Goal: Navigation & Orientation: Find specific page/section

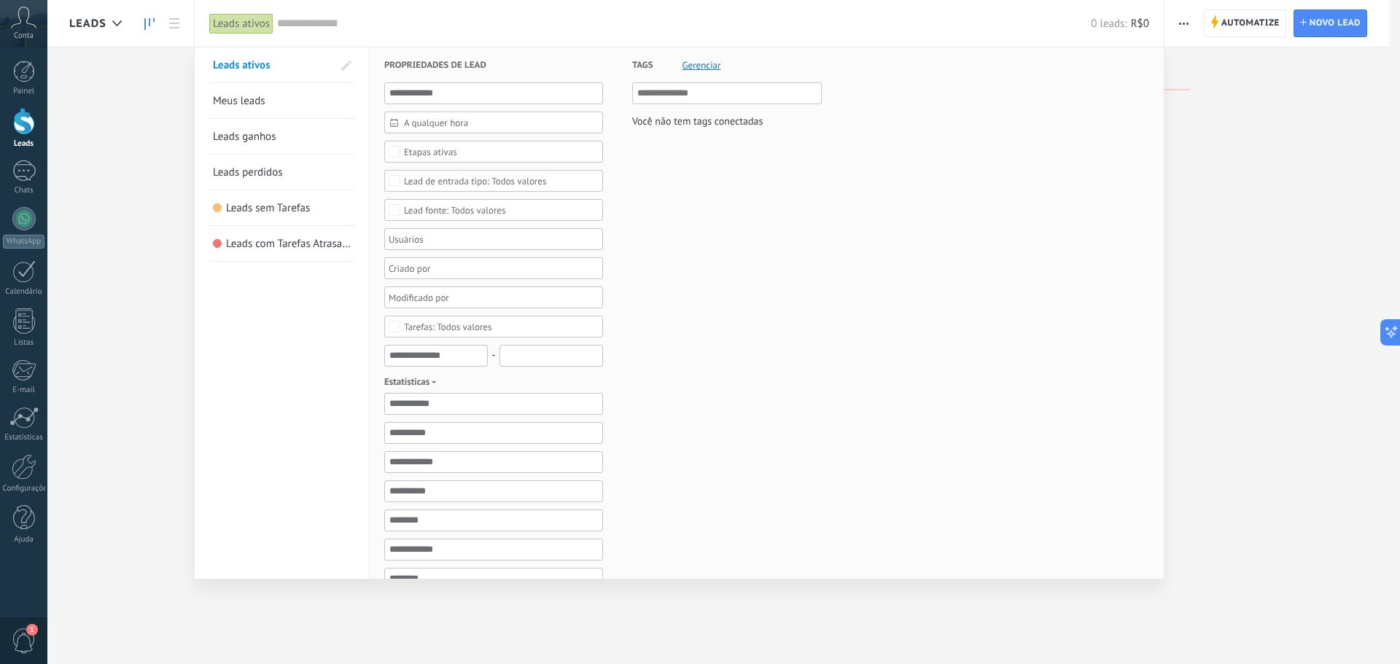
drag, startPoint x: 136, startPoint y: 129, endPoint x: 79, endPoint y: 30, distance: 114.3
click at [23, 639] on span "1" at bounding box center [24, 641] width 25 height 26
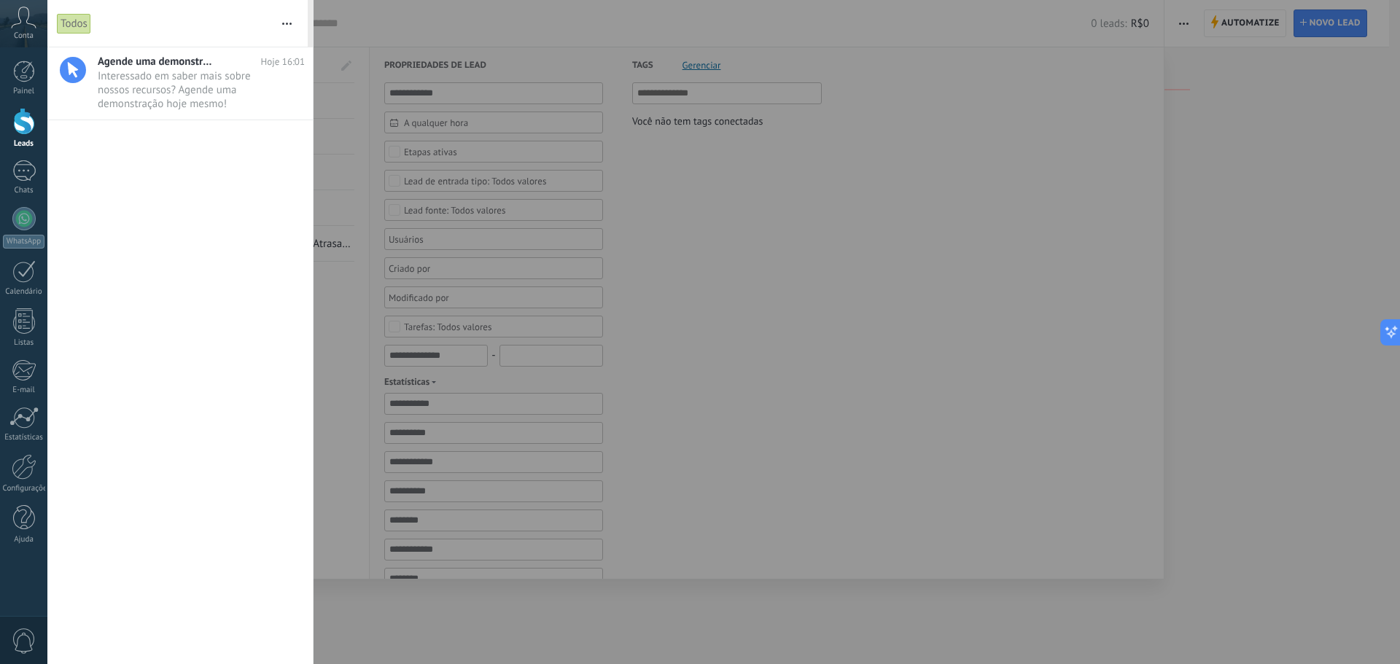
click at [78, 20] on div "Todos" at bounding box center [74, 23] width 34 height 21
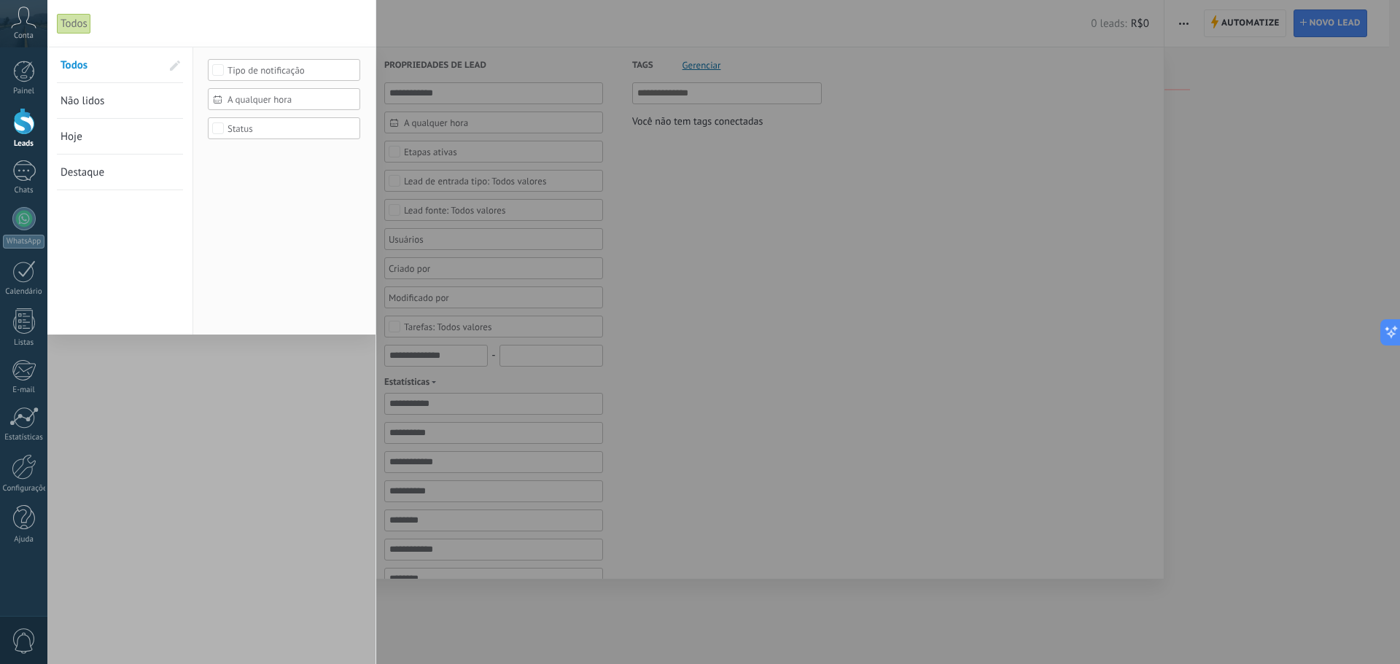
click at [78, 20] on div "Todos" at bounding box center [74, 23] width 34 height 21
click at [220, 601] on div at bounding box center [211, 356] width 328 height 618
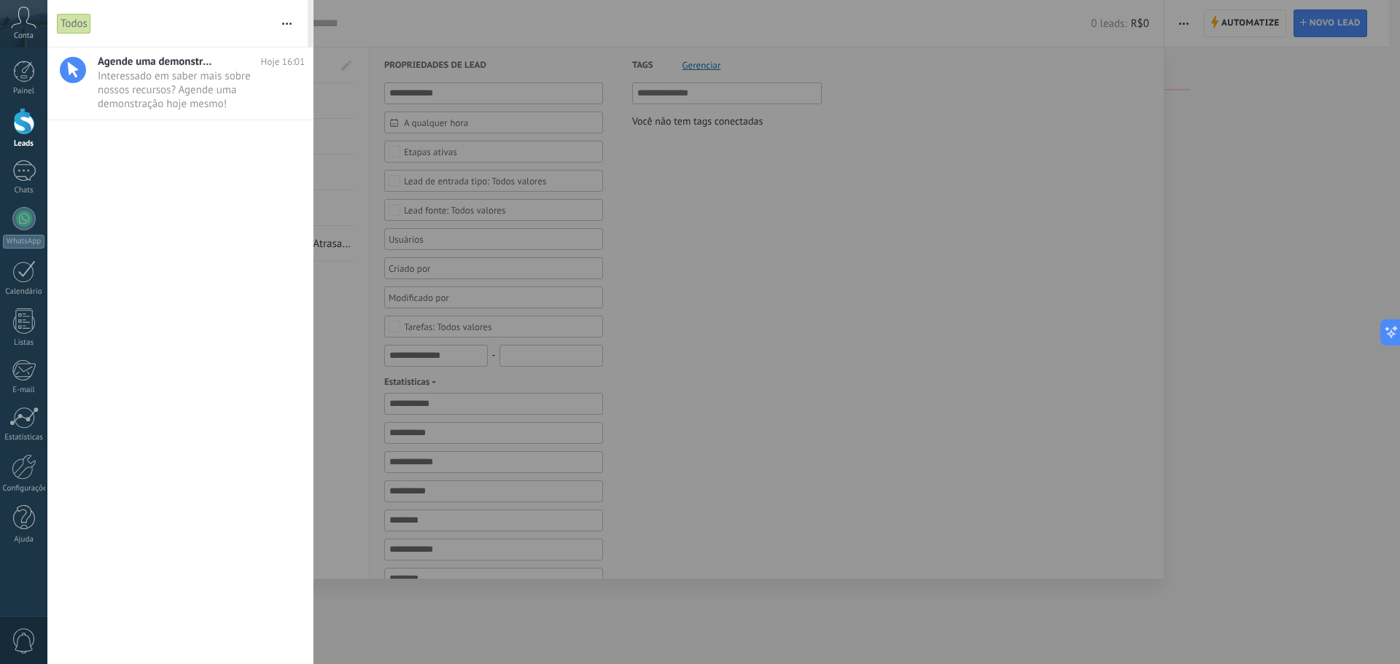
click at [1254, 154] on div at bounding box center [700, 332] width 1400 height 664
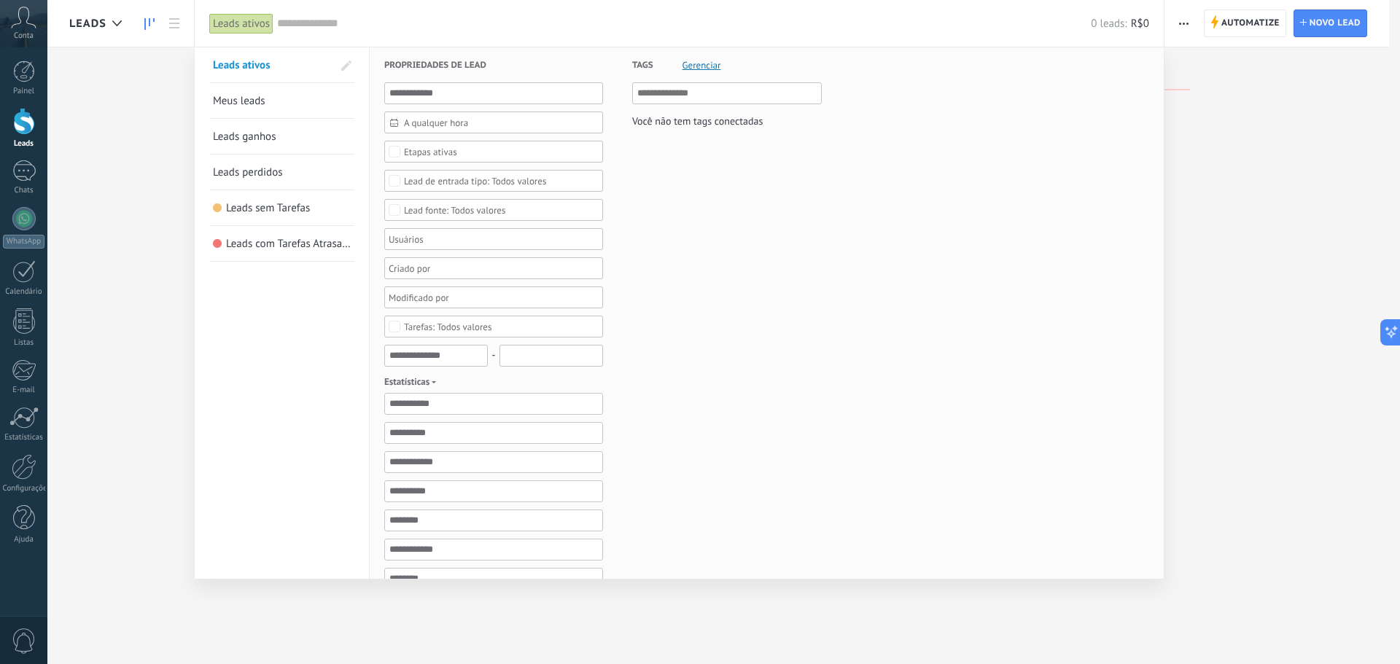
click at [1181, 20] on div at bounding box center [700, 332] width 1400 height 664
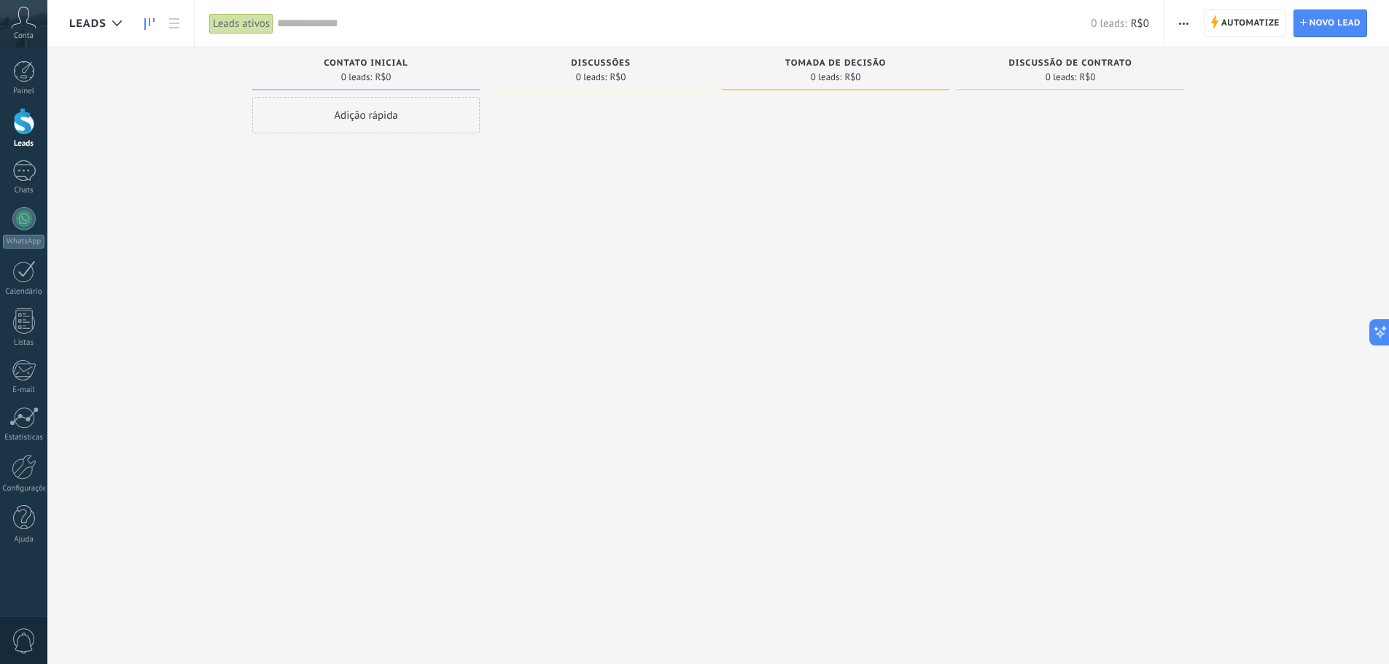
click at [1132, 31] on div "0 leads: R$0" at bounding box center [713, 23] width 872 height 47
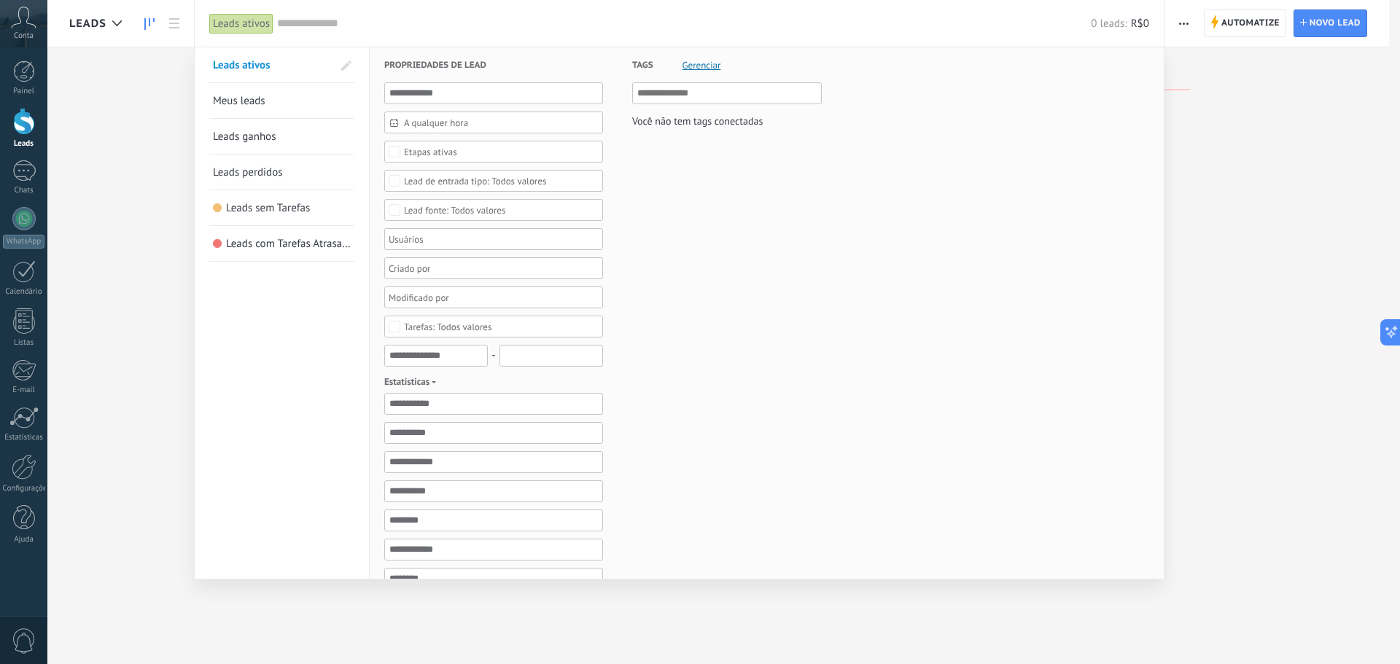
click at [1137, 26] on span "R$0" at bounding box center [1140, 24] width 18 height 14
click at [106, 427] on div at bounding box center [700, 332] width 1400 height 664
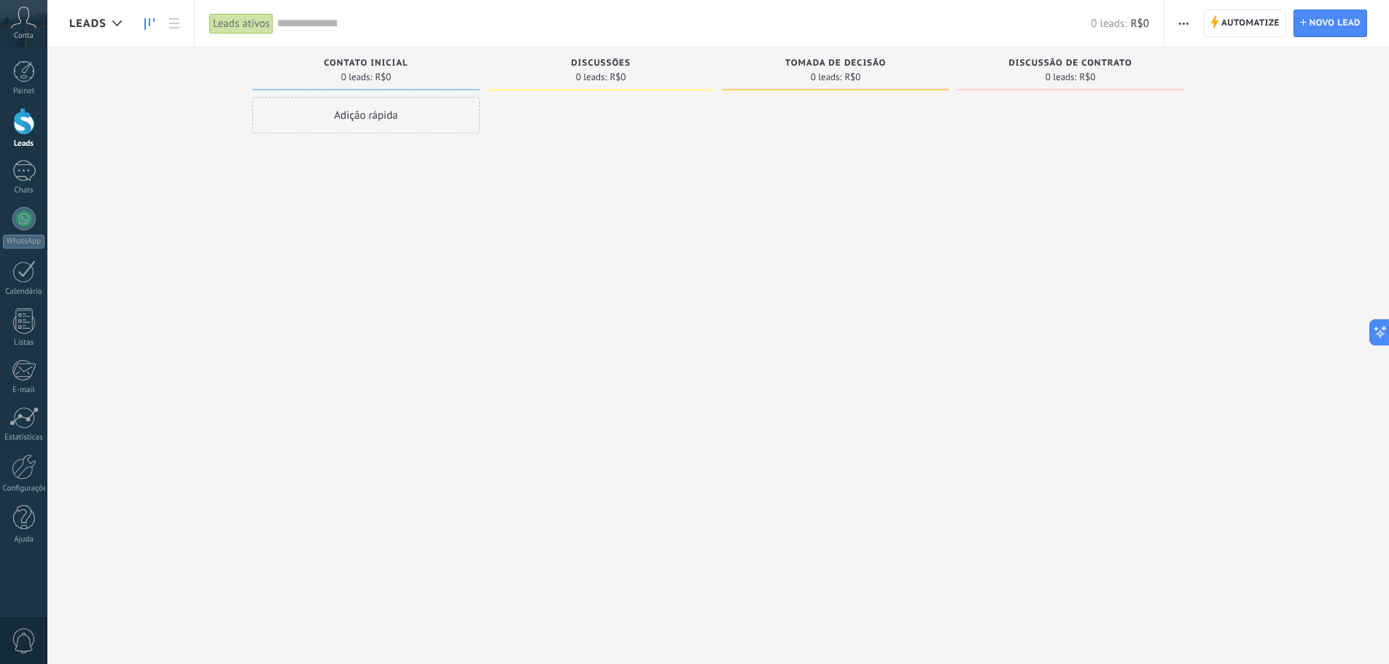
click at [1288, 149] on div "Etapa de leads de entrada solicitações: 0 0 0 0 0 0 0 0 0 Contato inicial 0 lea…" at bounding box center [729, 308] width 1320 height 523
click at [583, 309] on div at bounding box center [600, 334] width 227 height 474
click at [113, 26] on div at bounding box center [117, 23] width 24 height 28
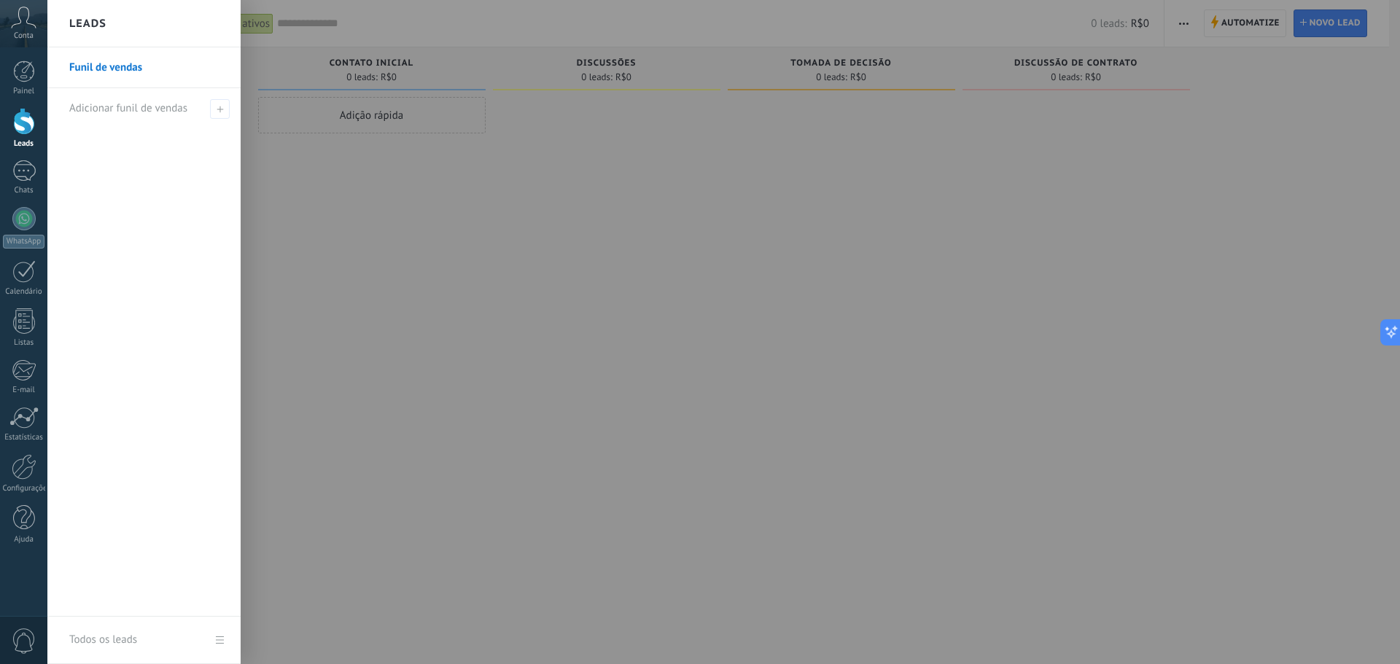
click at [285, 172] on div at bounding box center [747, 332] width 1400 height 664
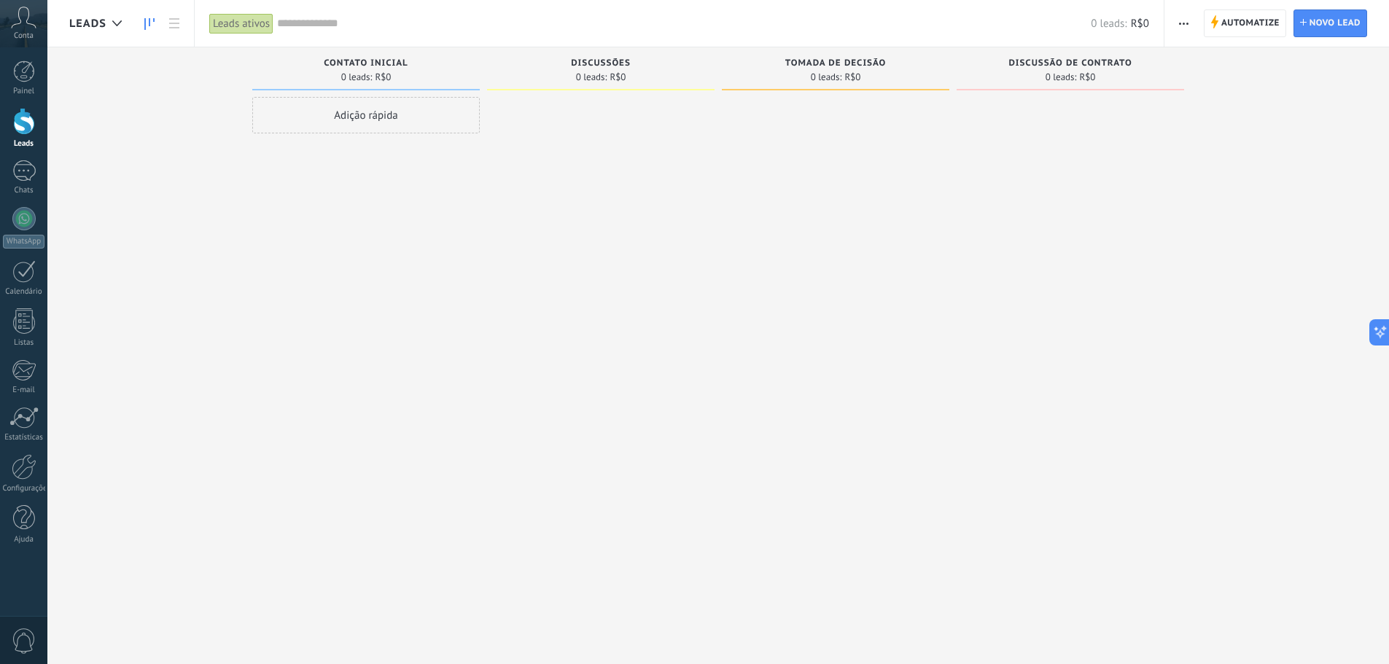
click at [151, 18] on icon at bounding box center [149, 24] width 10 height 12
click at [537, 260] on div at bounding box center [600, 334] width 227 height 474
click at [174, 23] on use at bounding box center [174, 23] width 10 height 10
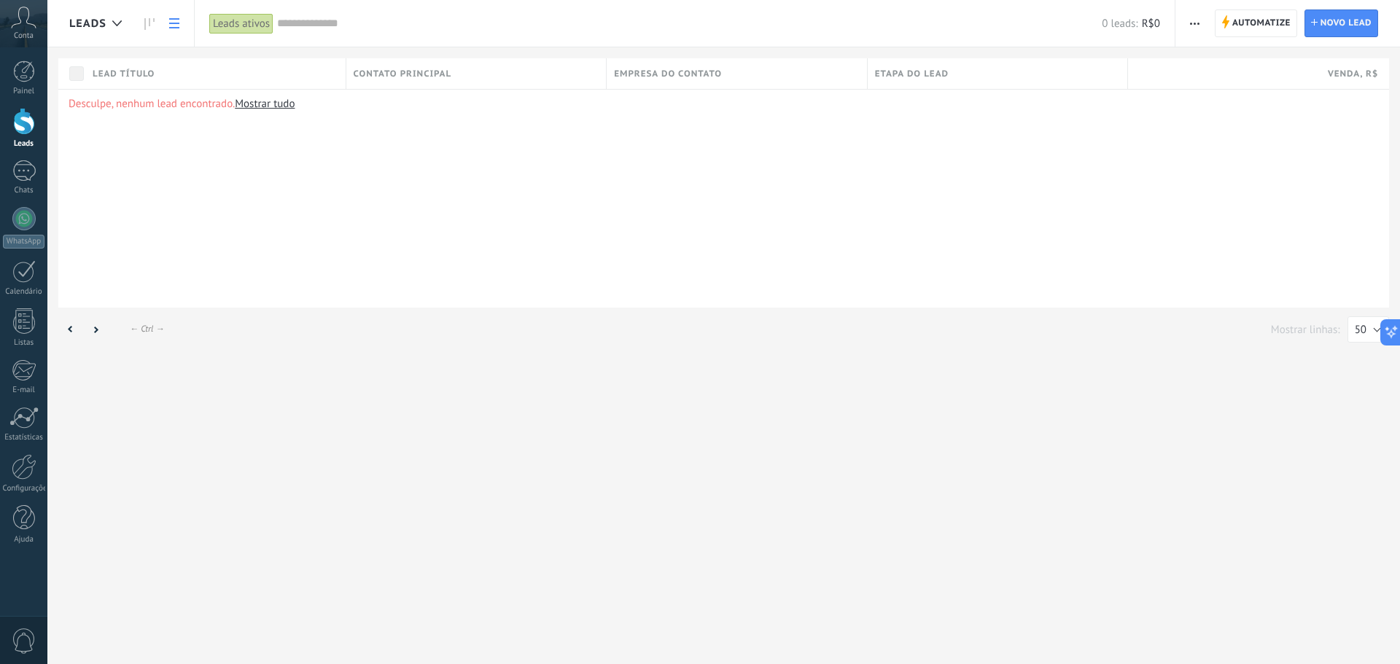
click at [599, 328] on div "← Alt → ← Ctrl → Mostrar linhas: 25 50 100 200 50" at bounding box center [723, 330] width 1331 height 28
click at [486, 357] on div "Leads Automatize Nova transmissão Editar funil de vendas Imprimir Importar Expo…" at bounding box center [723, 332] width 1352 height 664
click at [562, 197] on div "Desculpe, nenhum lead encontrado. Mostrar tudo" at bounding box center [723, 198] width 1331 height 219
drag, startPoint x: 570, startPoint y: 166, endPoint x: 562, endPoint y: 290, distance: 124.2
drag, startPoint x: 567, startPoint y: 335, endPoint x: 387, endPoint y: 191, distance: 229.8
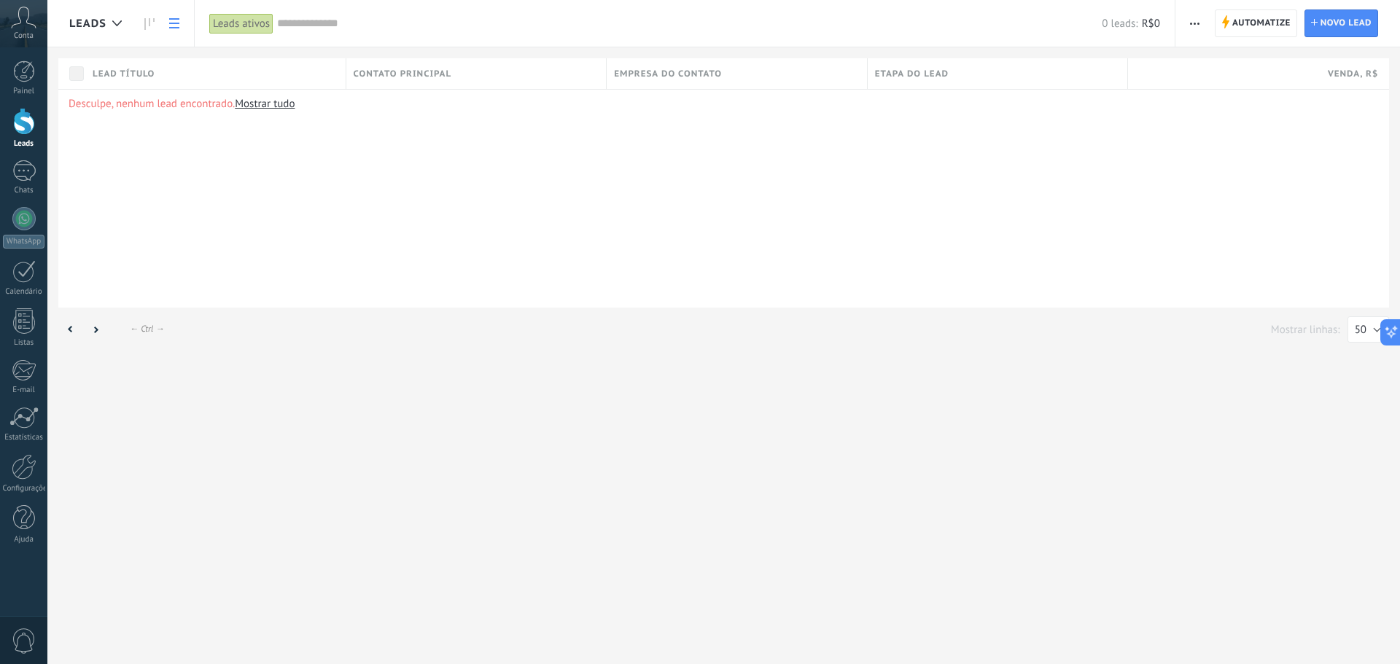
click at [337, 400] on div "Leads Automatize Nova transmissão Editar funil de vendas Imprimir Importar Expo…" at bounding box center [723, 332] width 1352 height 664
click at [21, 17] on icon at bounding box center [24, 18] width 26 height 22
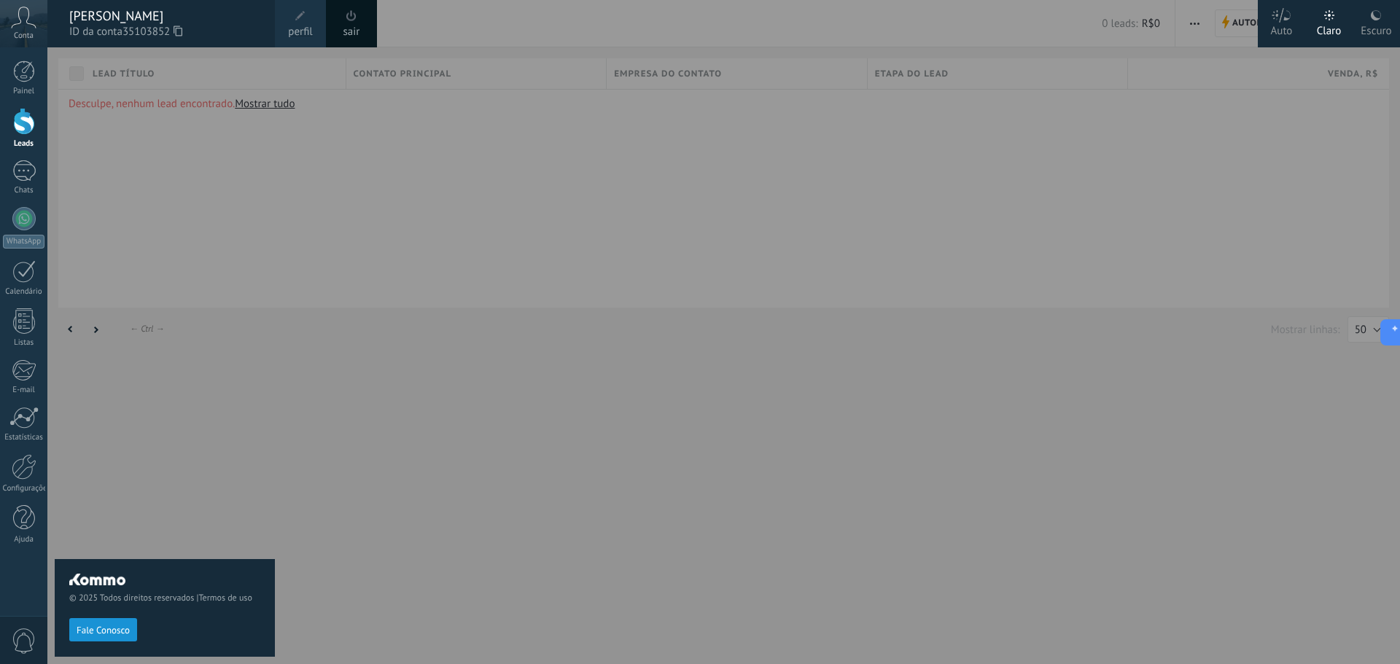
click at [295, 12] on span at bounding box center [300, 16] width 16 height 16
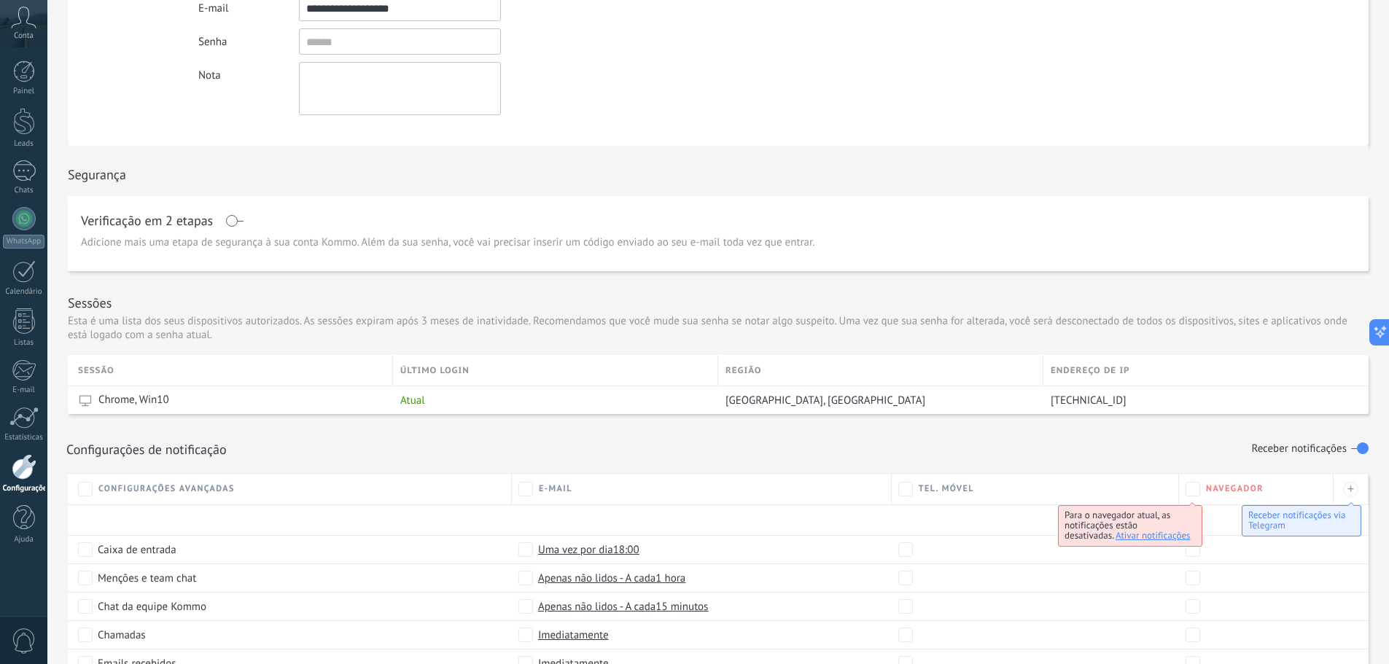
drag, startPoint x: 822, startPoint y: 184, endPoint x: 806, endPoint y: 262, distance: 78.9
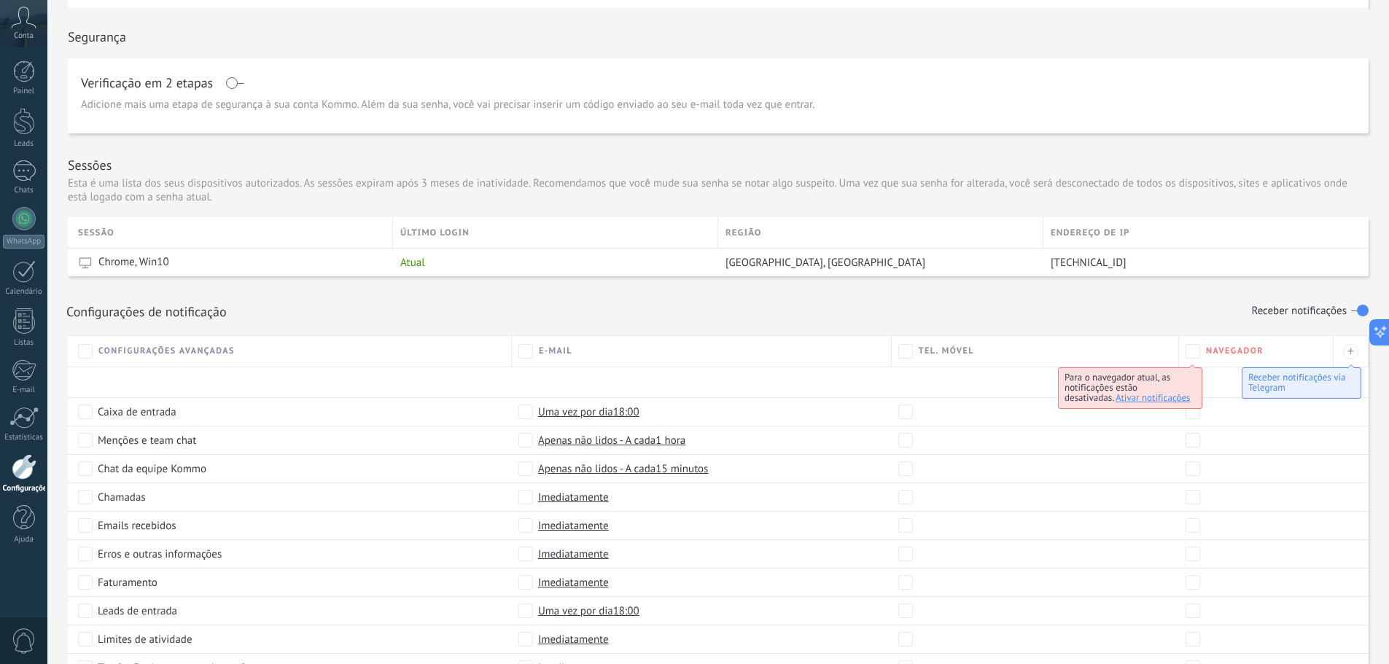
drag, startPoint x: 750, startPoint y: 153, endPoint x: 734, endPoint y: 235, distance: 83.2
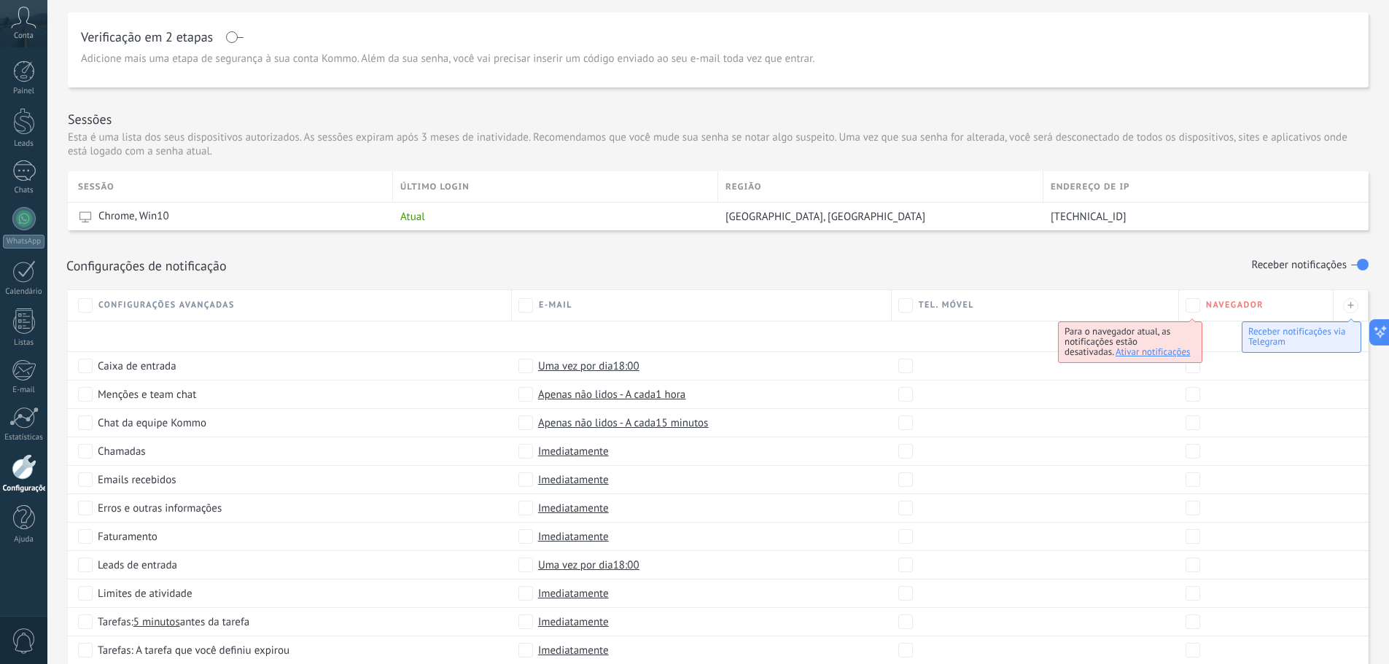
drag, startPoint x: 758, startPoint y: 139, endPoint x: 733, endPoint y: 190, distance: 57.1
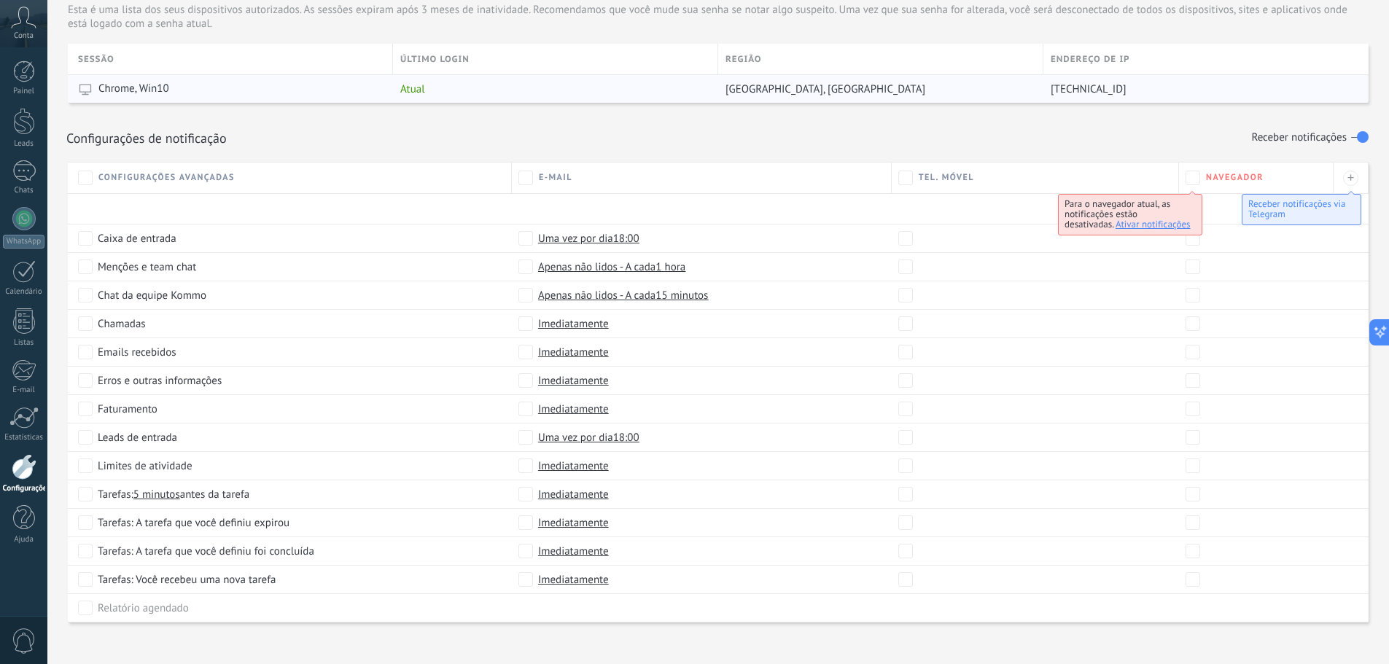
scroll to position [529, 0]
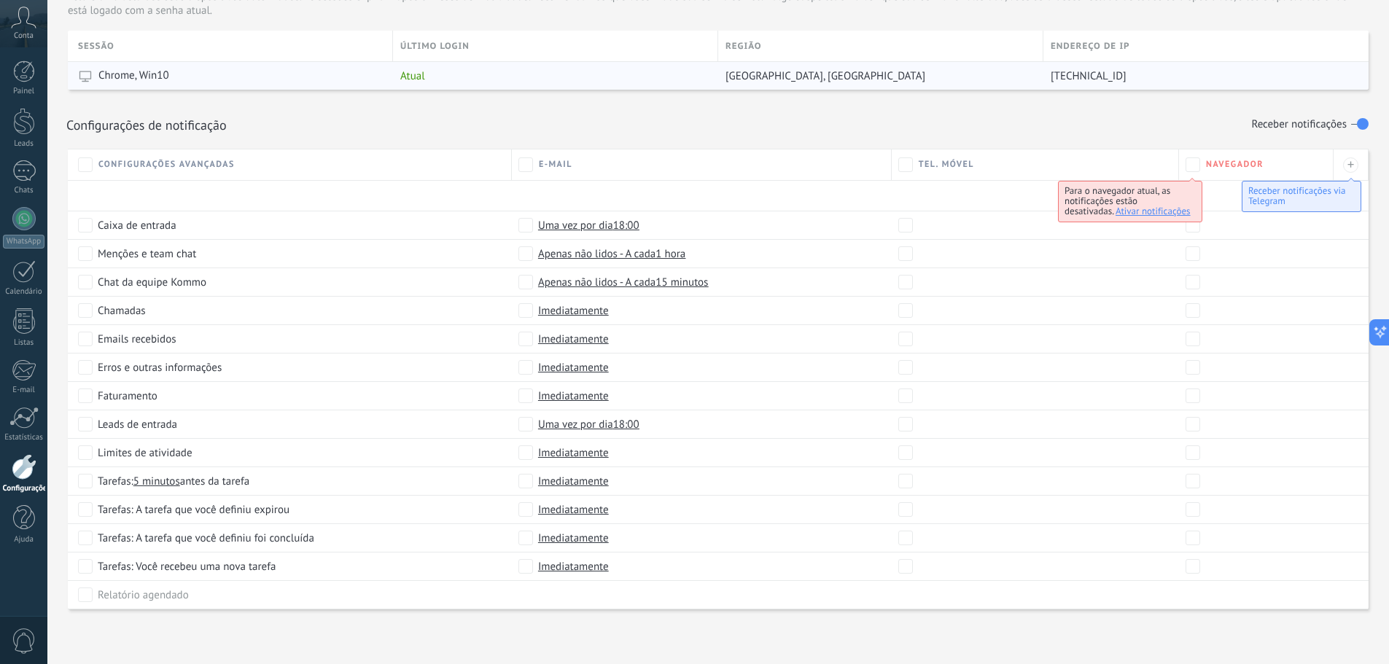
drag, startPoint x: 645, startPoint y: 125, endPoint x: 633, endPoint y: 171, distance: 47.4
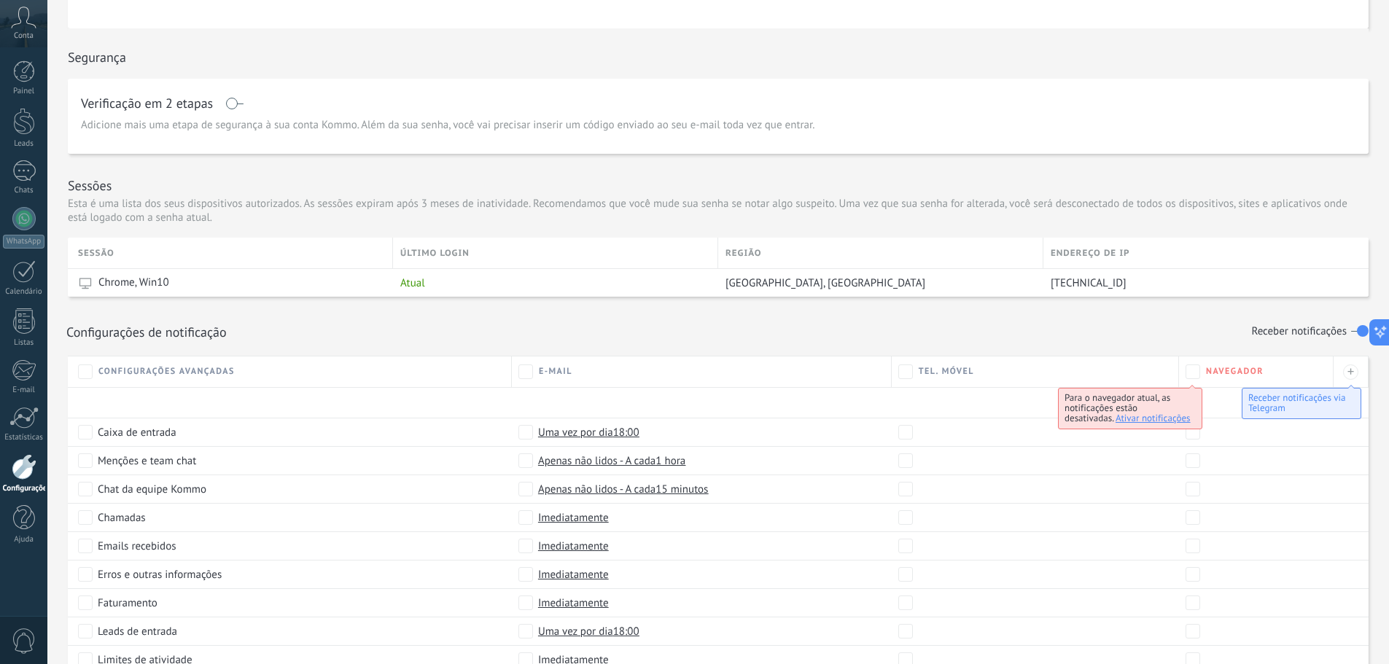
scroll to position [0, 0]
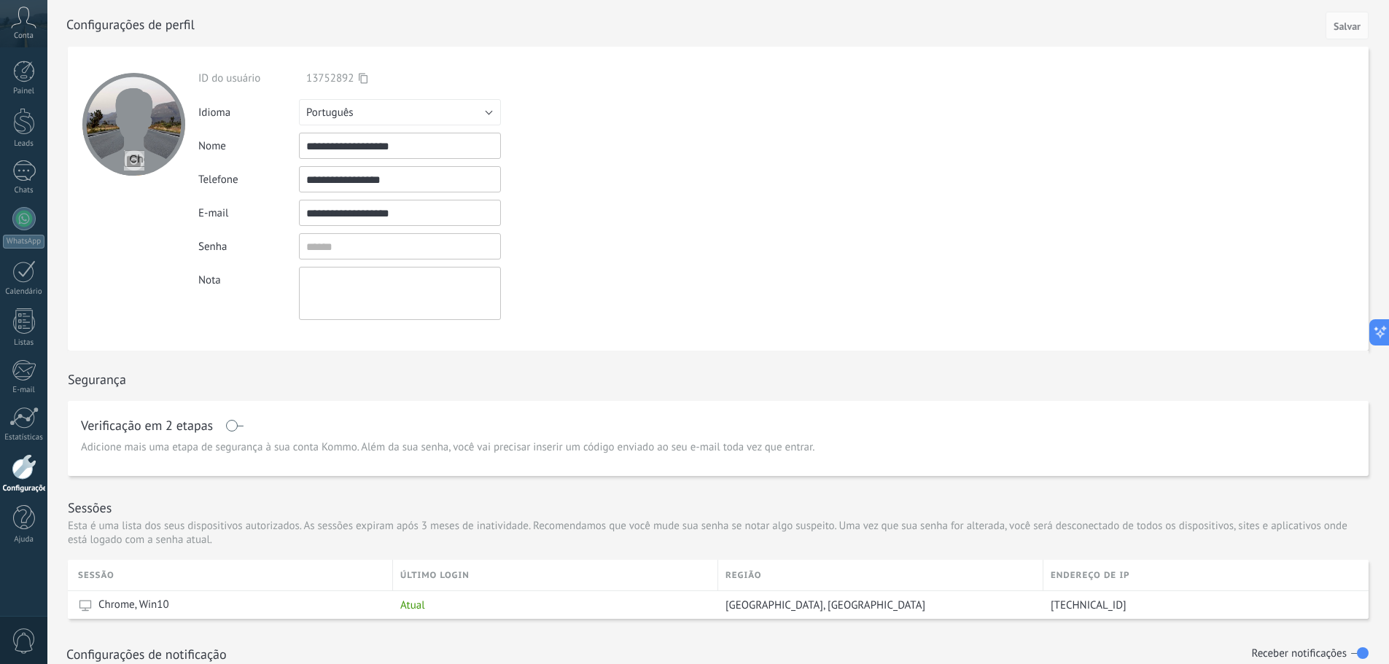
drag, startPoint x: 786, startPoint y: 357, endPoint x: 331, endPoint y: 109, distance: 518.1
click at [30, 28] on div "Conta" at bounding box center [23, 23] width 47 height 47
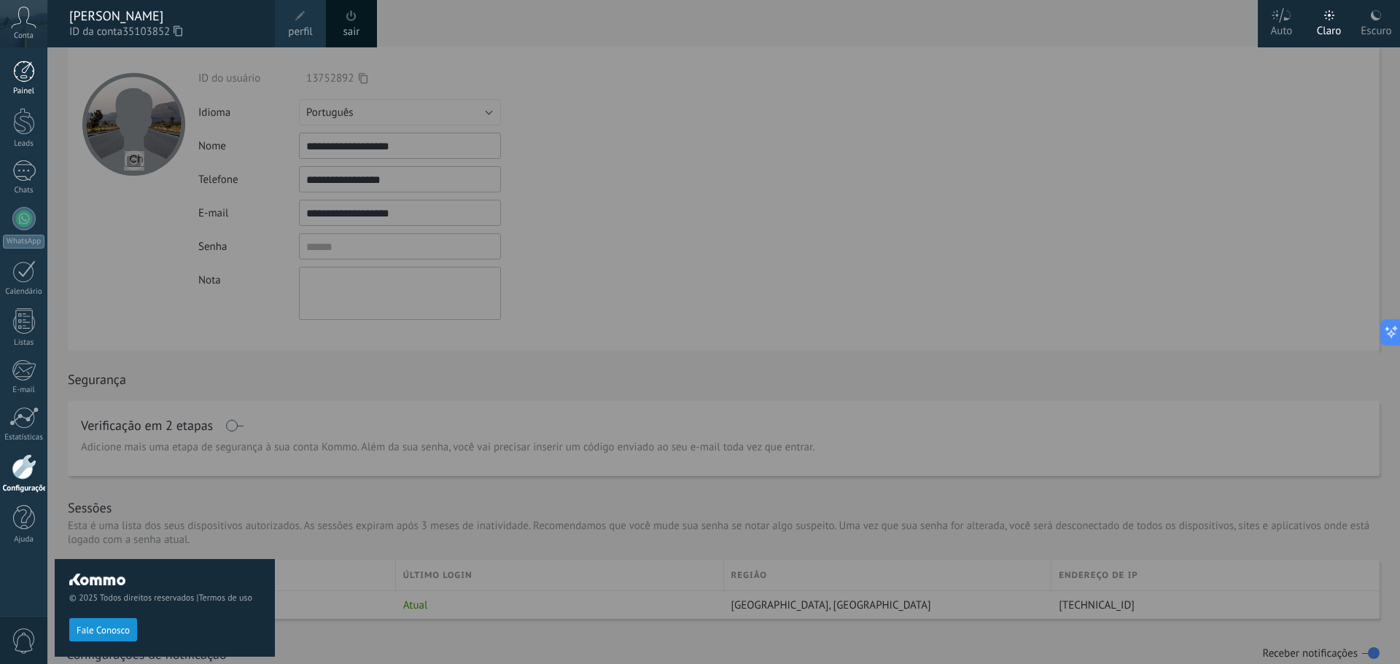
click at [20, 63] on div at bounding box center [24, 72] width 22 height 22
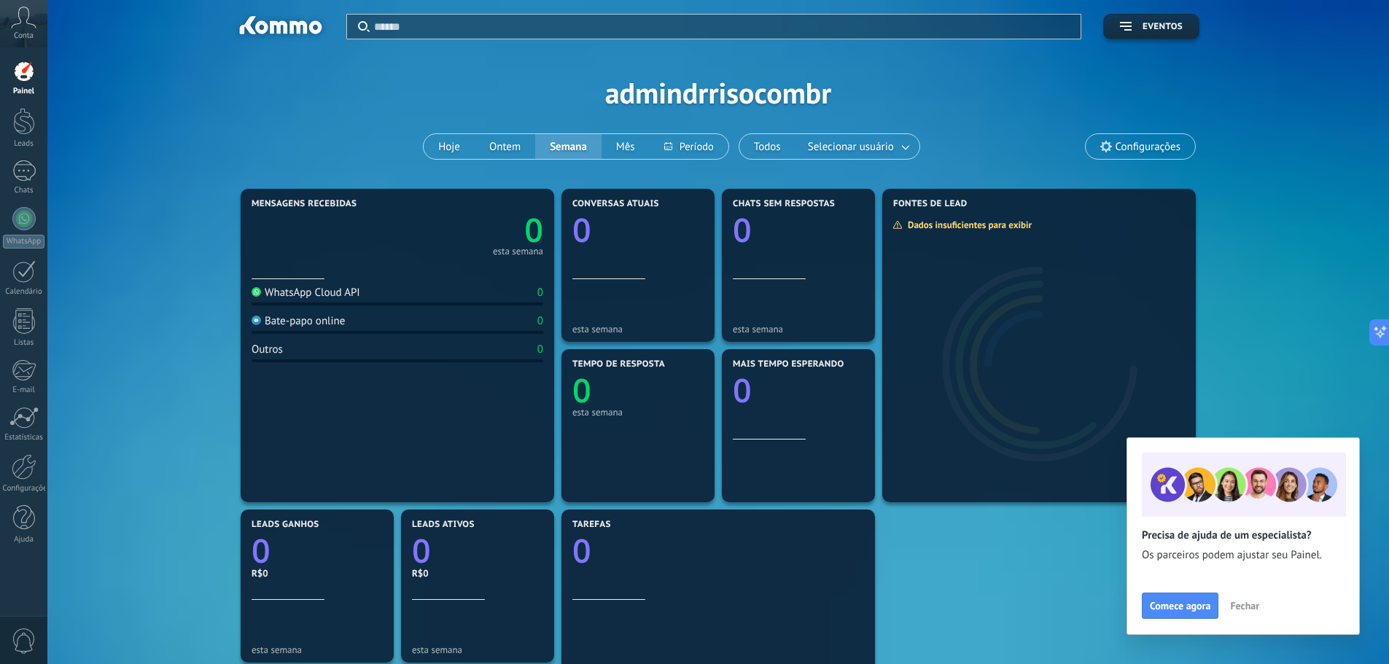
click at [1306, 249] on div "Mensagens recebidas 0 esta semana WhatsApp Cloud API 0 Bate-papo online 0 Outro…" at bounding box center [718, 586] width 1298 height 802
click at [1348, 447] on div "Precisa de ajuda de um especialista? Os parceiros podem ajustar seu Painel. Com…" at bounding box center [1242, 536] width 233 height 198
click at [1369, 311] on div "Aplicar Eventos admindrrisocombr Hoje Ontem Semana Mês Todos Selecionar usuário…" at bounding box center [718, 516] width 1342 height 1032
click at [1337, 241] on div "Mensagens recebidas 0 esta semana WhatsApp Cloud API 0 Bate-papo online 0 Outro…" at bounding box center [718, 586] width 1298 height 802
click at [22, 464] on div at bounding box center [24, 467] width 25 height 26
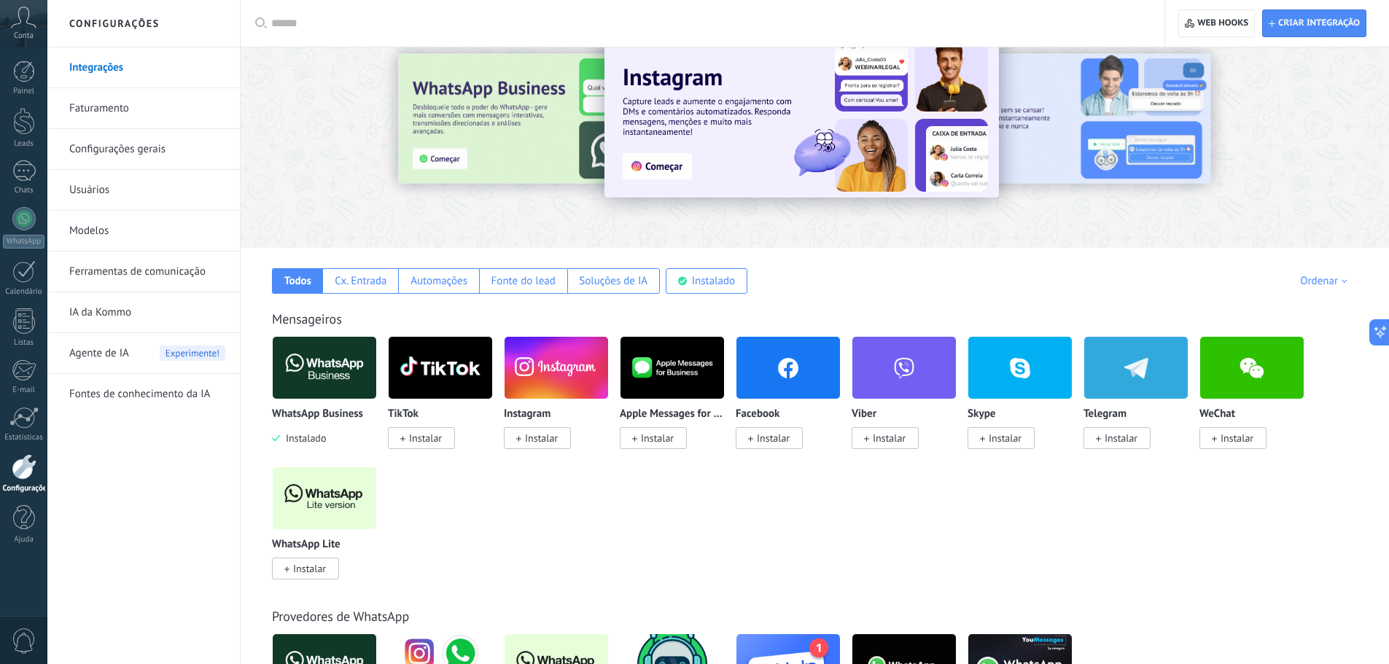
drag, startPoint x: 1280, startPoint y: 329, endPoint x: 1259, endPoint y: 293, distance: 41.1
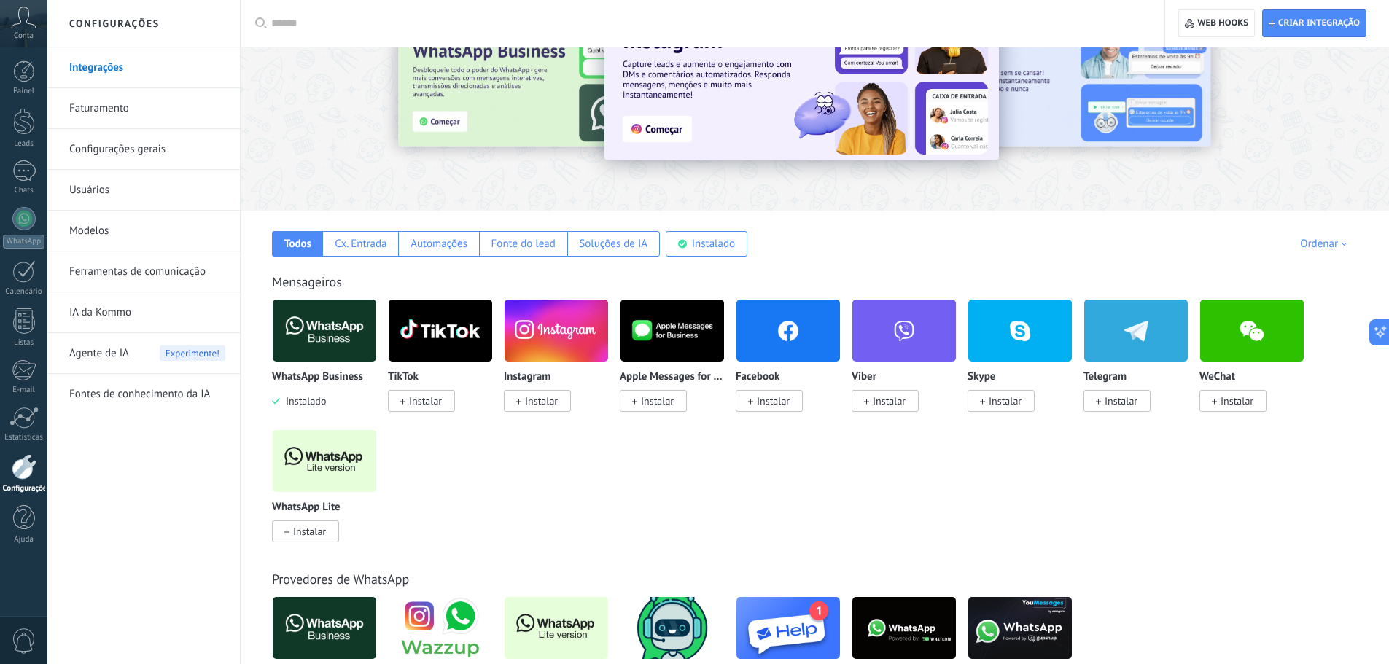
scroll to position [165, 0]
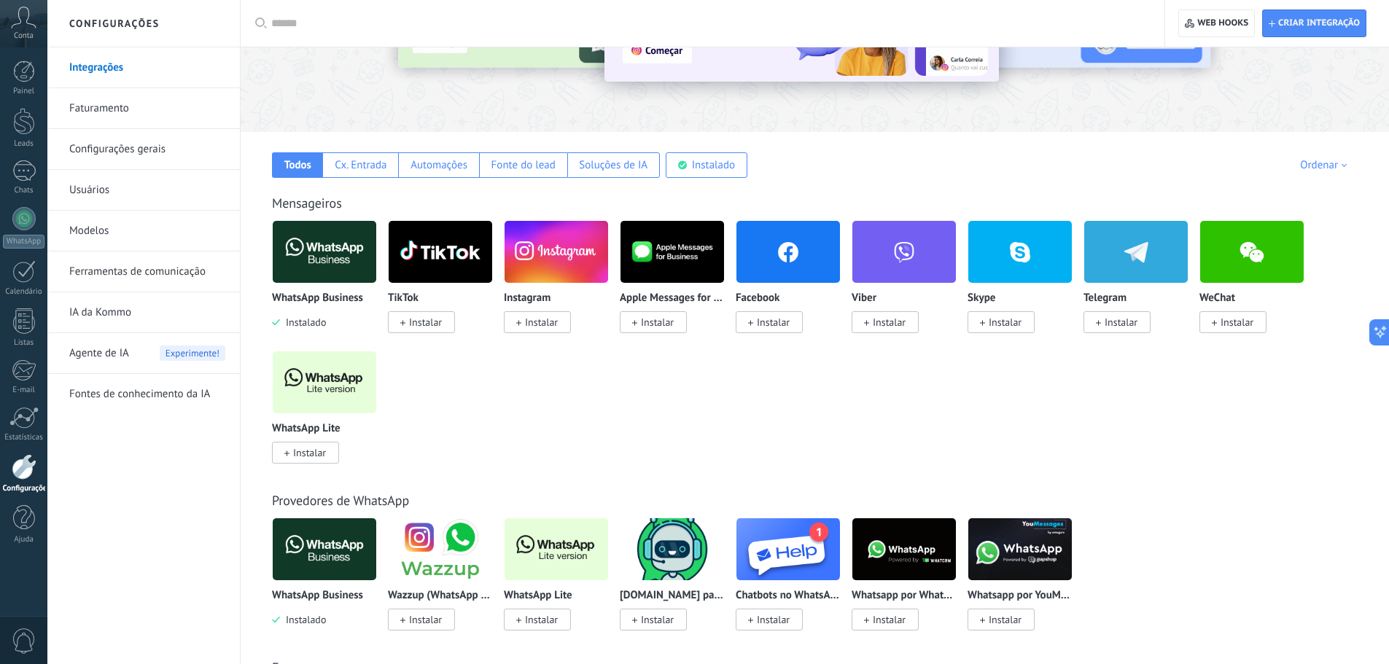
drag, startPoint x: 1231, startPoint y: 206, endPoint x: 1248, endPoint y: 283, distance: 79.2
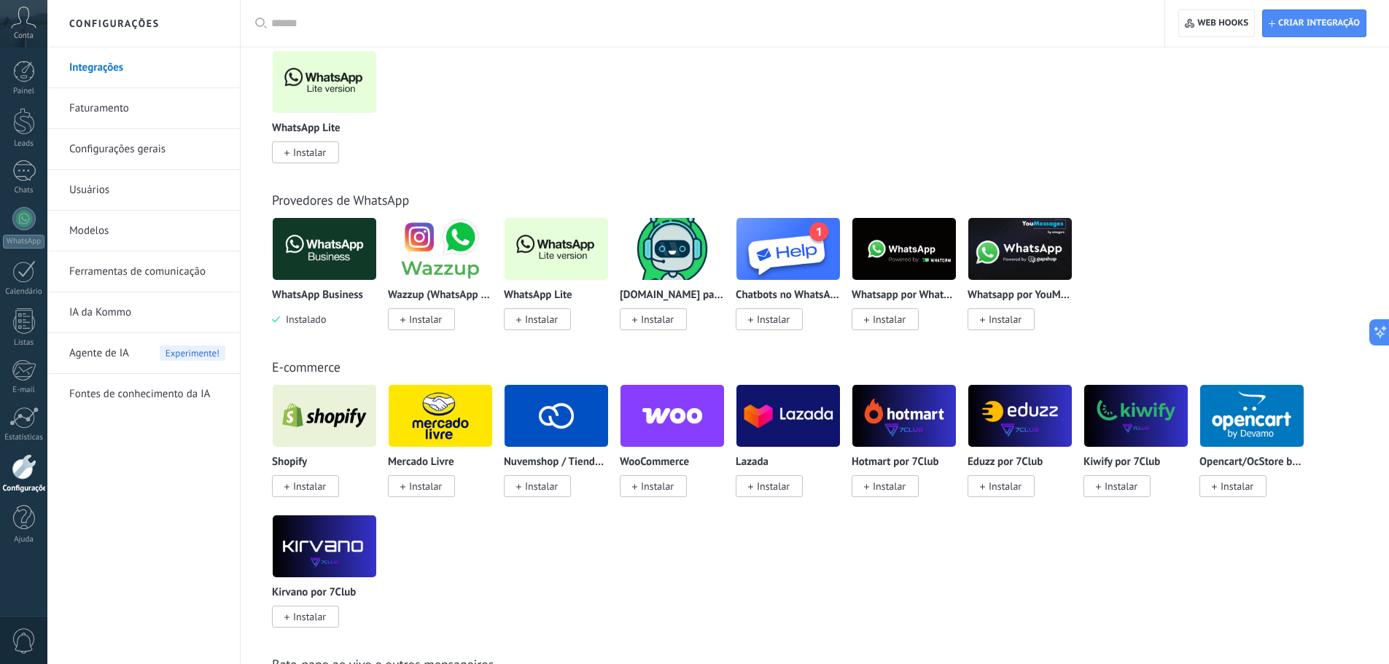
drag, startPoint x: 236, startPoint y: 358, endPoint x: 246, endPoint y: 415, distance: 57.8
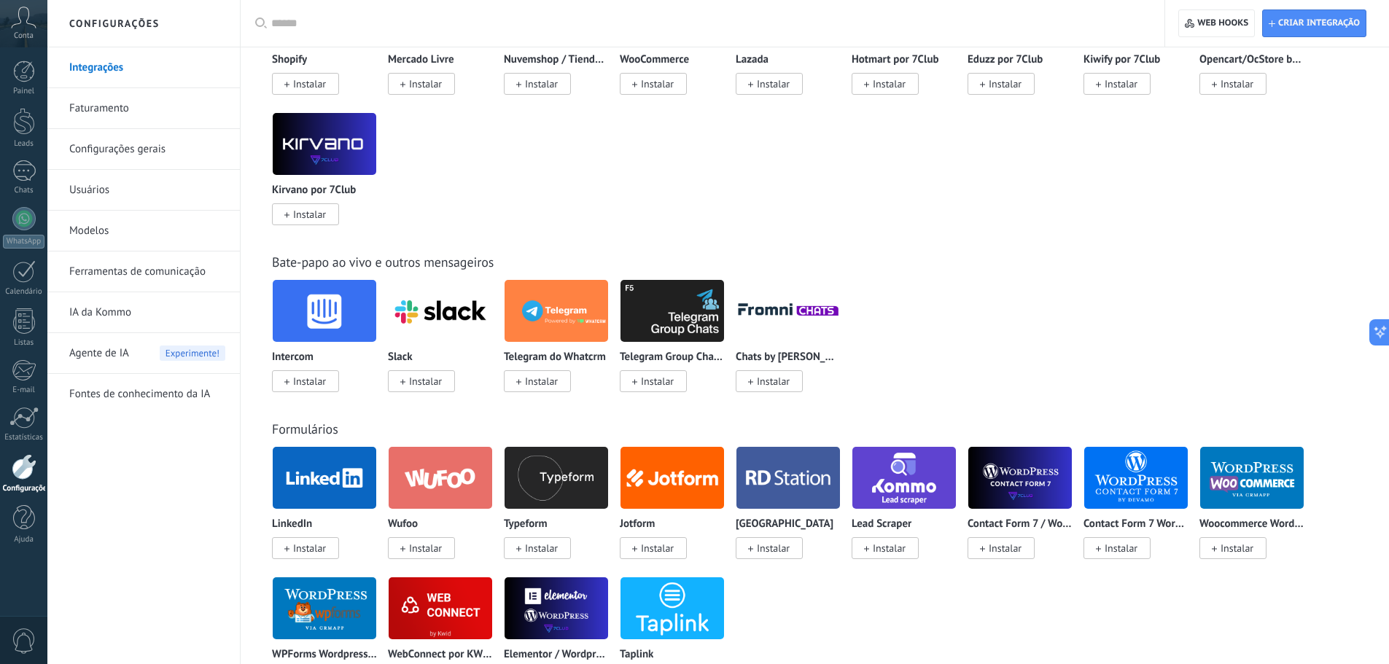
drag, startPoint x: 273, startPoint y: 375, endPoint x: 257, endPoint y: 431, distance: 58.4
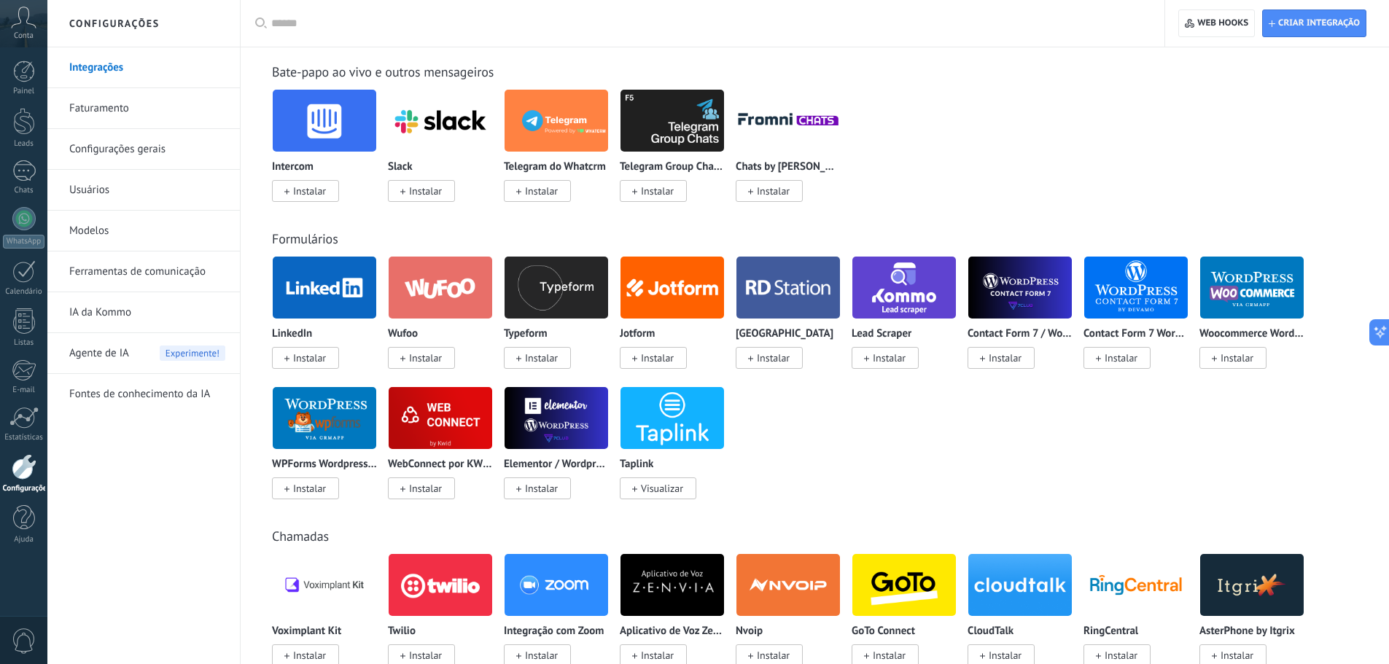
drag, startPoint x: 242, startPoint y: 373, endPoint x: 239, endPoint y: 384, distance: 11.3
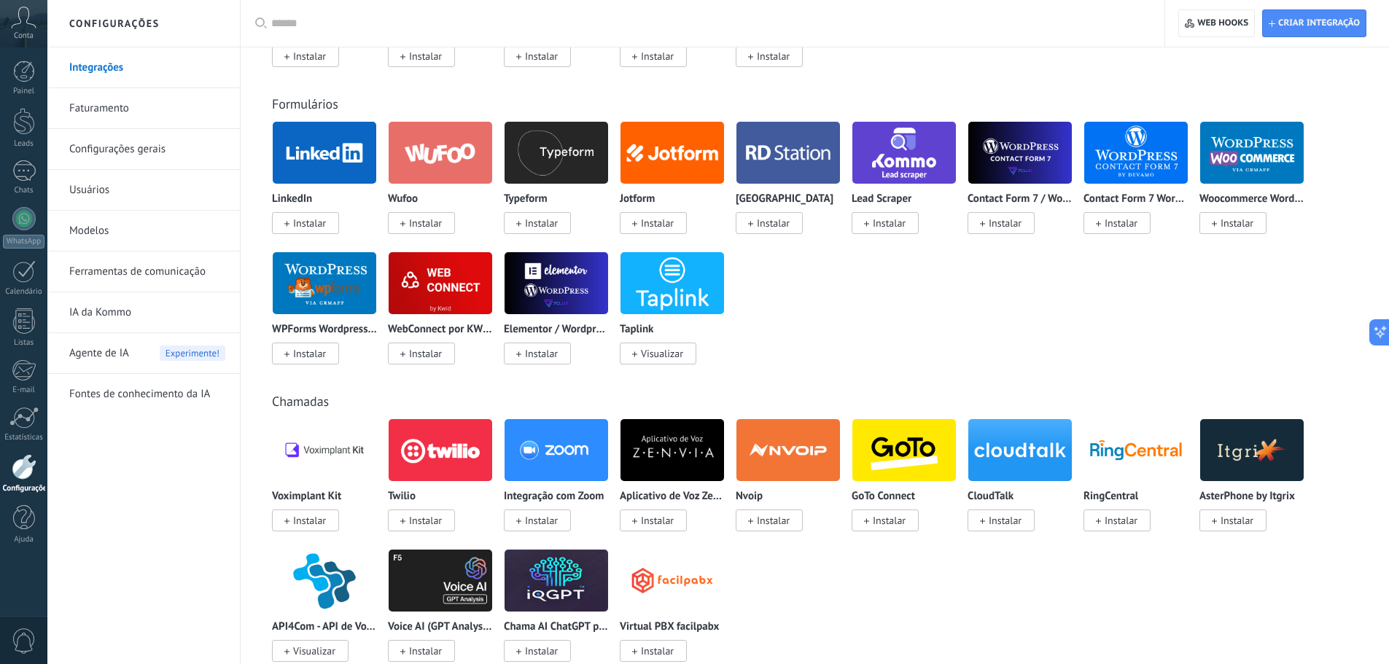
drag, startPoint x: 259, startPoint y: 357, endPoint x: 227, endPoint y: 445, distance: 92.9
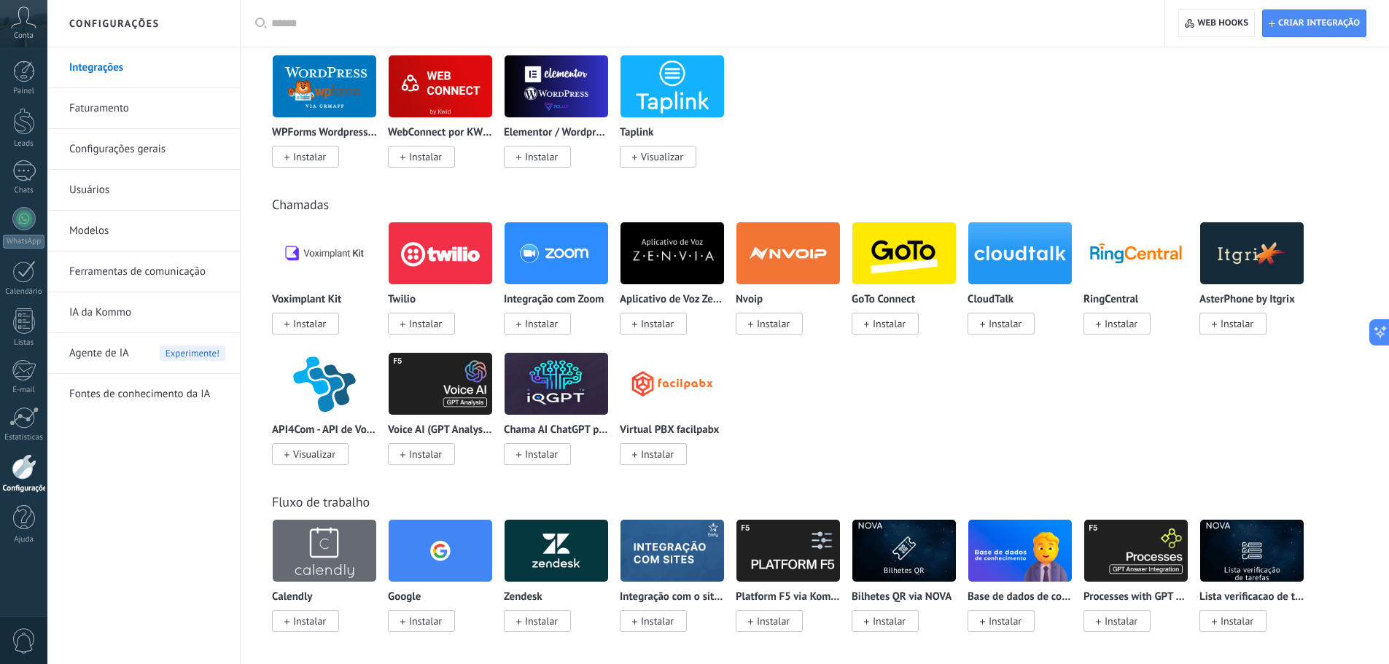
drag, startPoint x: 242, startPoint y: 408, endPoint x: 229, endPoint y: 450, distance: 43.6
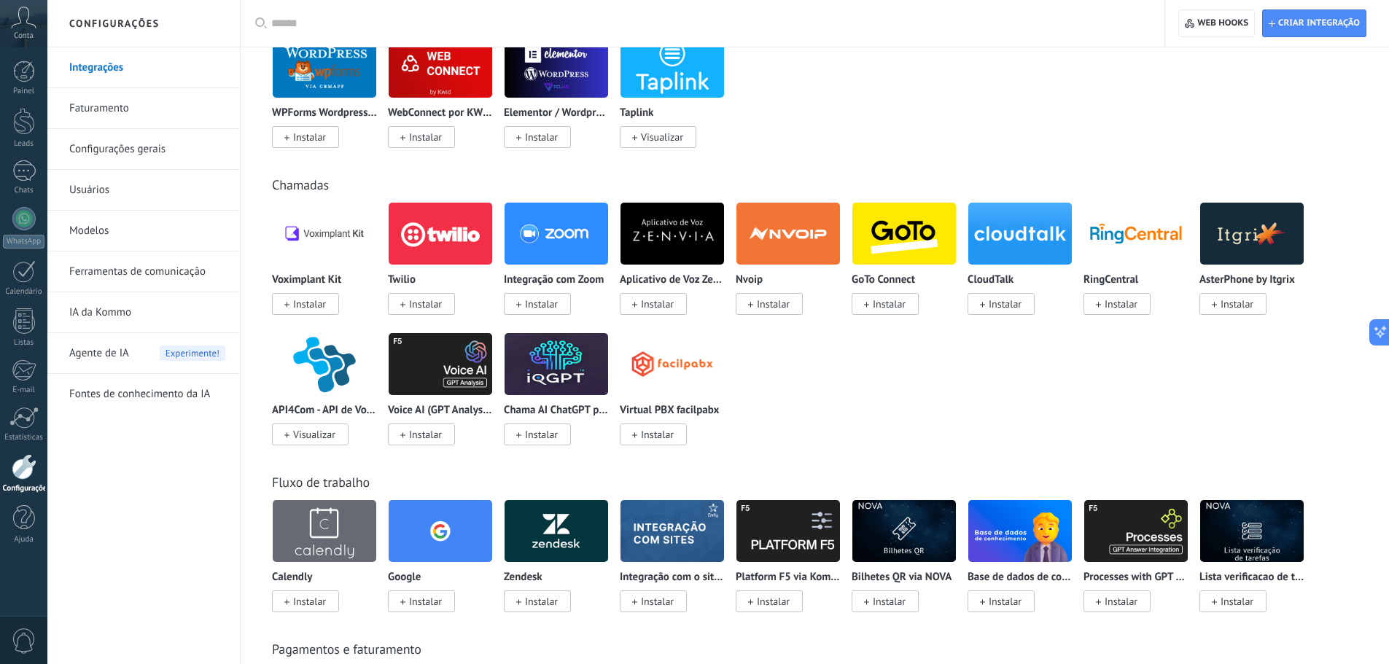
scroll to position [1549, 0]
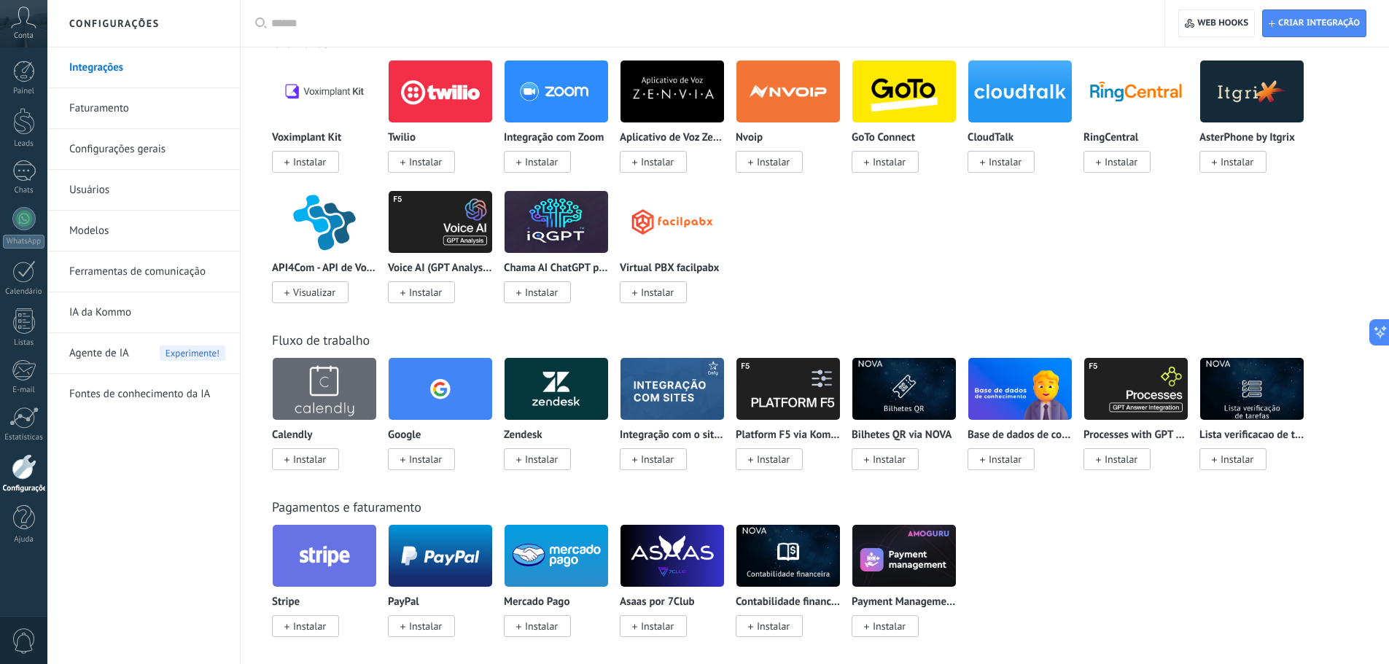
drag, startPoint x: 273, startPoint y: 358, endPoint x: 291, endPoint y: 440, distance: 83.5
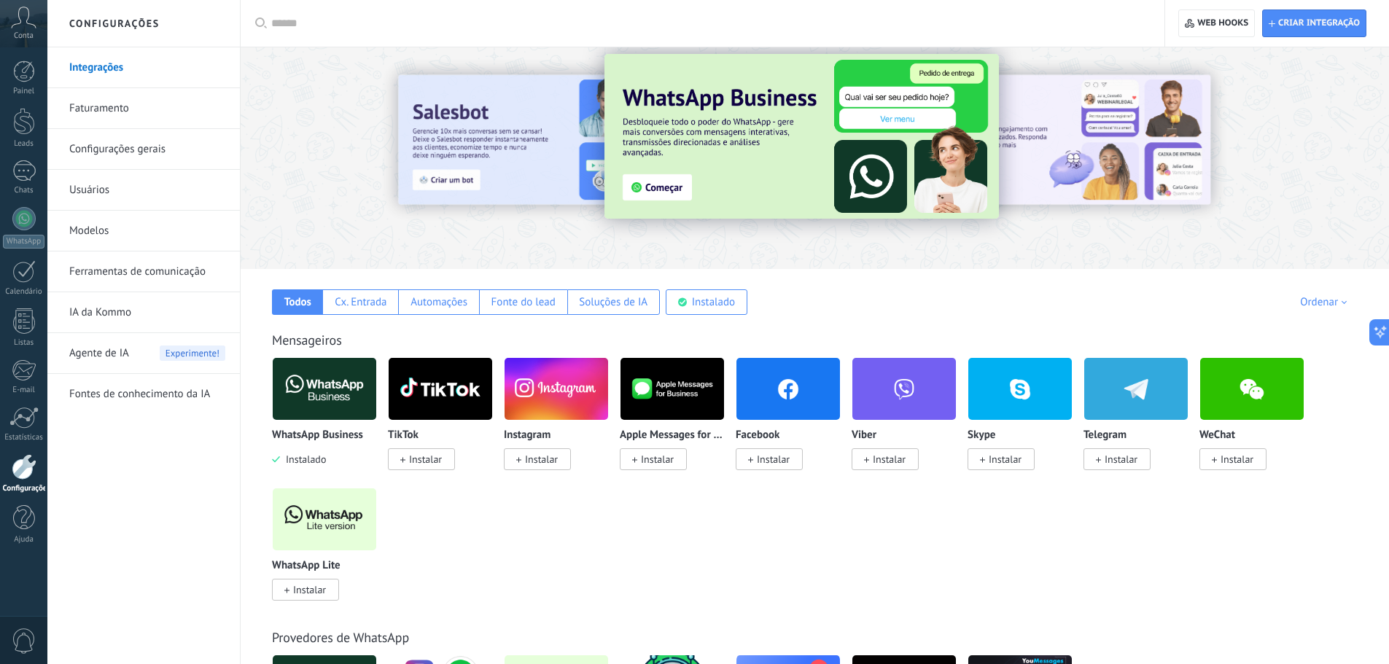
scroll to position [0, 0]
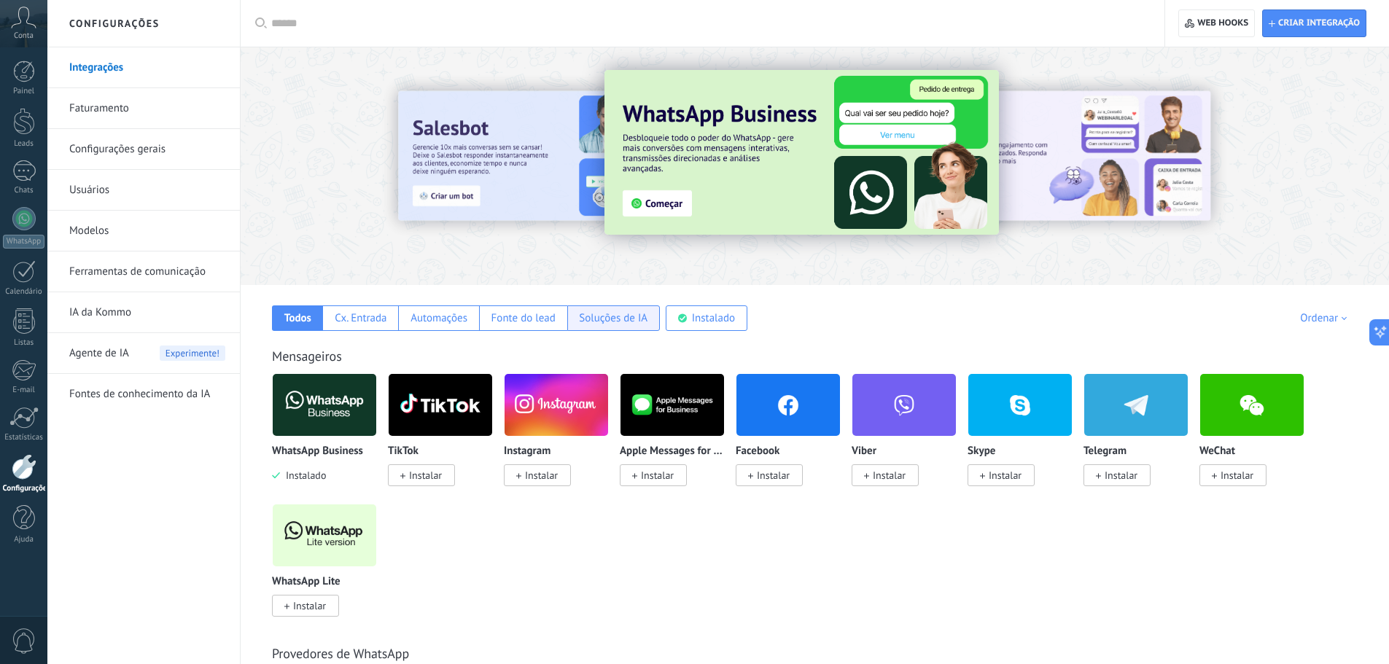
click at [610, 326] on div "Soluções de IA" at bounding box center [613, 318] width 93 height 26
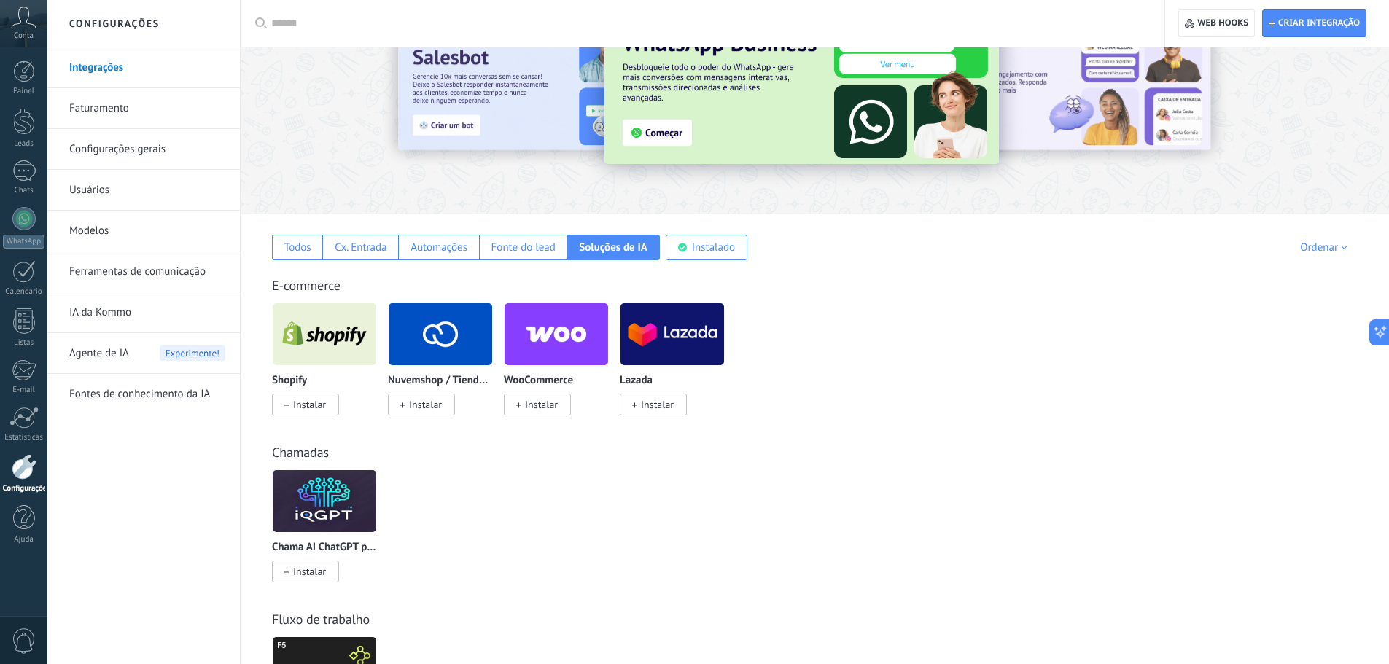
drag, startPoint x: 866, startPoint y: 301, endPoint x: 857, endPoint y: 330, distance: 29.8
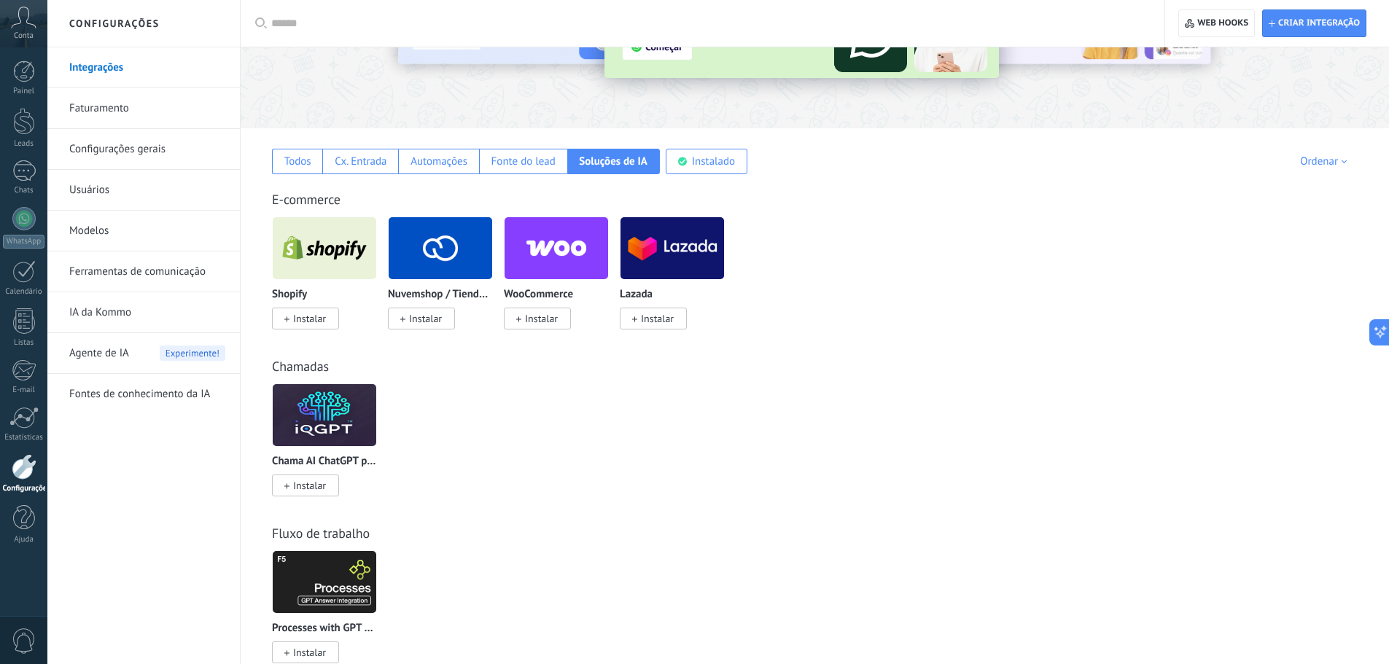
drag, startPoint x: 702, startPoint y: 449, endPoint x: 698, endPoint y: 473, distance: 24.5
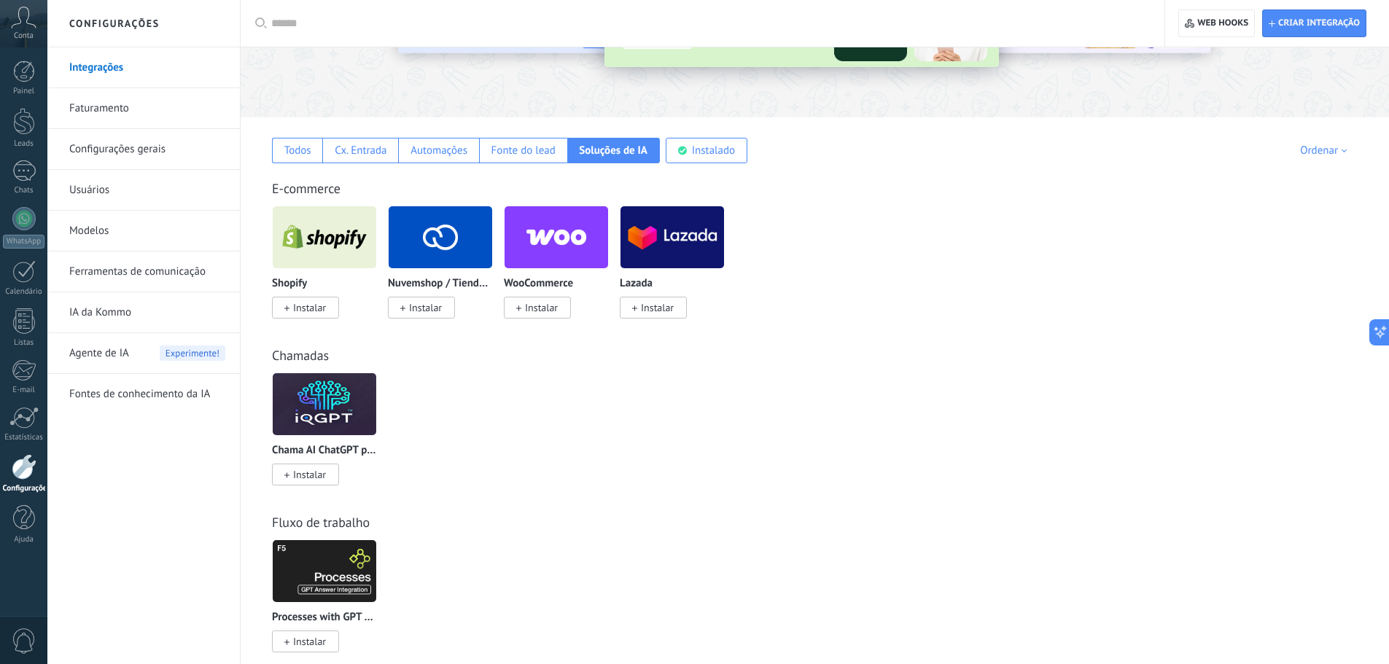
scroll to position [252, 0]
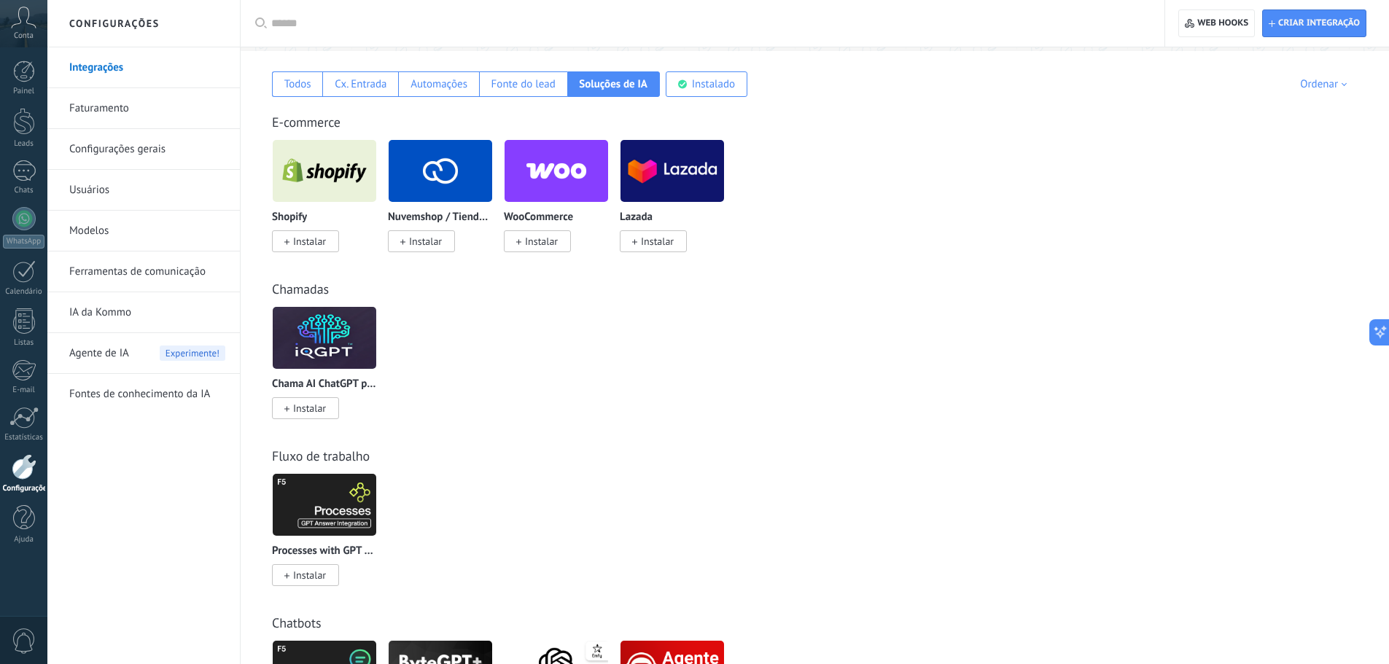
drag, startPoint x: 688, startPoint y: 393, endPoint x: 623, endPoint y: 443, distance: 81.7
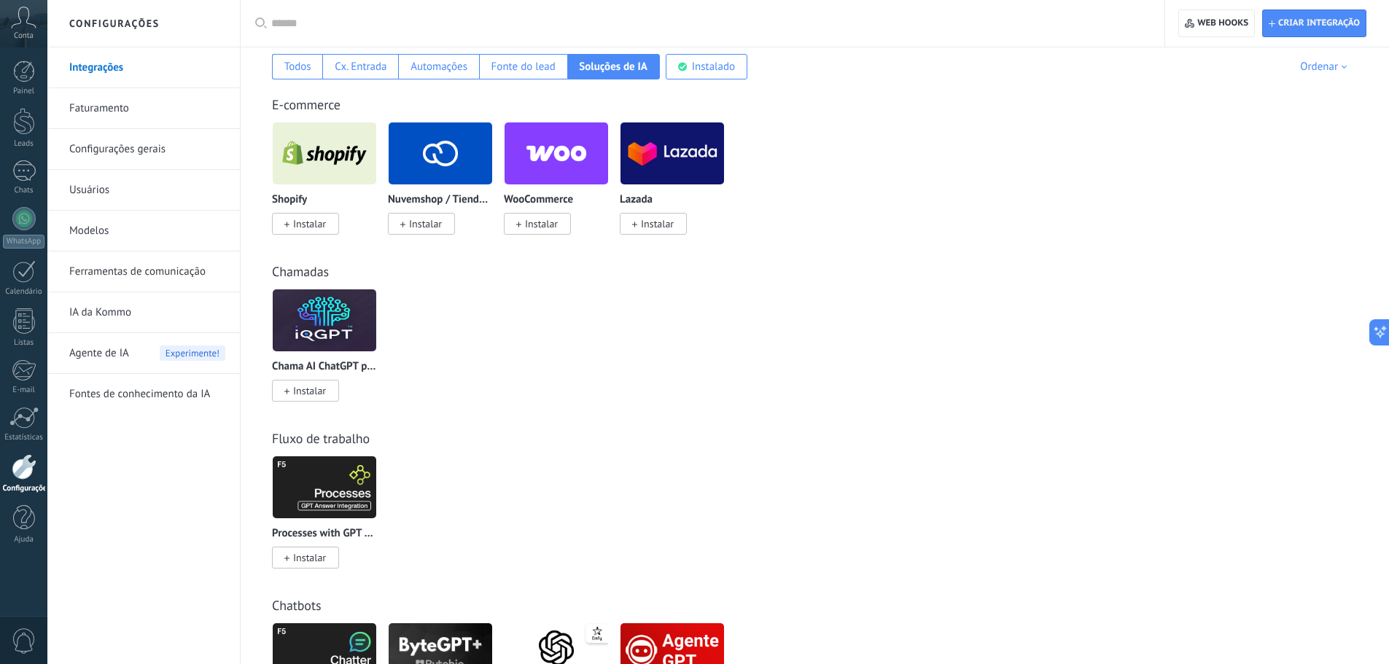
click at [347, 343] on img at bounding box center [325, 320] width 104 height 71
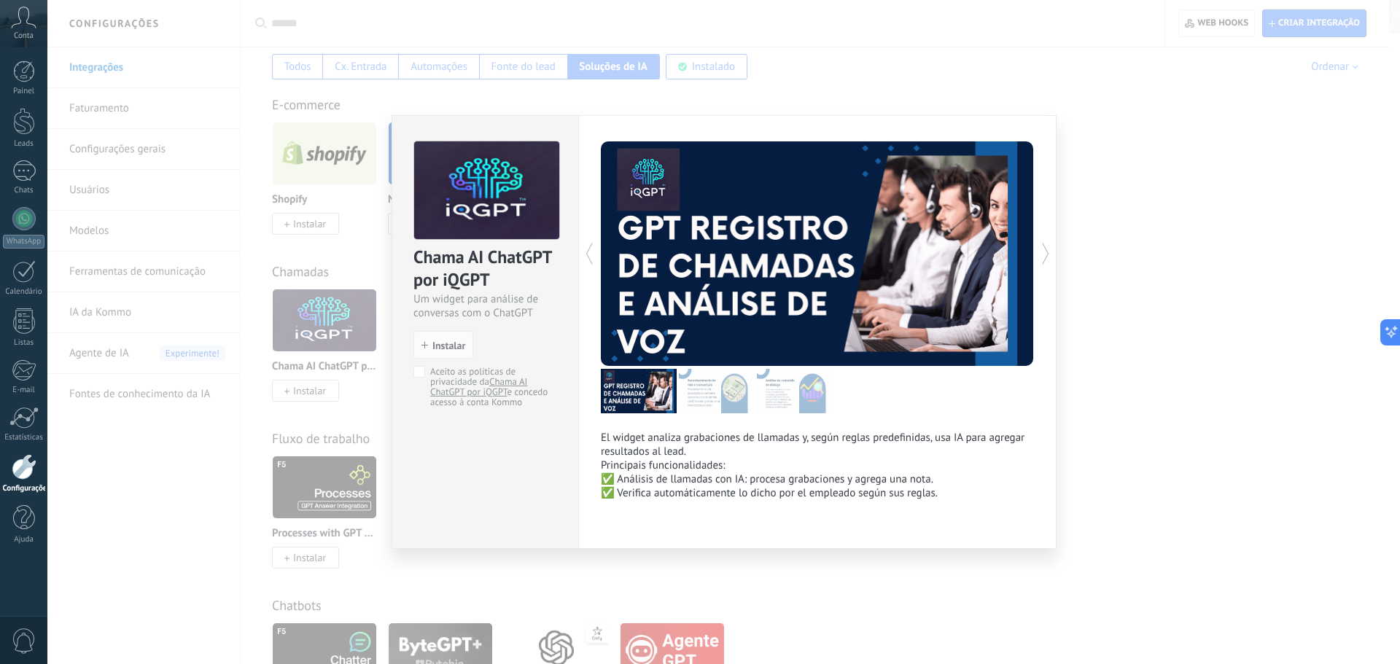
click at [884, 569] on div "Chama AI ChatGPT por iQGPT Um widget para análise de conversas com o ChatGPT in…" at bounding box center [723, 332] width 1352 height 664
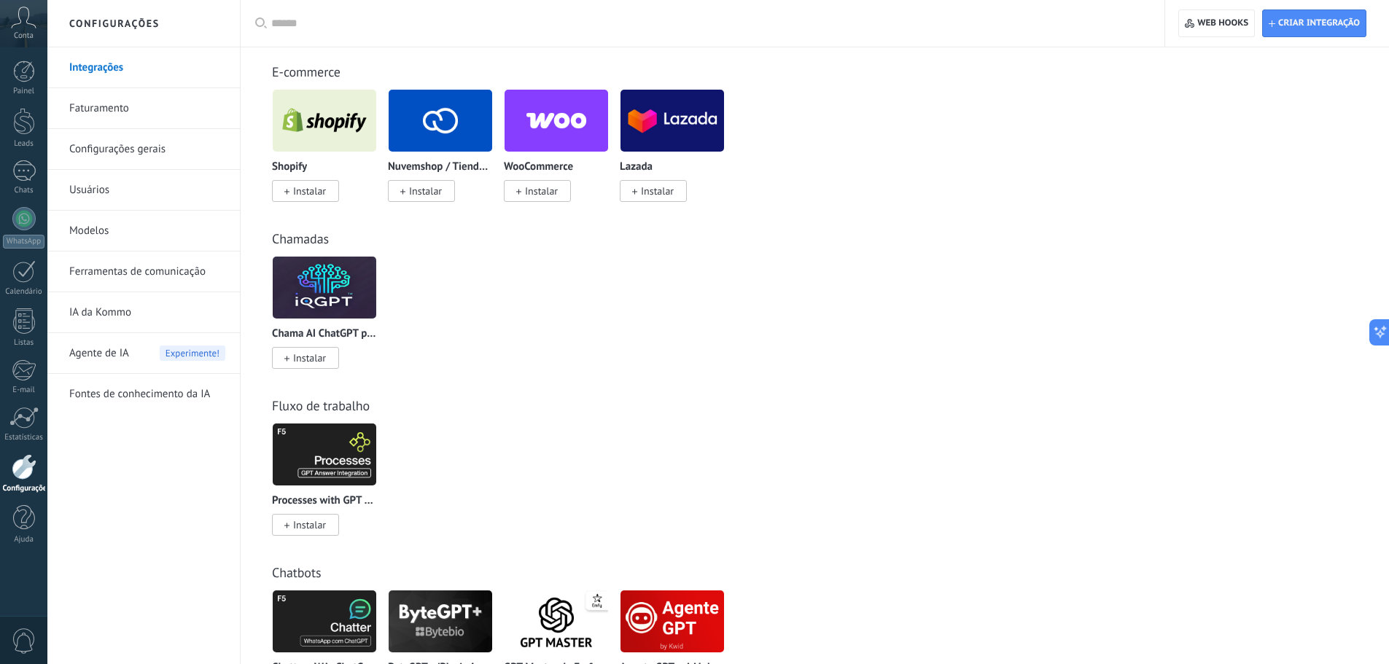
scroll to position [359, 0]
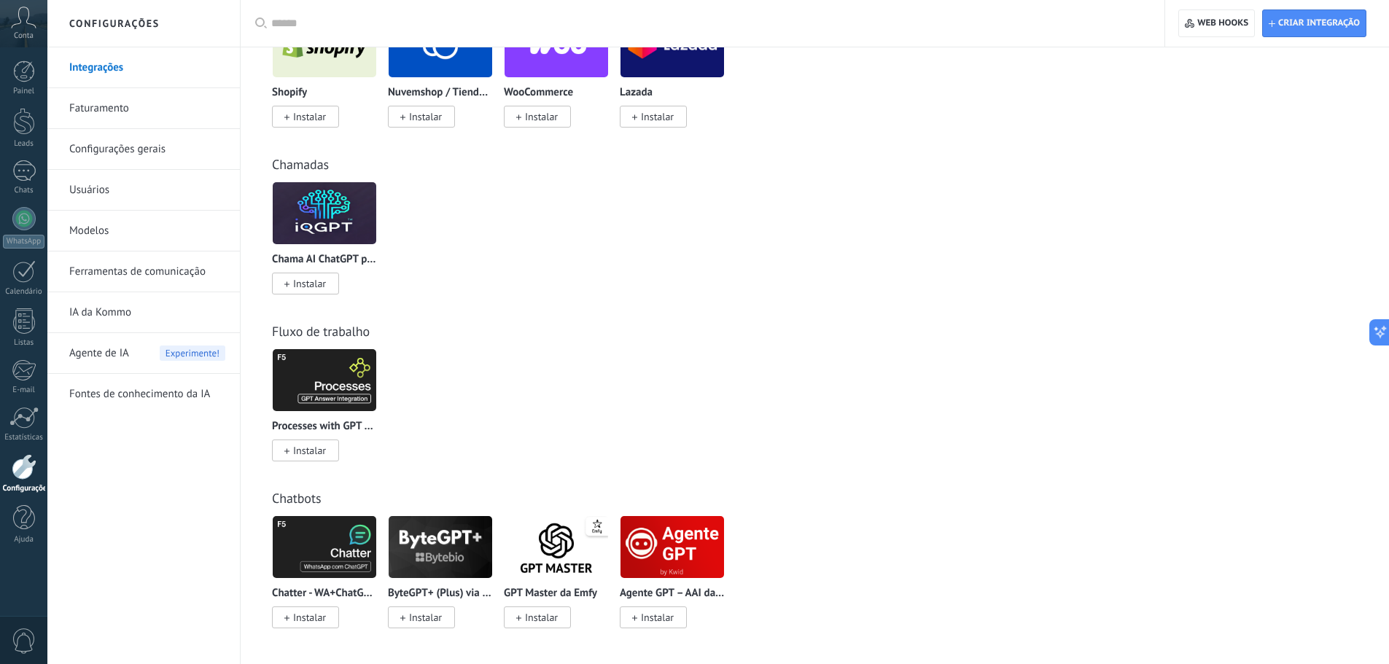
drag, startPoint x: 553, startPoint y: 359, endPoint x: 617, endPoint y: 329, distance: 71.1
drag, startPoint x: 725, startPoint y: 311, endPoint x: 723, endPoint y: 385, distance: 74.4
drag, startPoint x: 752, startPoint y: 299, endPoint x: 750, endPoint y: 383, distance: 83.9
drag, startPoint x: 763, startPoint y: 285, endPoint x: 778, endPoint y: 354, distance: 70.1
drag, startPoint x: 765, startPoint y: 330, endPoint x: 746, endPoint y: 417, distance: 89.5
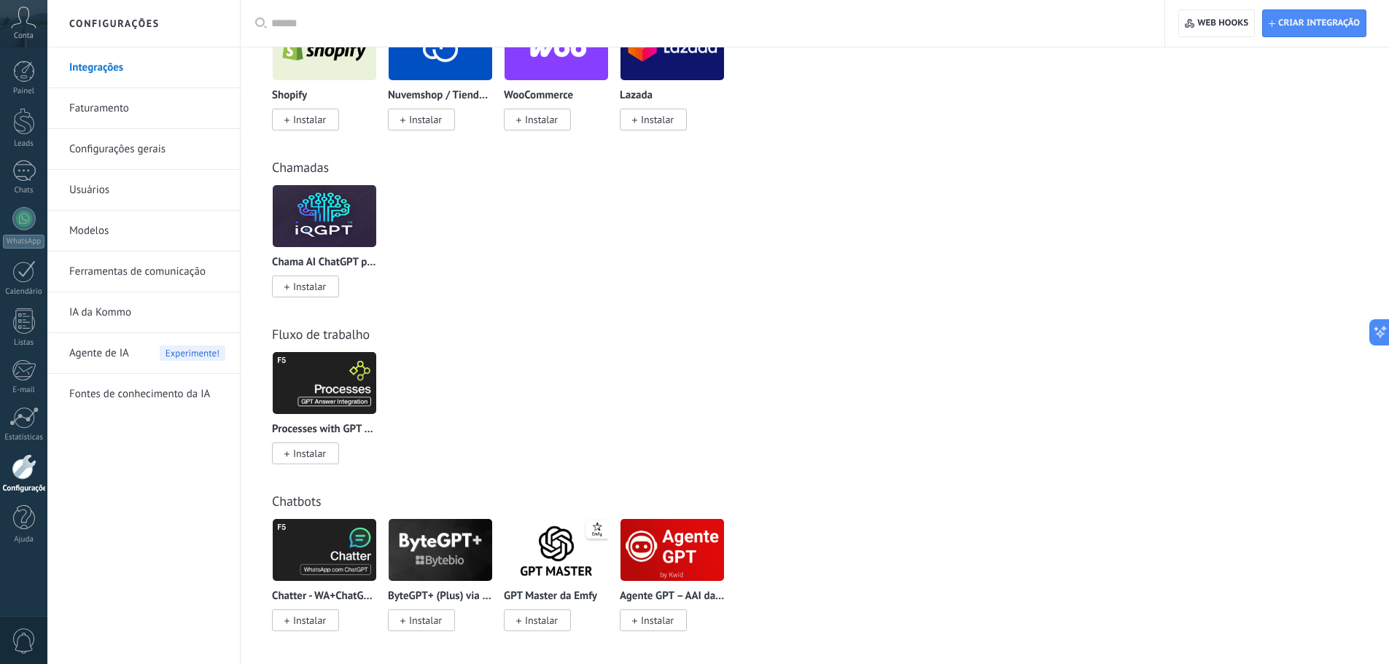
drag, startPoint x: 783, startPoint y: 464, endPoint x: 787, endPoint y: 448, distance: 17.3
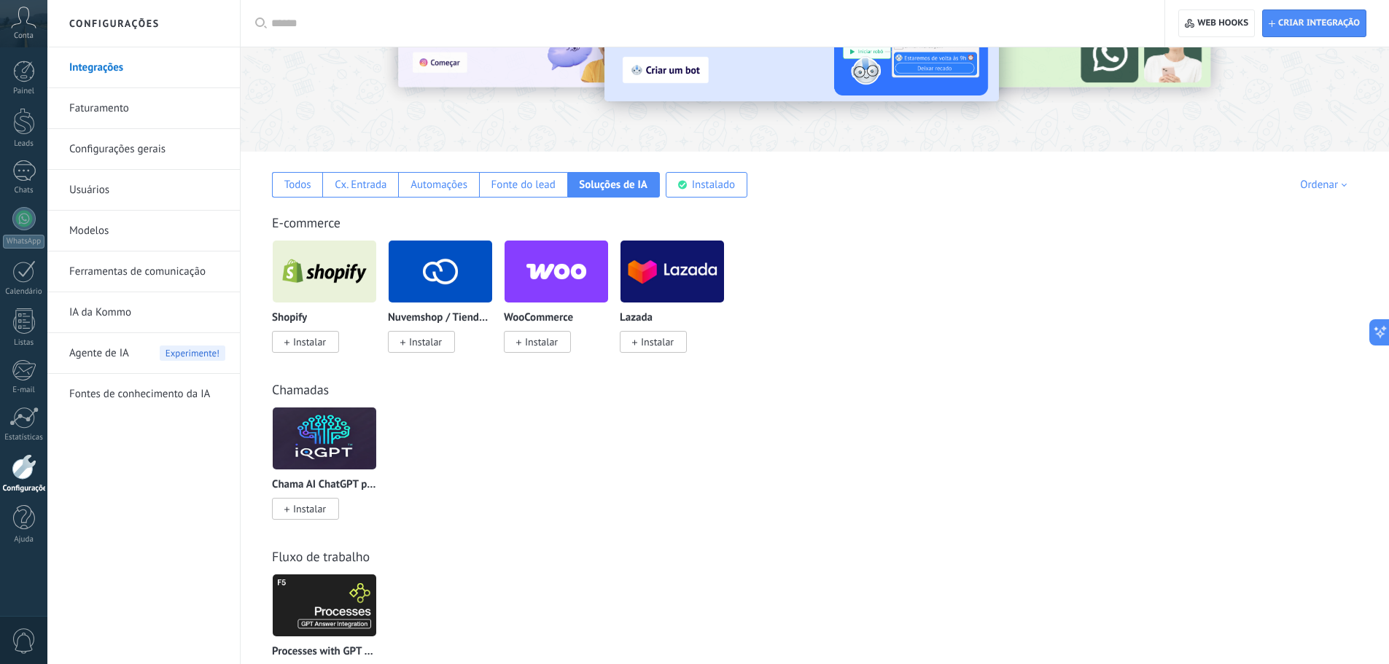
drag, startPoint x: 789, startPoint y: 421, endPoint x: 792, endPoint y: 349, distance: 71.5
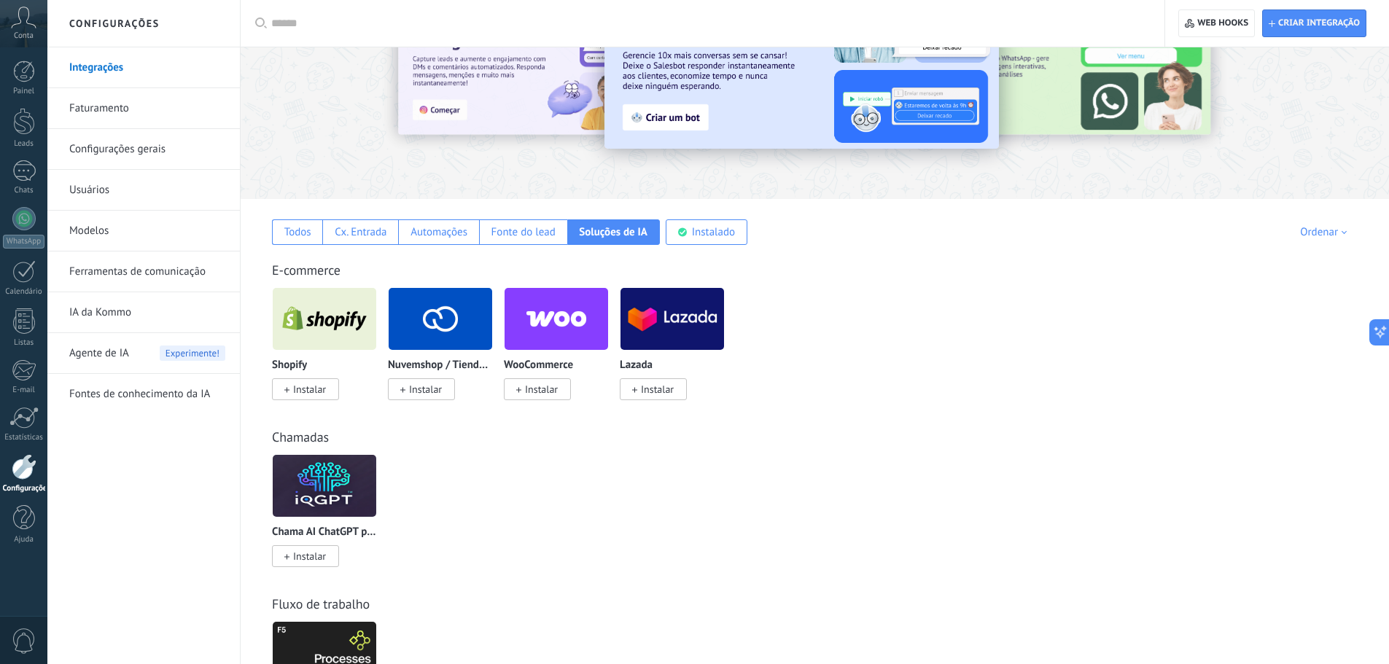
scroll to position [0, 0]
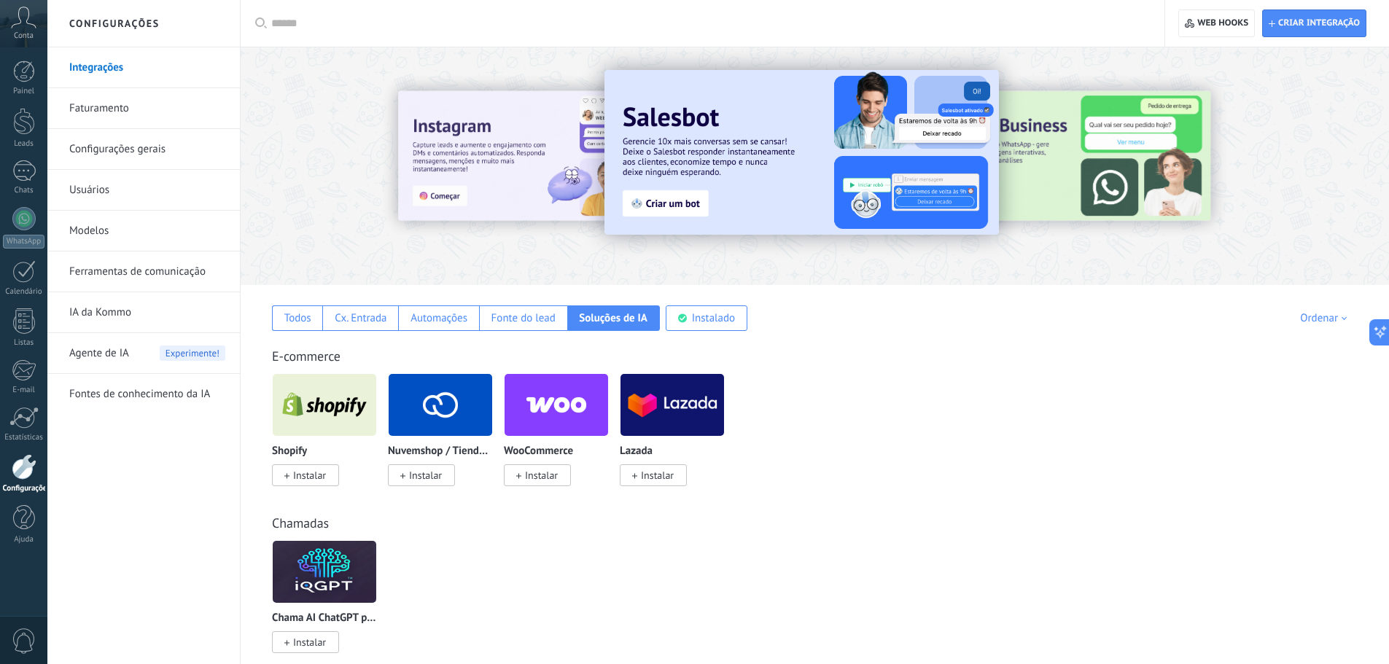
drag, startPoint x: 782, startPoint y: 474, endPoint x: 819, endPoint y: 365, distance: 114.8
drag, startPoint x: 841, startPoint y: 436, endPoint x: 867, endPoint y: 336, distance: 103.1
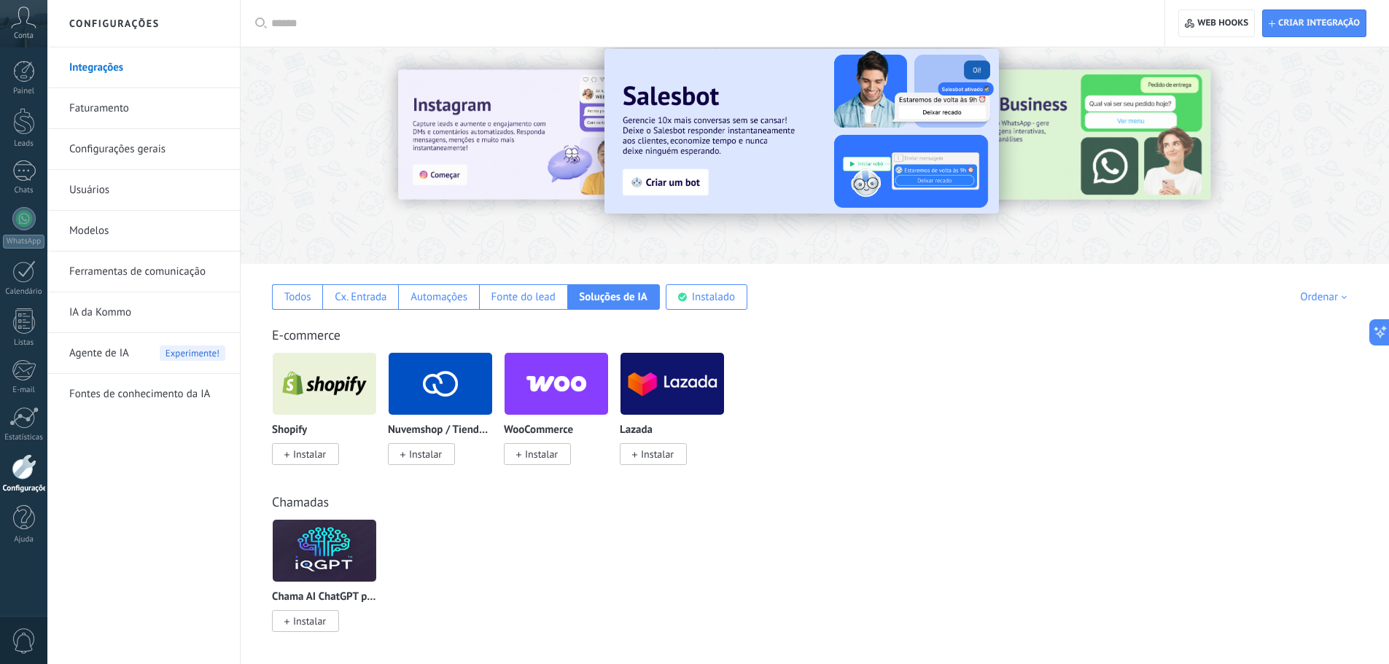
drag, startPoint x: 1129, startPoint y: 406, endPoint x: 1132, endPoint y: 433, distance: 27.1
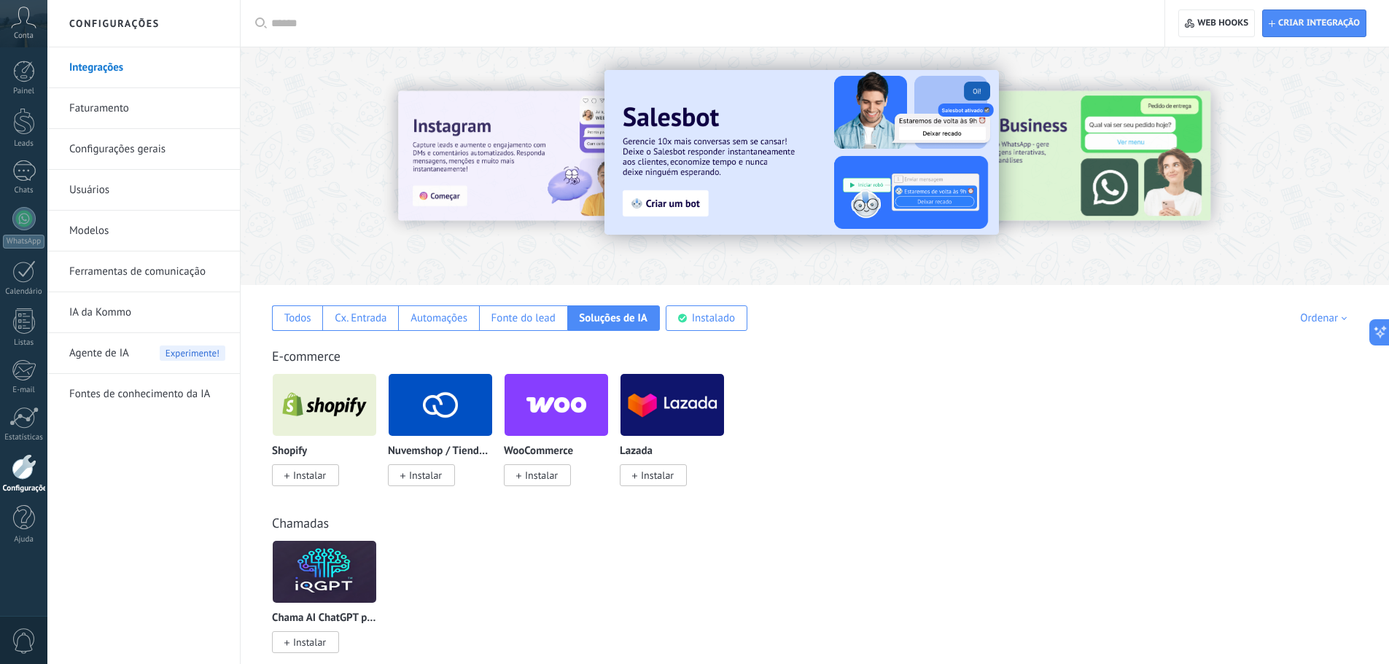
drag, startPoint x: 1094, startPoint y: 440, endPoint x: 1074, endPoint y: 343, distance: 99.8
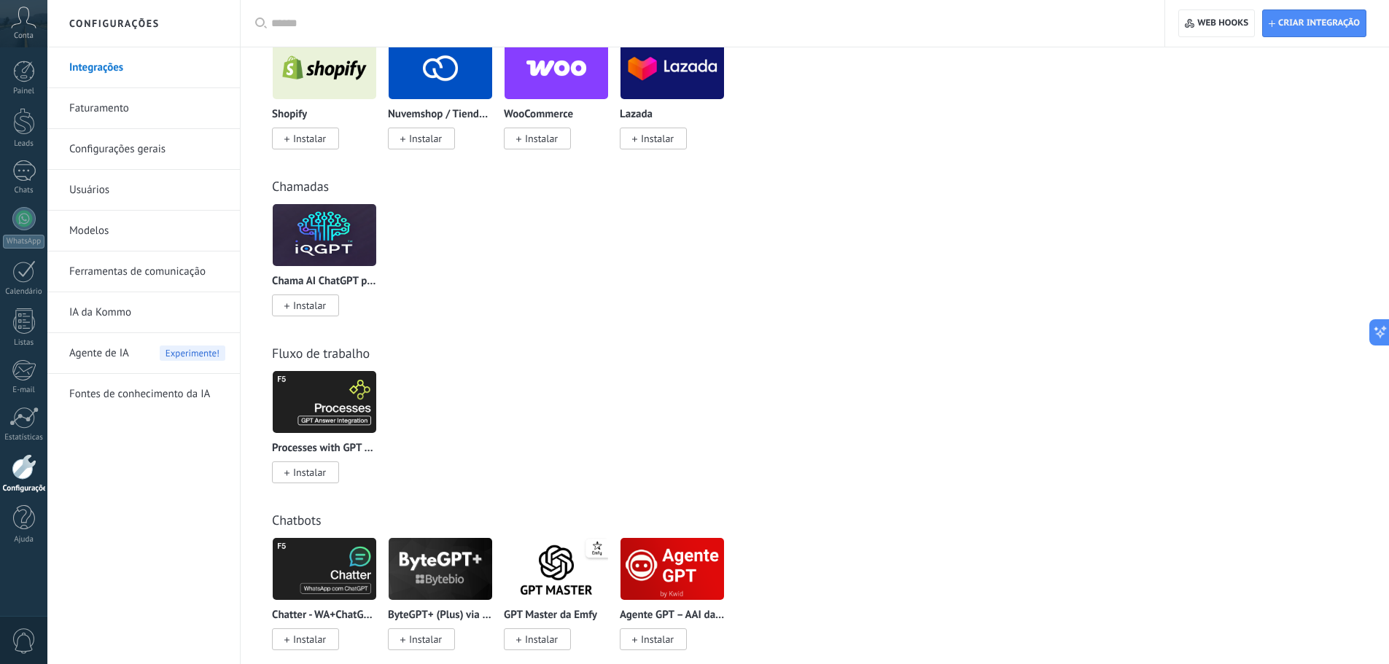
scroll to position [359, 0]
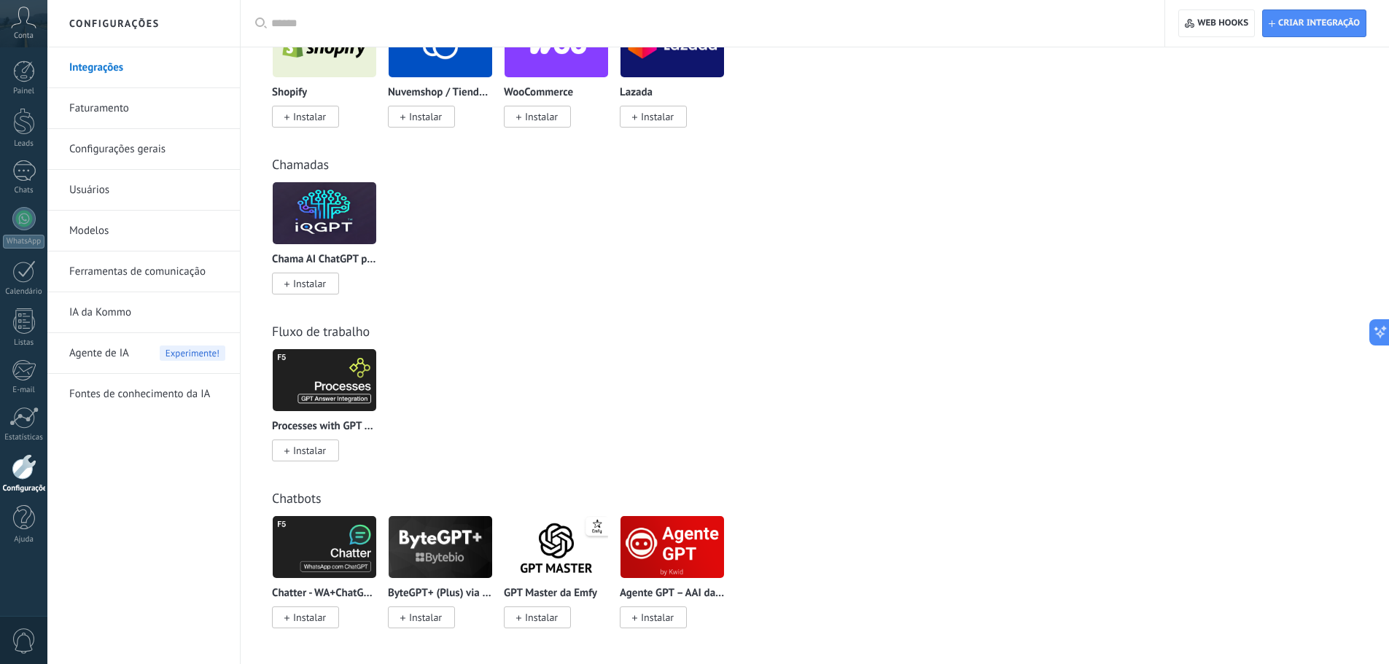
click at [674, 558] on img at bounding box center [672, 547] width 104 height 71
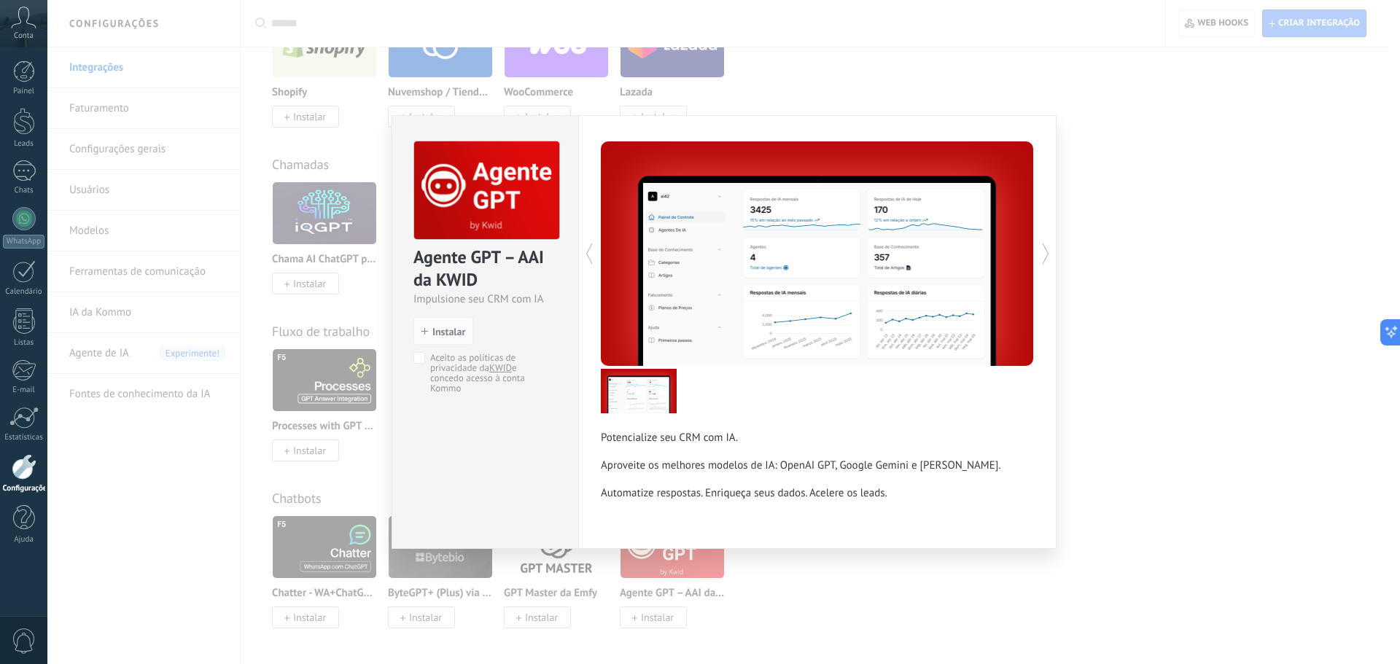
click at [1153, 283] on div "Agente GPT – AAI da KWID Impulsione seu CRM com IA install Instalar Aceito as p…" at bounding box center [723, 332] width 1352 height 664
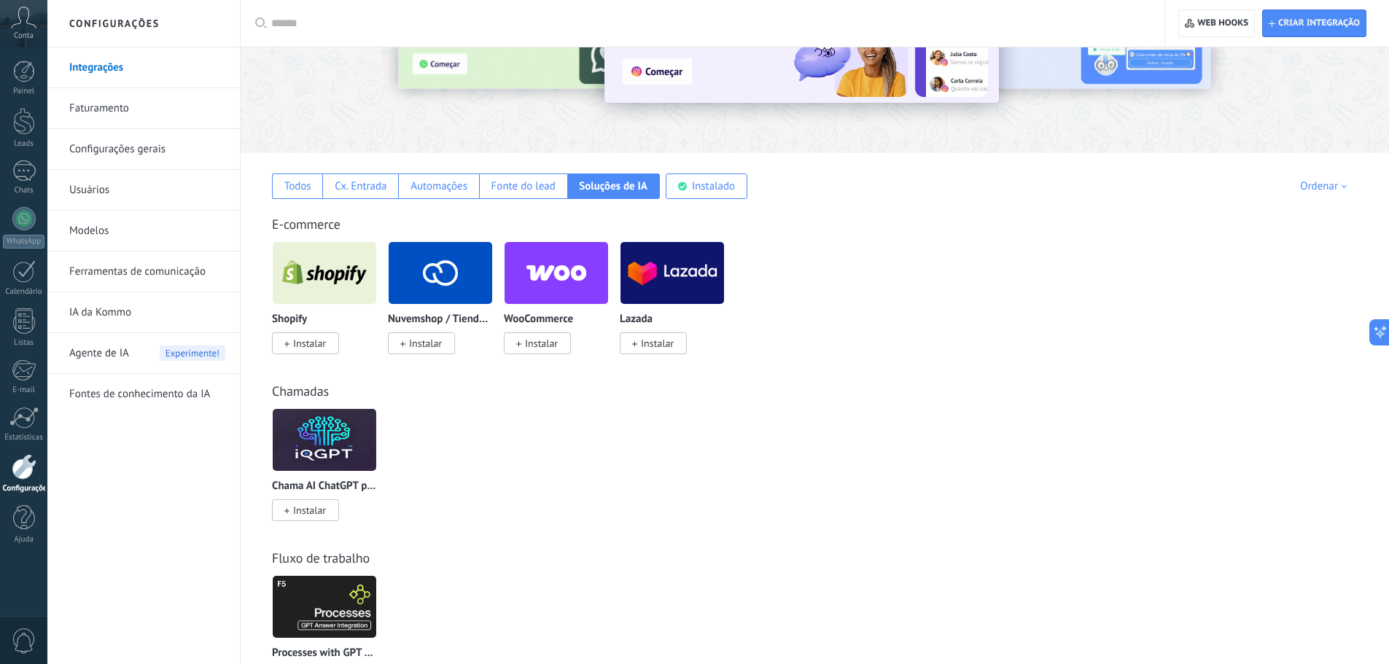
scroll to position [0, 0]
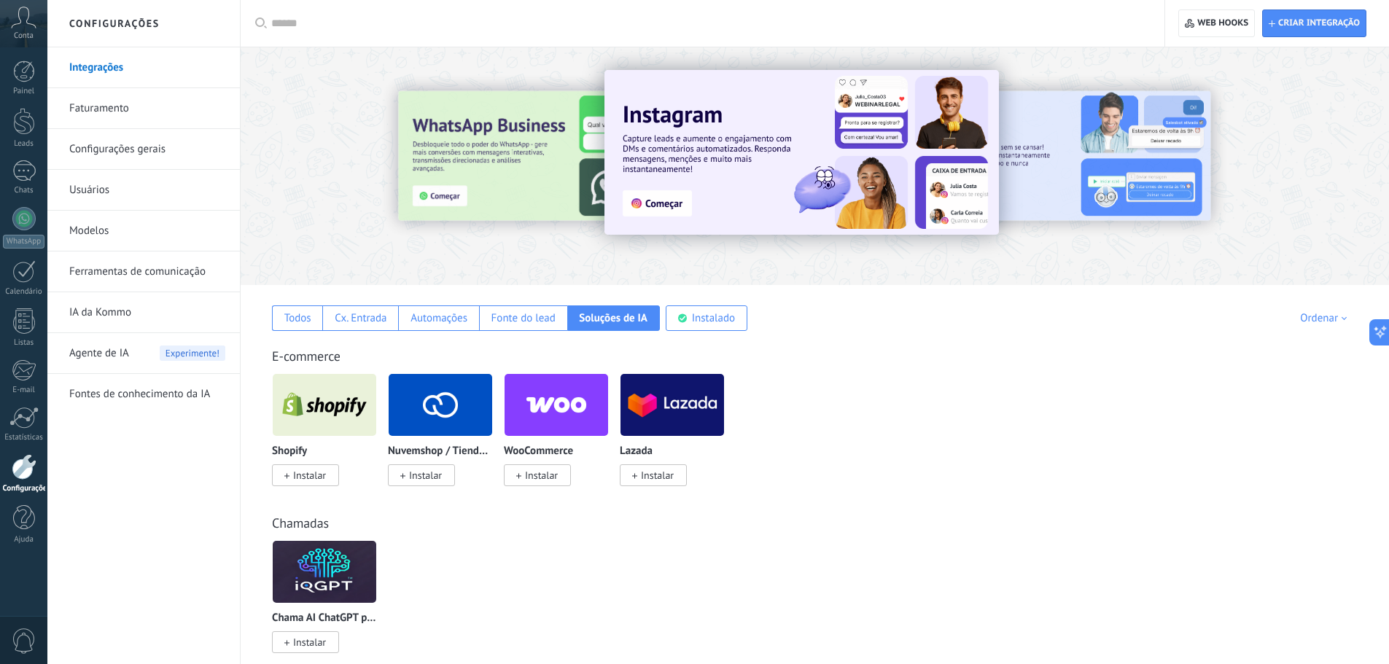
drag, startPoint x: 889, startPoint y: 498, endPoint x: 857, endPoint y: 315, distance: 185.8
drag, startPoint x: 887, startPoint y: 402, endPoint x: 698, endPoint y: 276, distance: 227.7
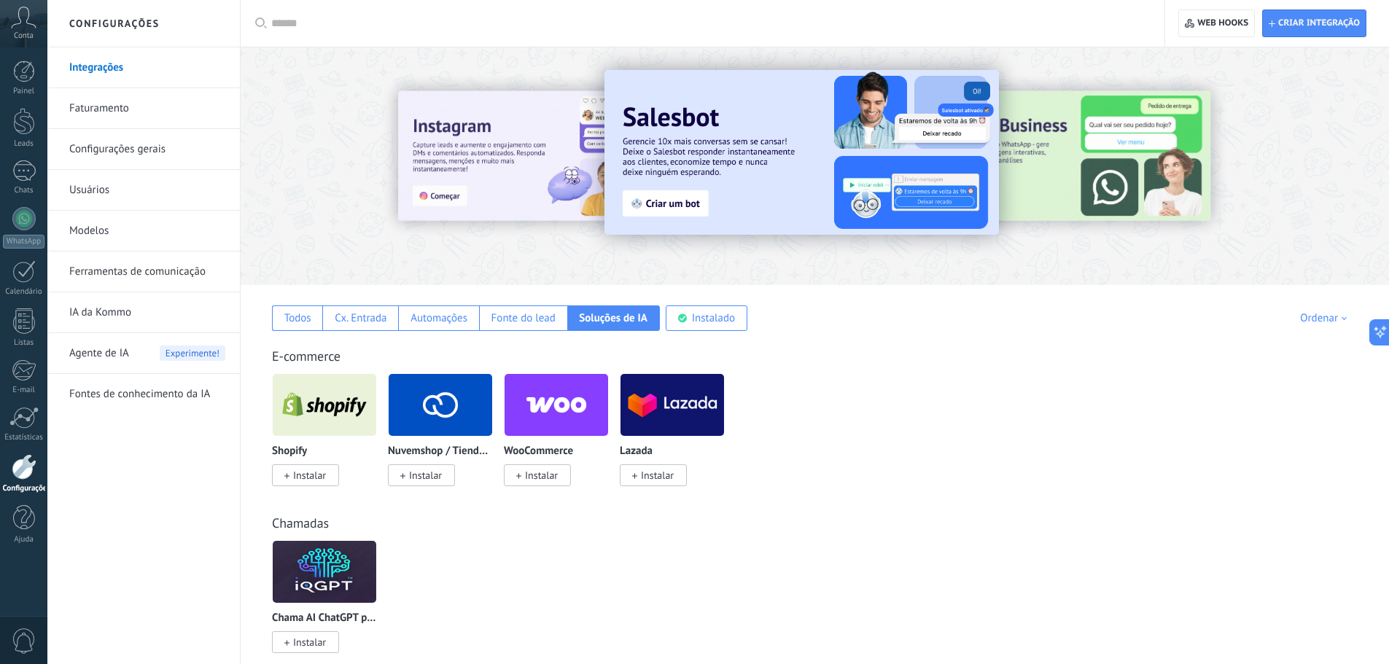
click at [25, 25] on icon at bounding box center [24, 18] width 26 height 22
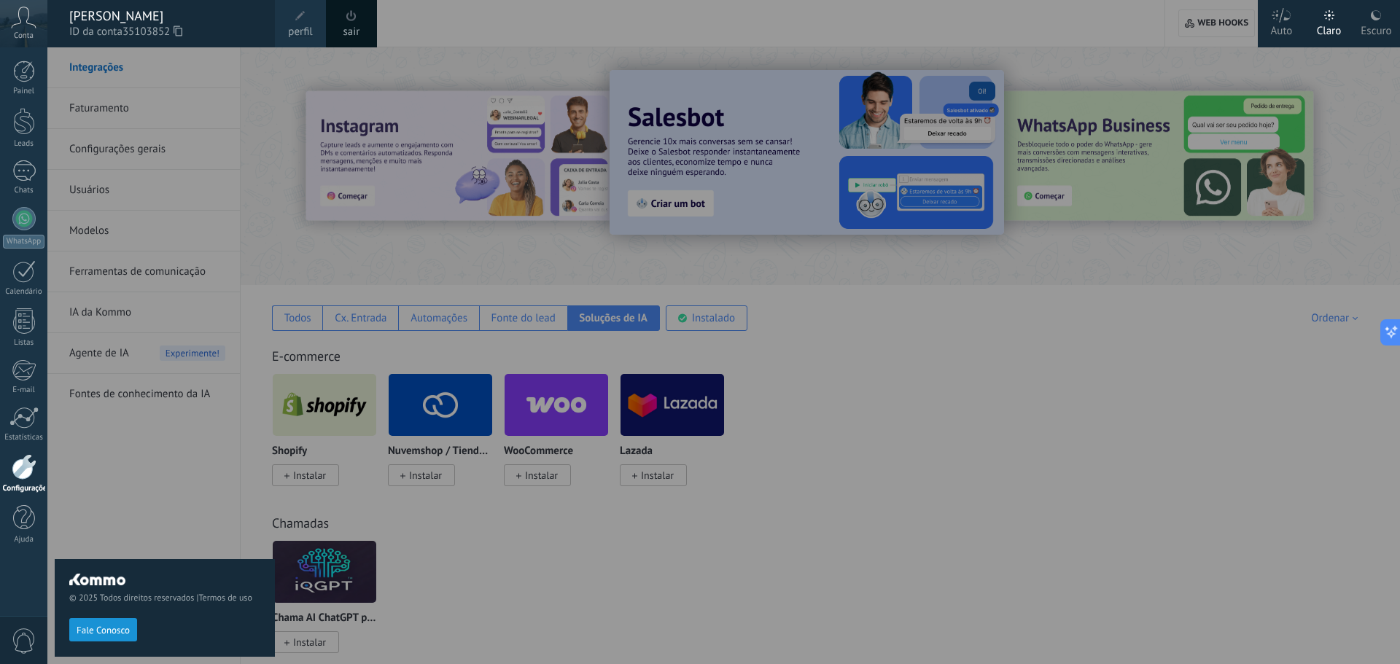
click at [911, 413] on div at bounding box center [747, 332] width 1400 height 664
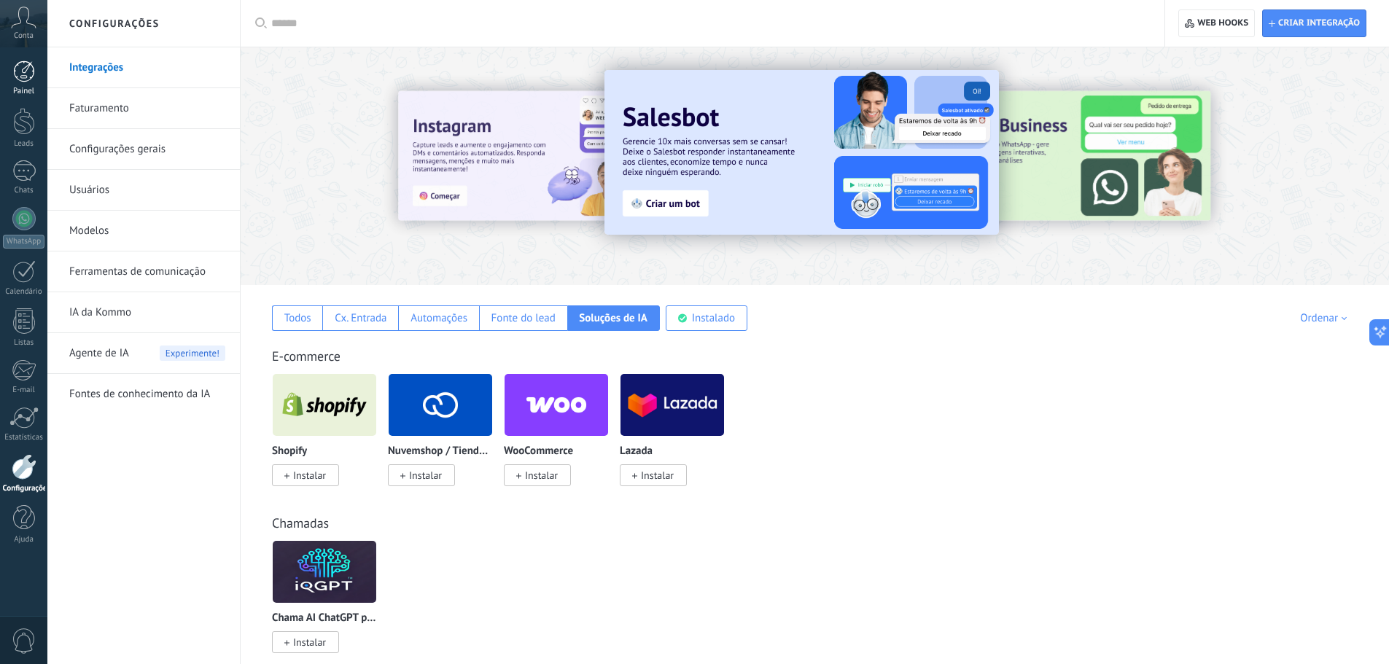
click at [20, 82] on link "Painel" at bounding box center [23, 79] width 47 height 36
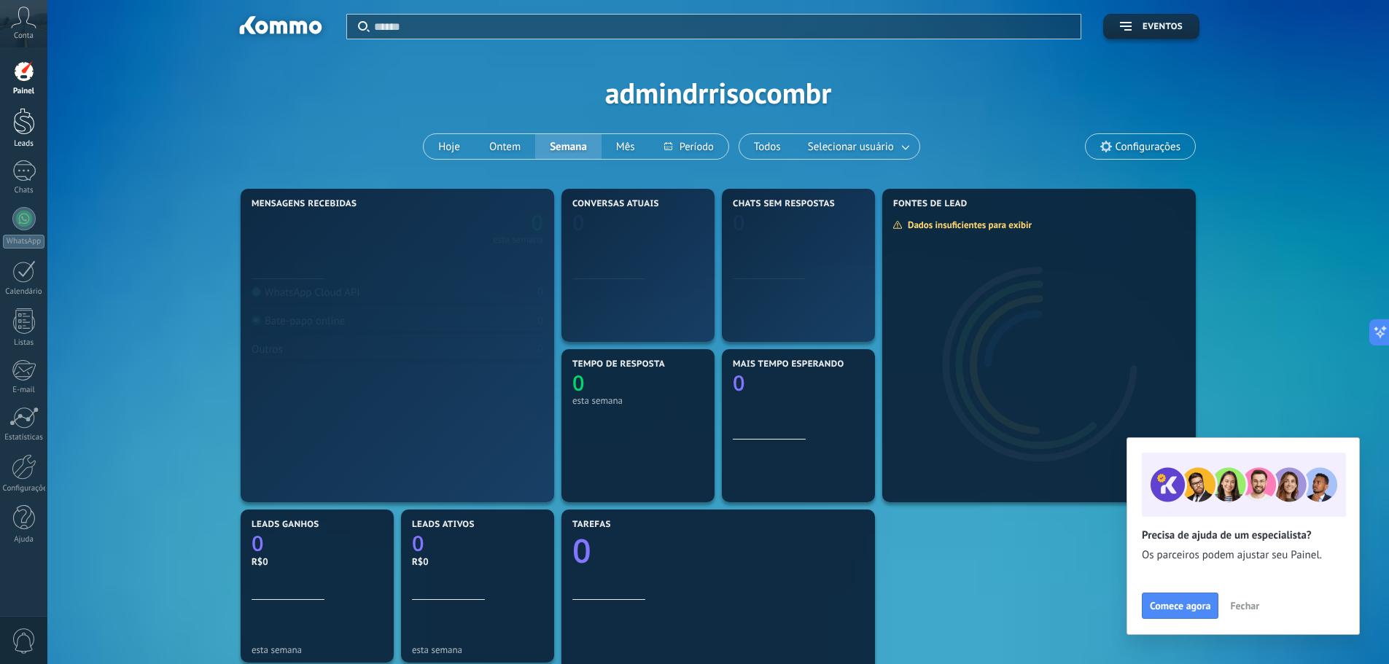
click at [18, 119] on div at bounding box center [24, 121] width 22 height 27
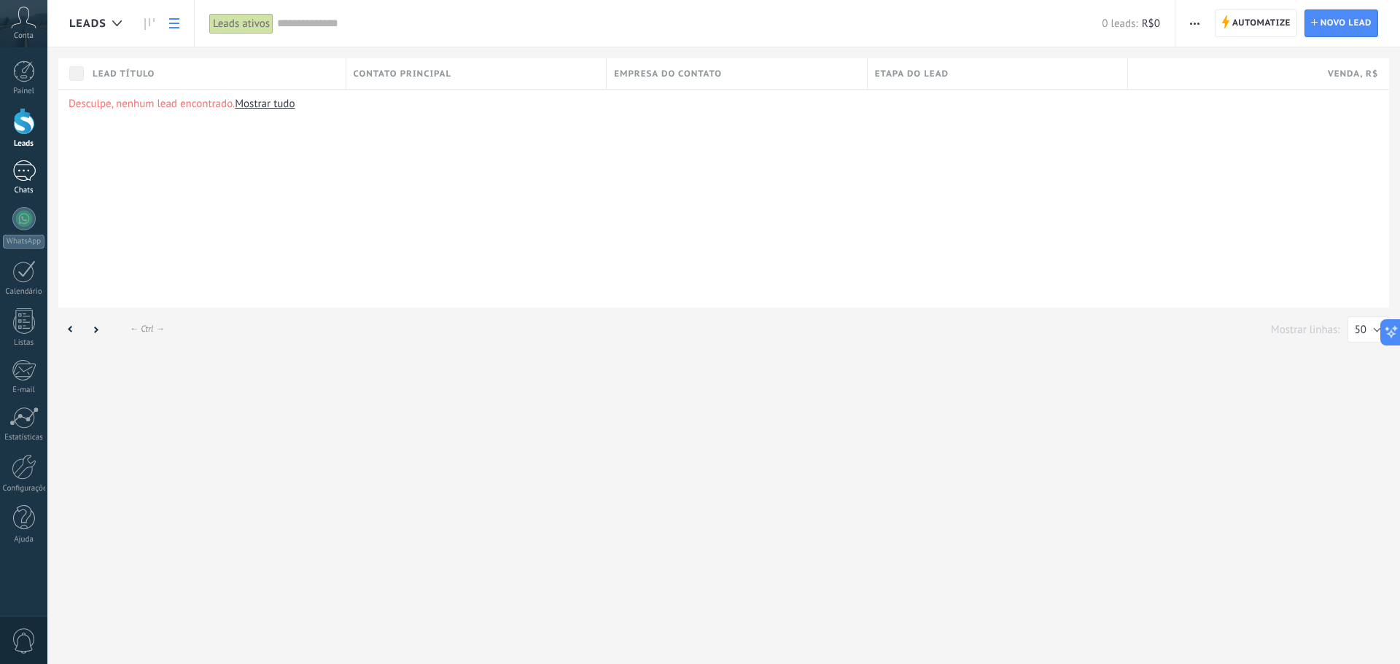
click at [19, 175] on div at bounding box center [23, 170] width 23 height 21
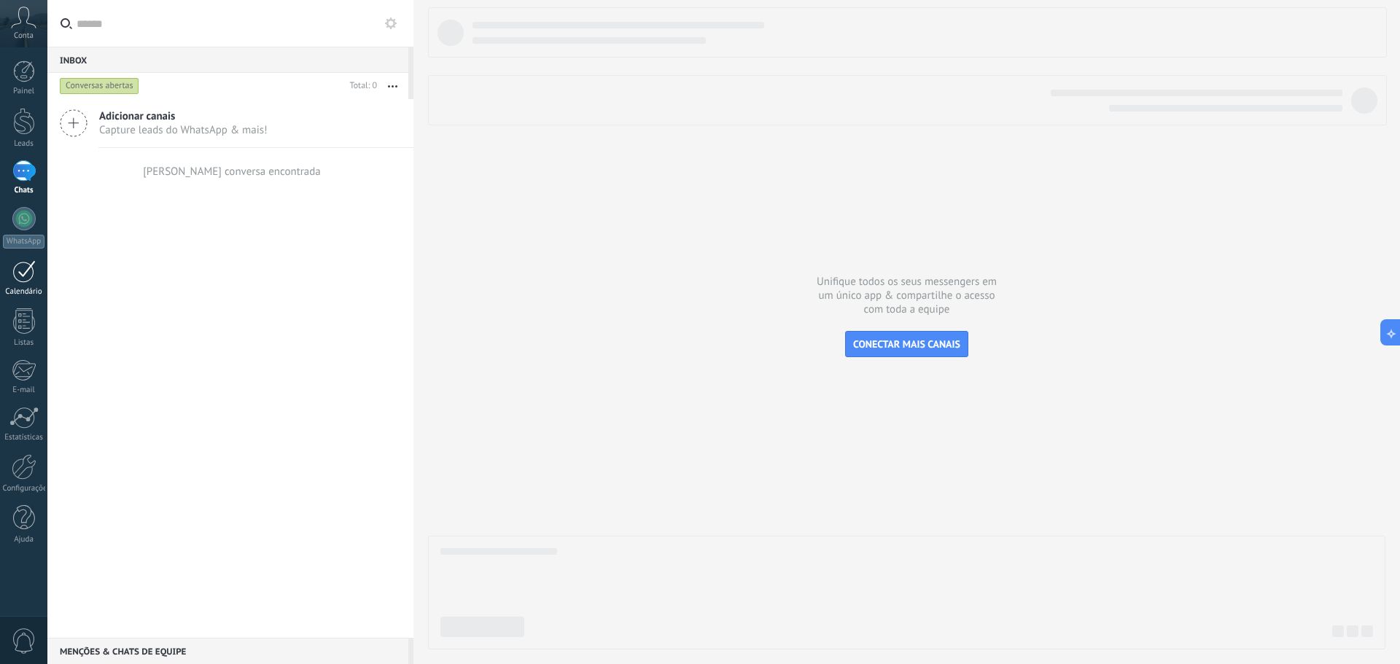
click at [21, 287] on div "Calendário" at bounding box center [24, 291] width 42 height 9
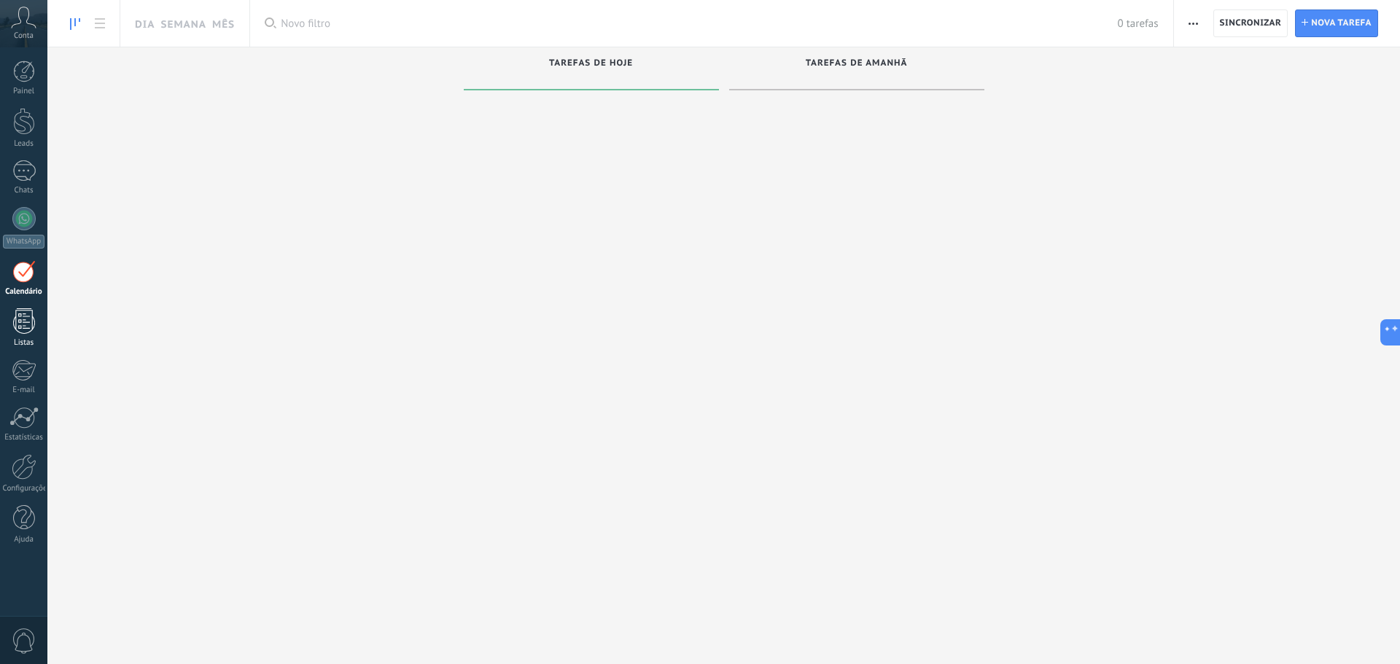
click at [29, 325] on div at bounding box center [24, 321] width 22 height 26
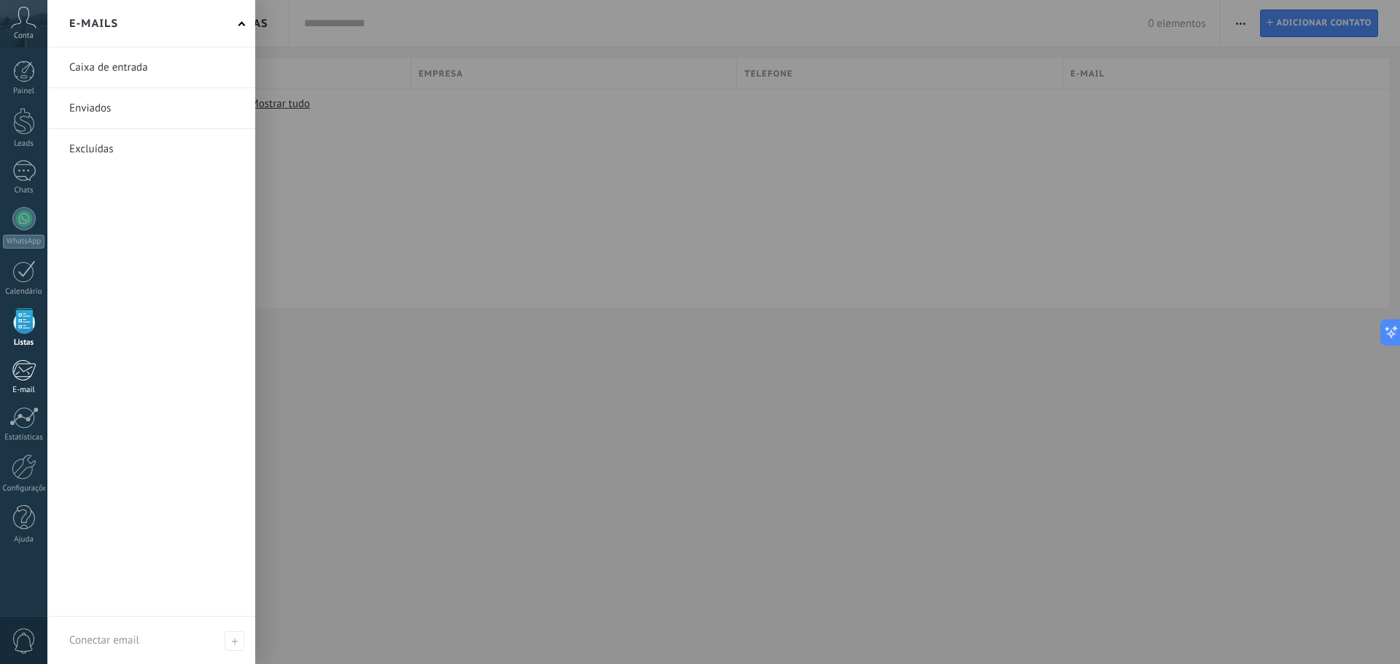
click at [26, 378] on div at bounding box center [24, 370] width 24 height 22
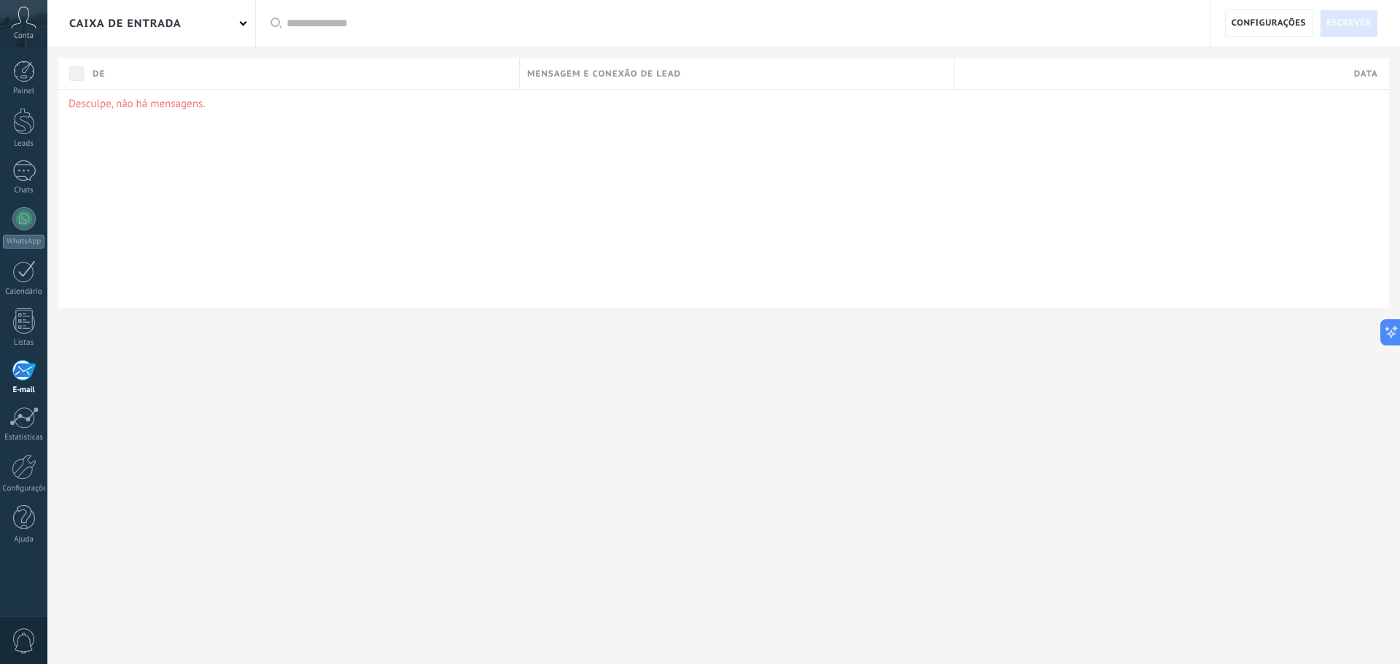
drag, startPoint x: 331, startPoint y: 113, endPoint x: 351, endPoint y: 246, distance: 134.9
click at [22, 475] on div at bounding box center [24, 467] width 25 height 26
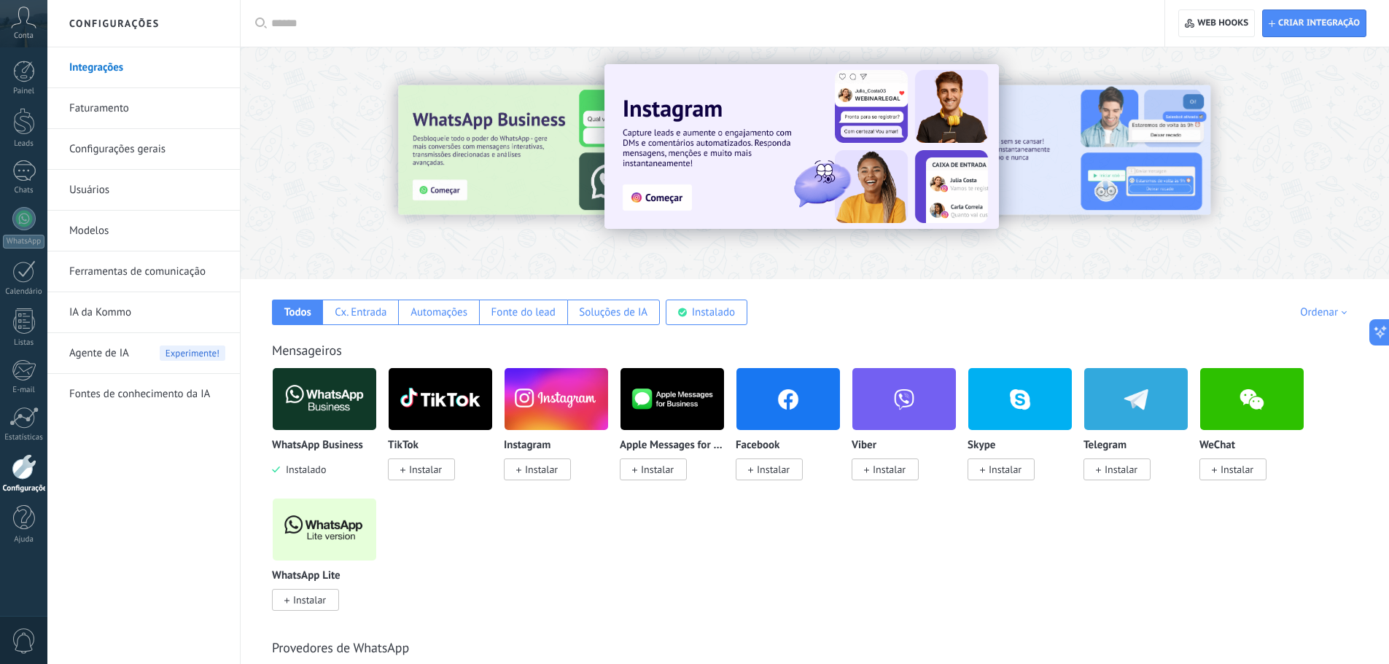
drag, startPoint x: 1343, startPoint y: 197, endPoint x: 1342, endPoint y: 204, distance: 7.3
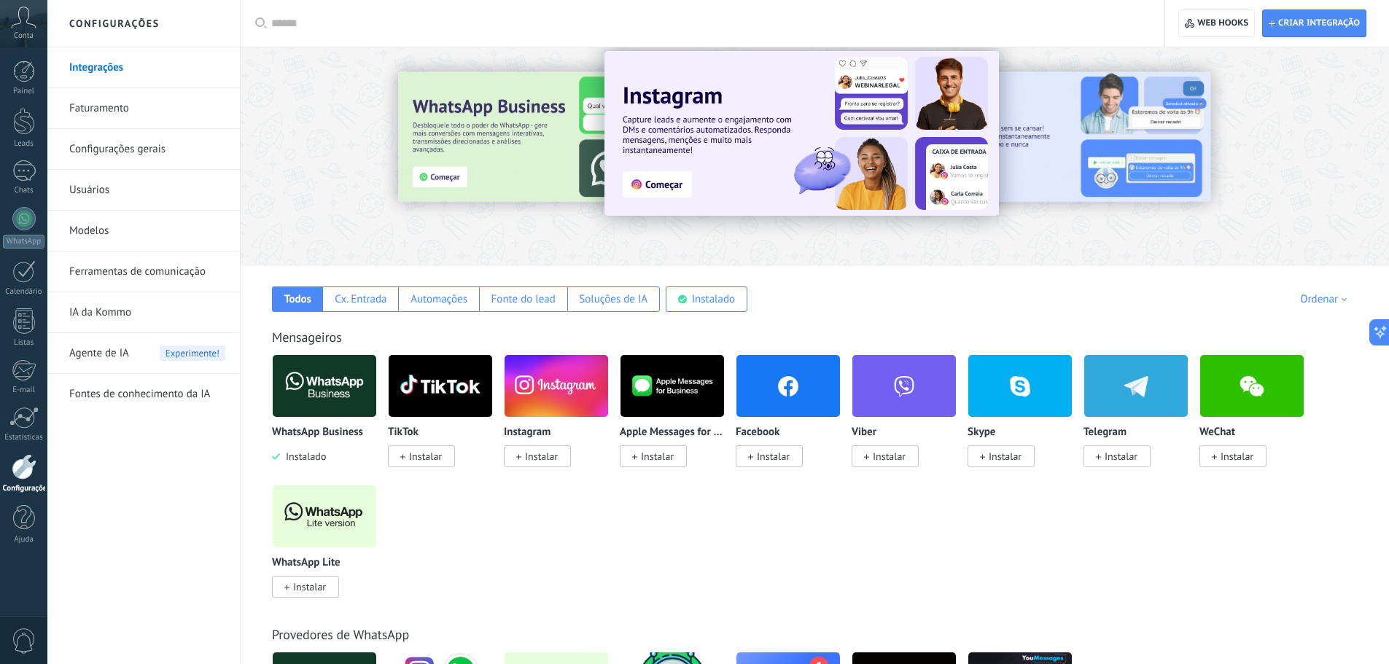
drag, startPoint x: 1172, startPoint y: 238, endPoint x: 1162, endPoint y: 261, distance: 24.5
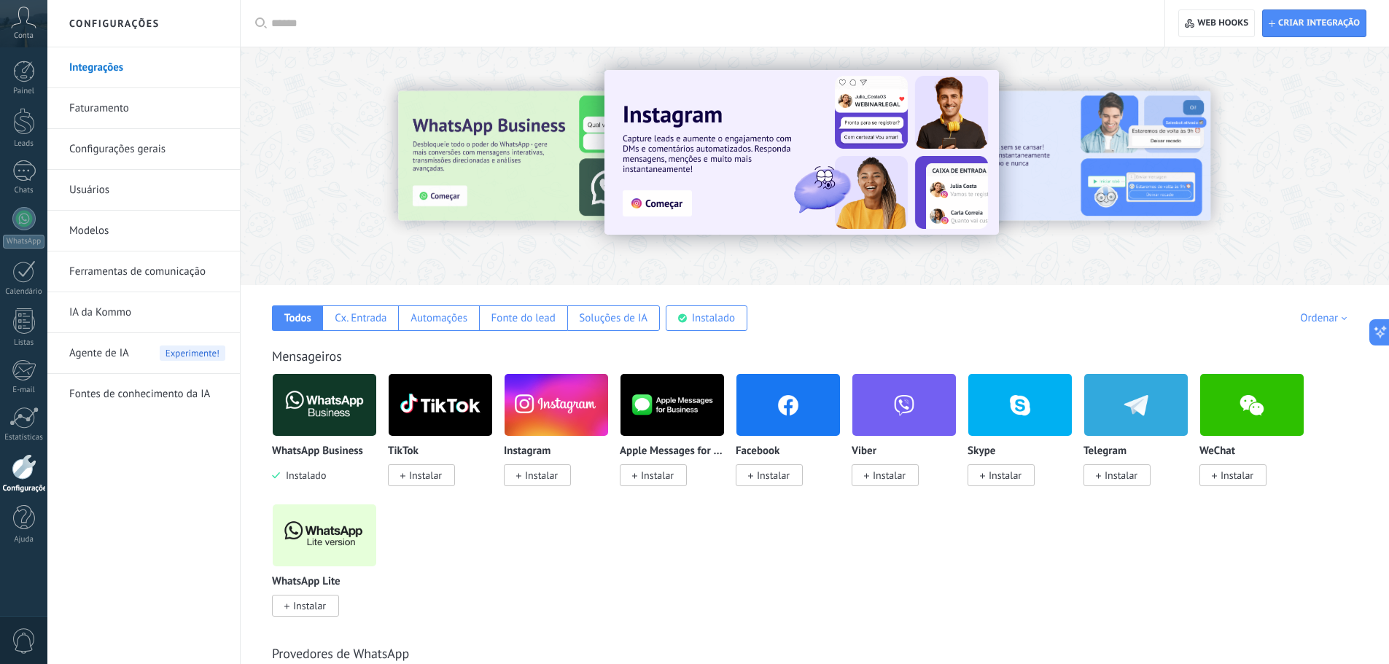
drag, startPoint x: 1064, startPoint y: 266, endPoint x: 478, endPoint y: 273, distance: 586.2
click at [117, 311] on link "IA da Kommo" at bounding box center [147, 312] width 156 height 41
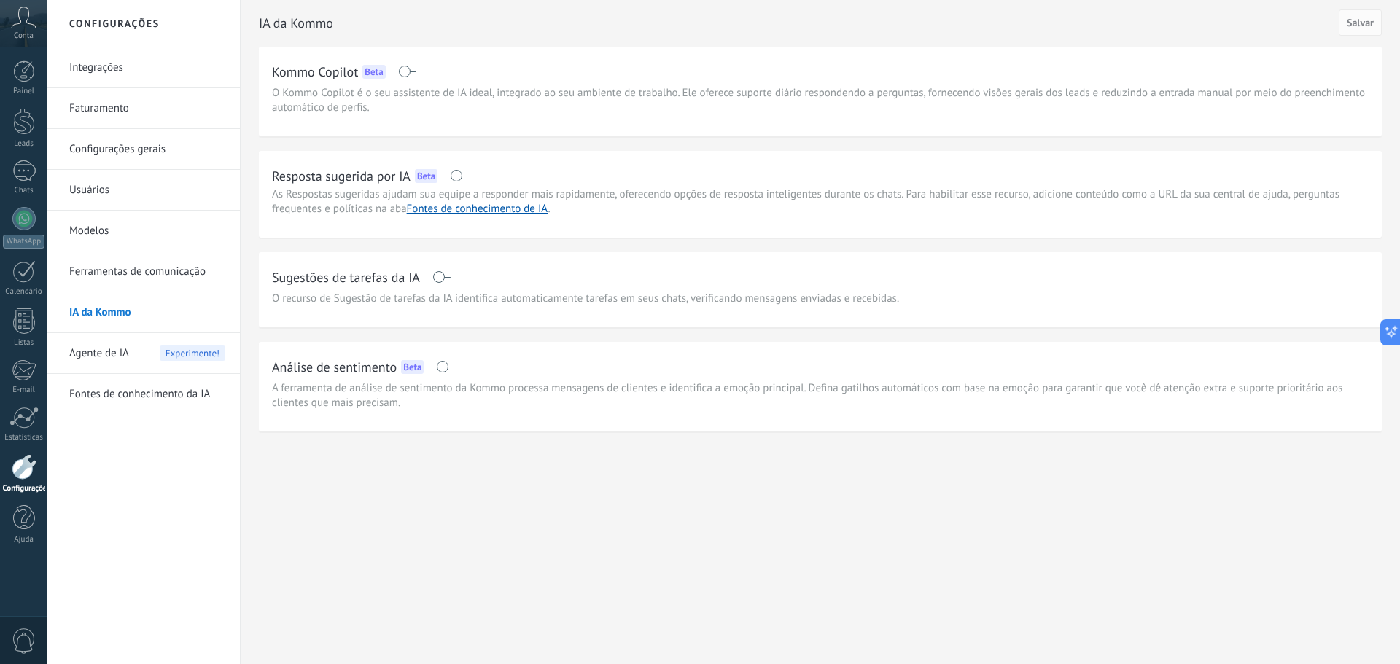
click at [26, 29] on div "Conta" at bounding box center [23, 23] width 47 height 47
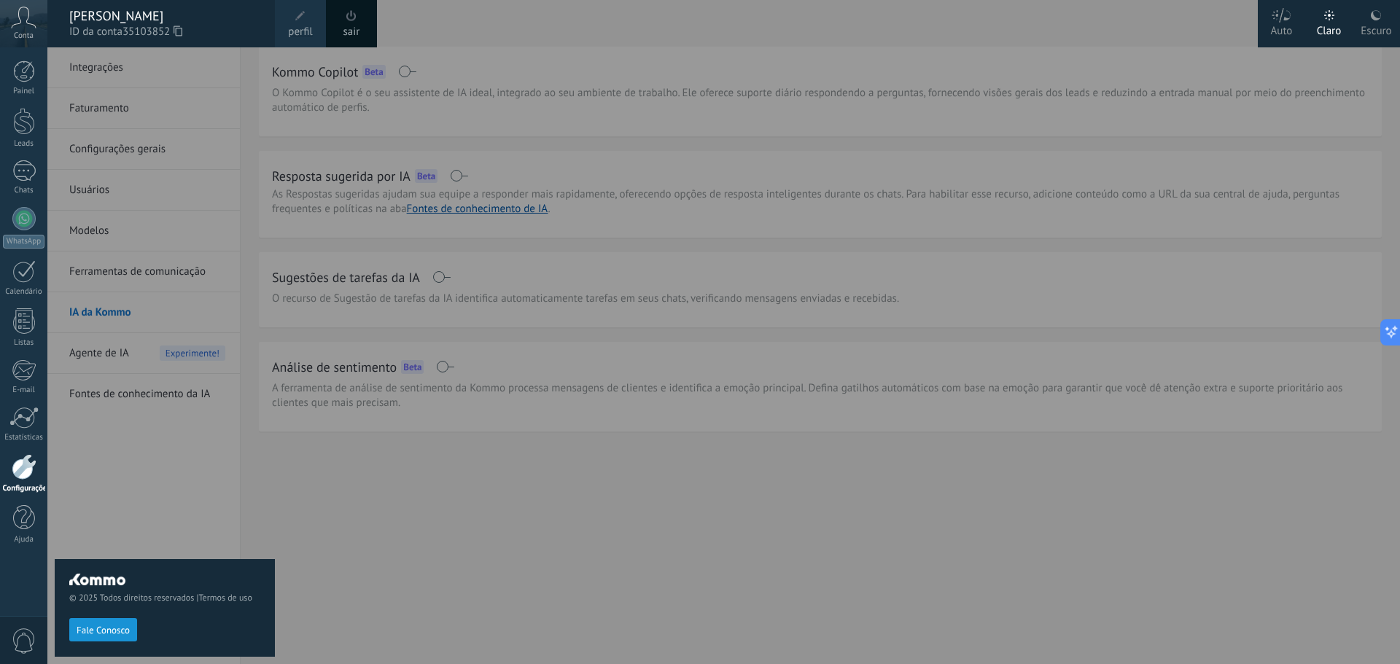
click at [656, 179] on div at bounding box center [747, 332] width 1400 height 664
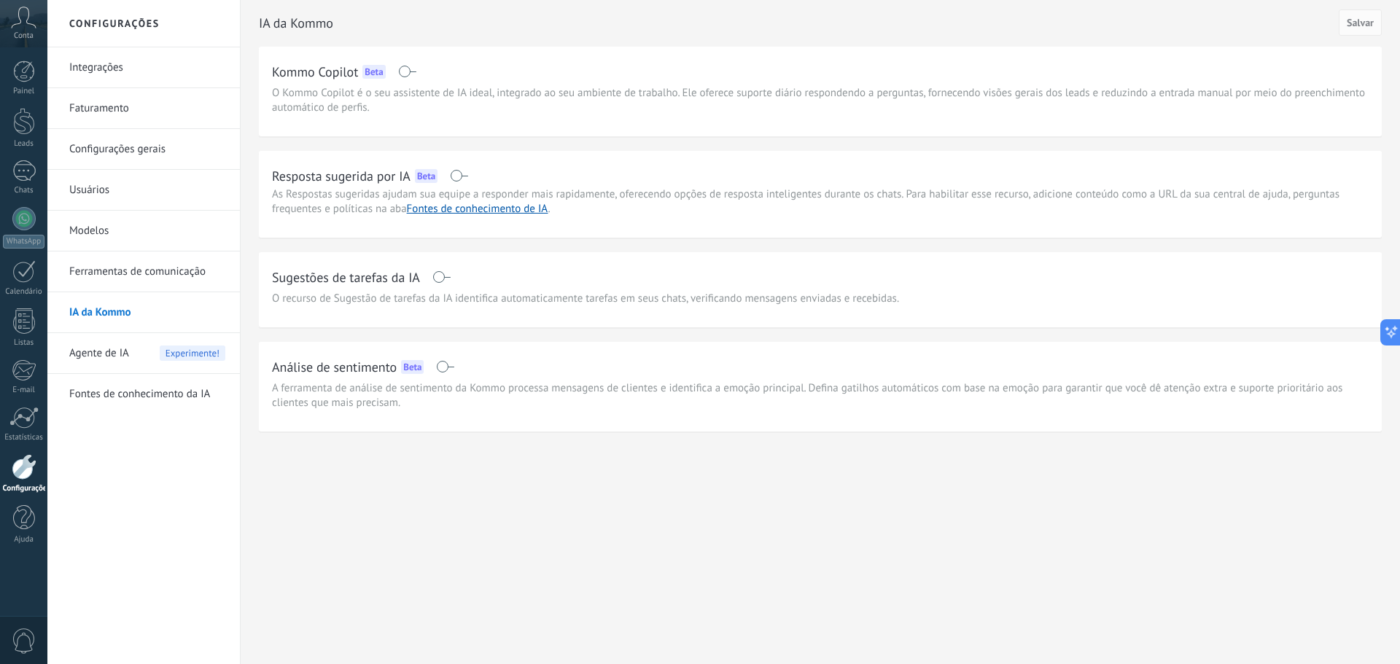
click at [640, 166] on div "Resposta sugerida por IA Beta" at bounding box center [820, 175] width 1097 height 23
click at [23, 24] on icon at bounding box center [24, 18] width 26 height 22
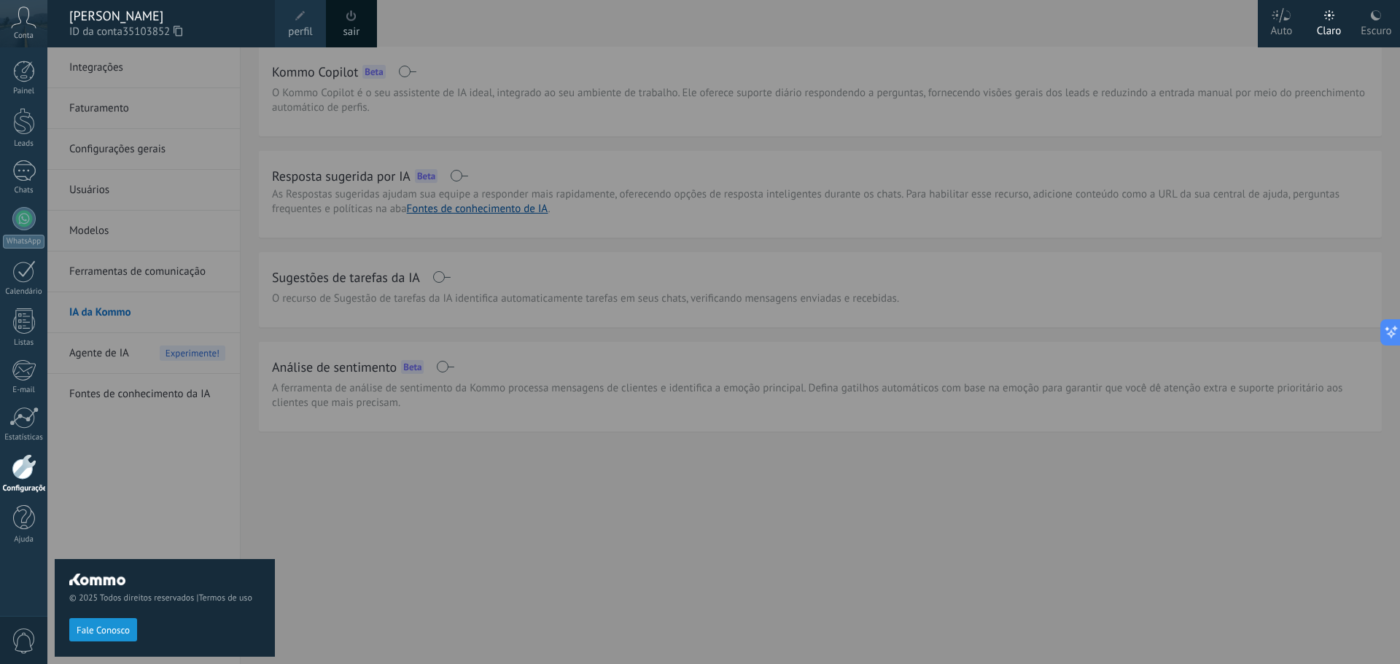
click at [763, 81] on div at bounding box center [747, 332] width 1400 height 664
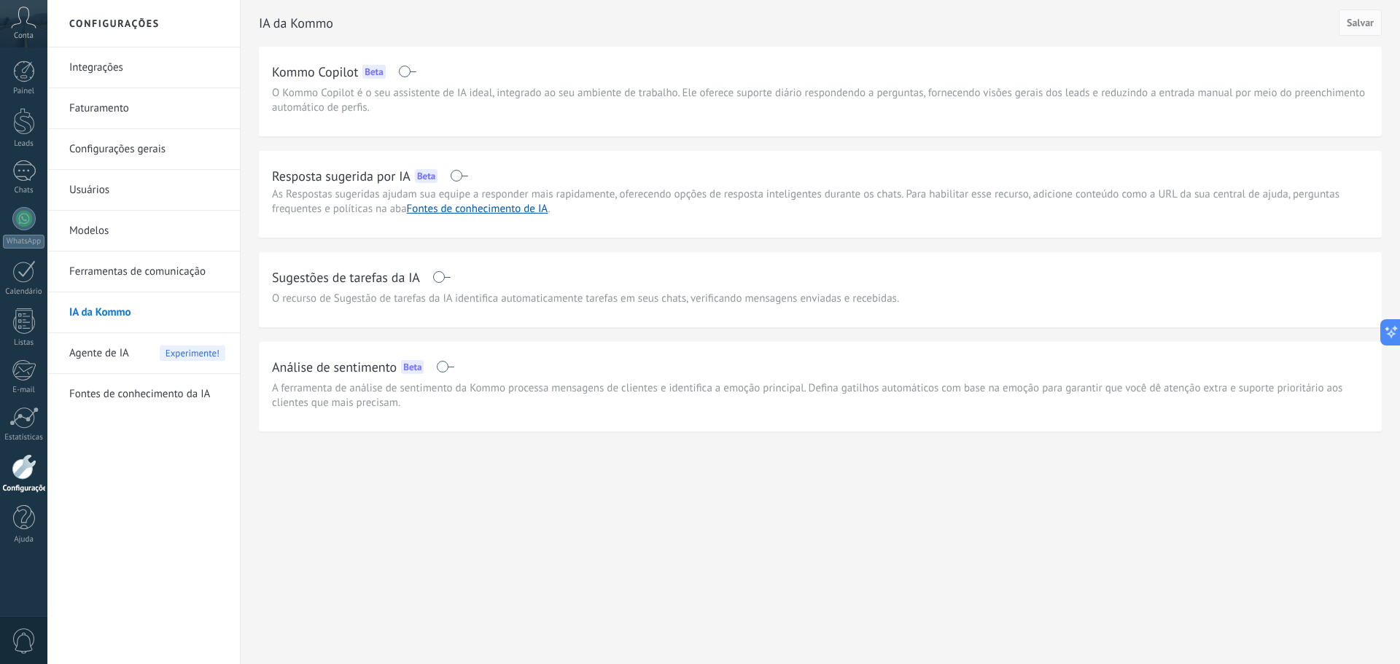
click at [634, 535] on div "Configurações Integrações Faturamento Configurações gerais Usuários Modelos Fer…" at bounding box center [723, 332] width 1352 height 664
click at [108, 72] on link "Integrações" at bounding box center [147, 67] width 156 height 41
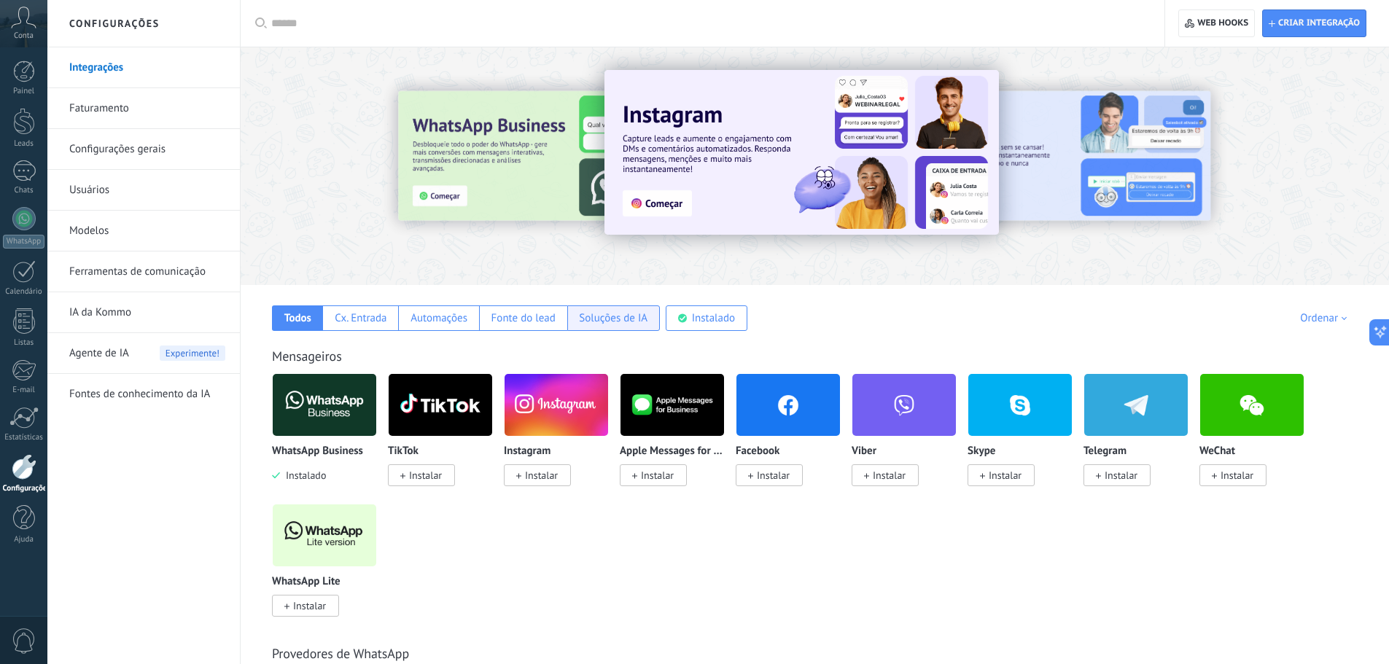
click at [601, 323] on div "Soluções de IA" at bounding box center [613, 318] width 69 height 14
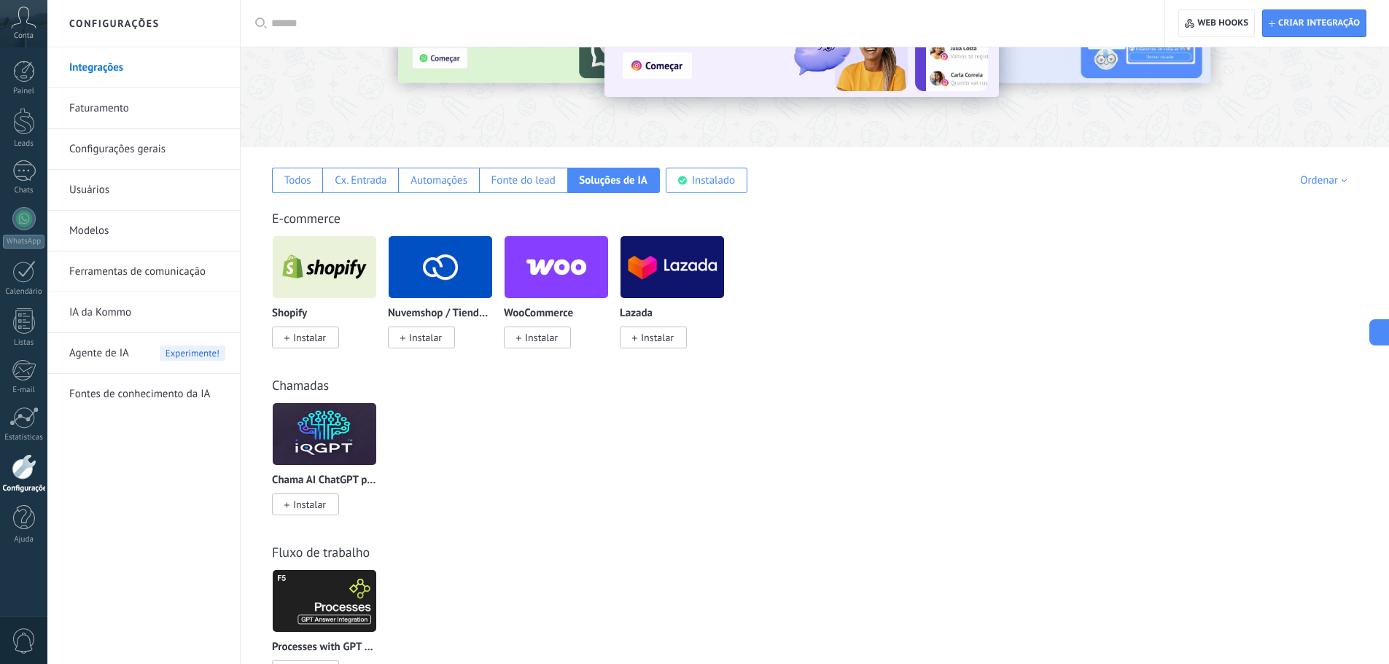
drag, startPoint x: 752, startPoint y: 502, endPoint x: 827, endPoint y: 489, distance: 76.4
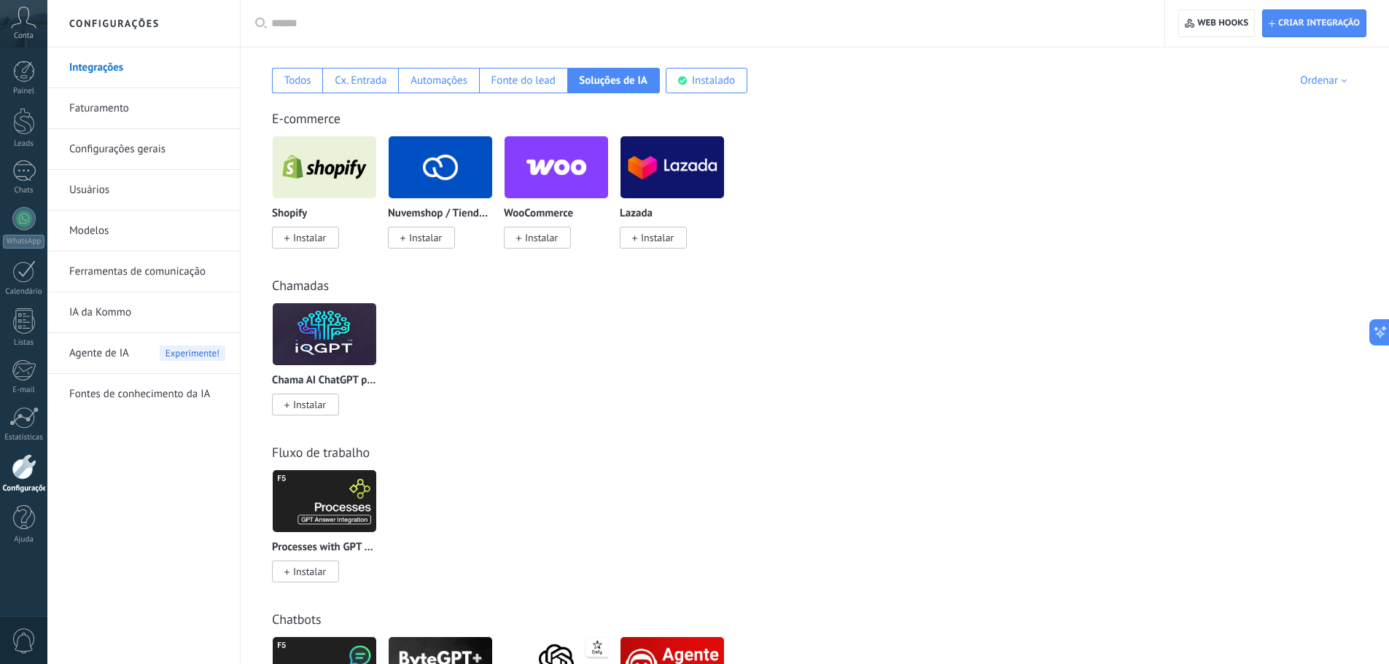
scroll to position [359, 0]
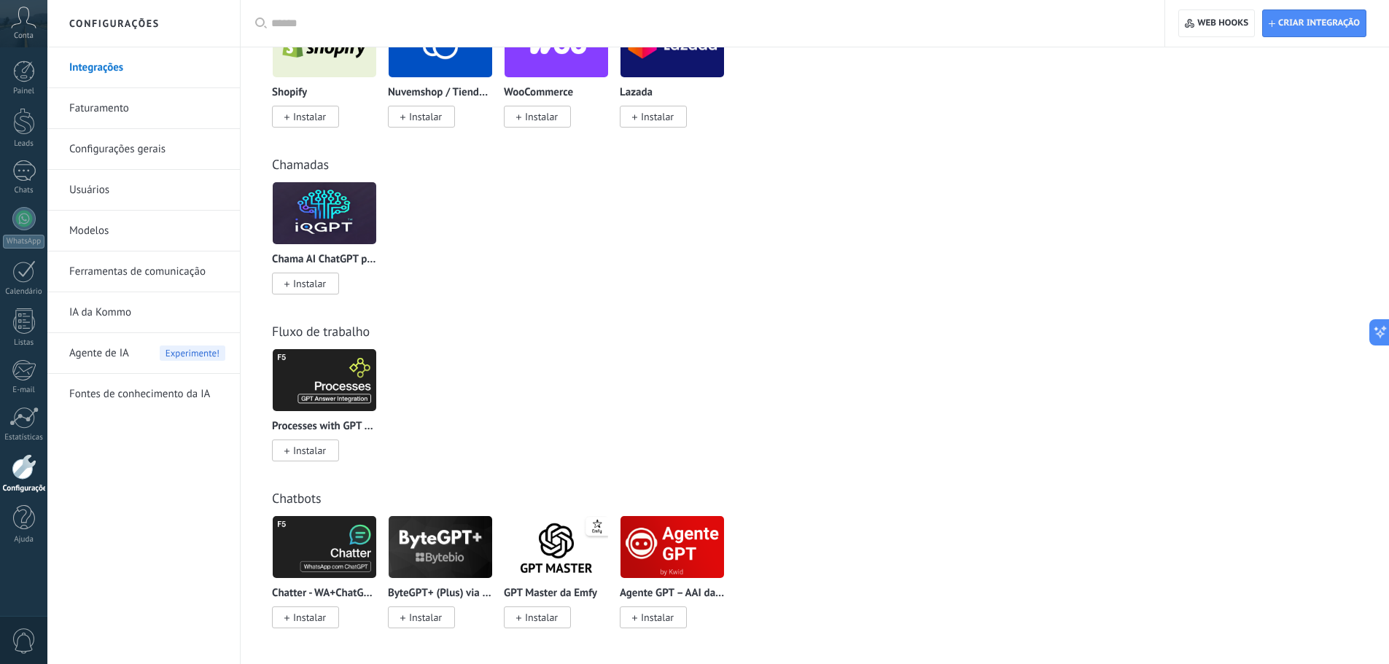
drag, startPoint x: 987, startPoint y: 380, endPoint x: 961, endPoint y: 483, distance: 106.8
drag, startPoint x: 912, startPoint y: 335, endPoint x: 905, endPoint y: 418, distance: 83.4
click at [473, 551] on img at bounding box center [441, 547] width 104 height 71
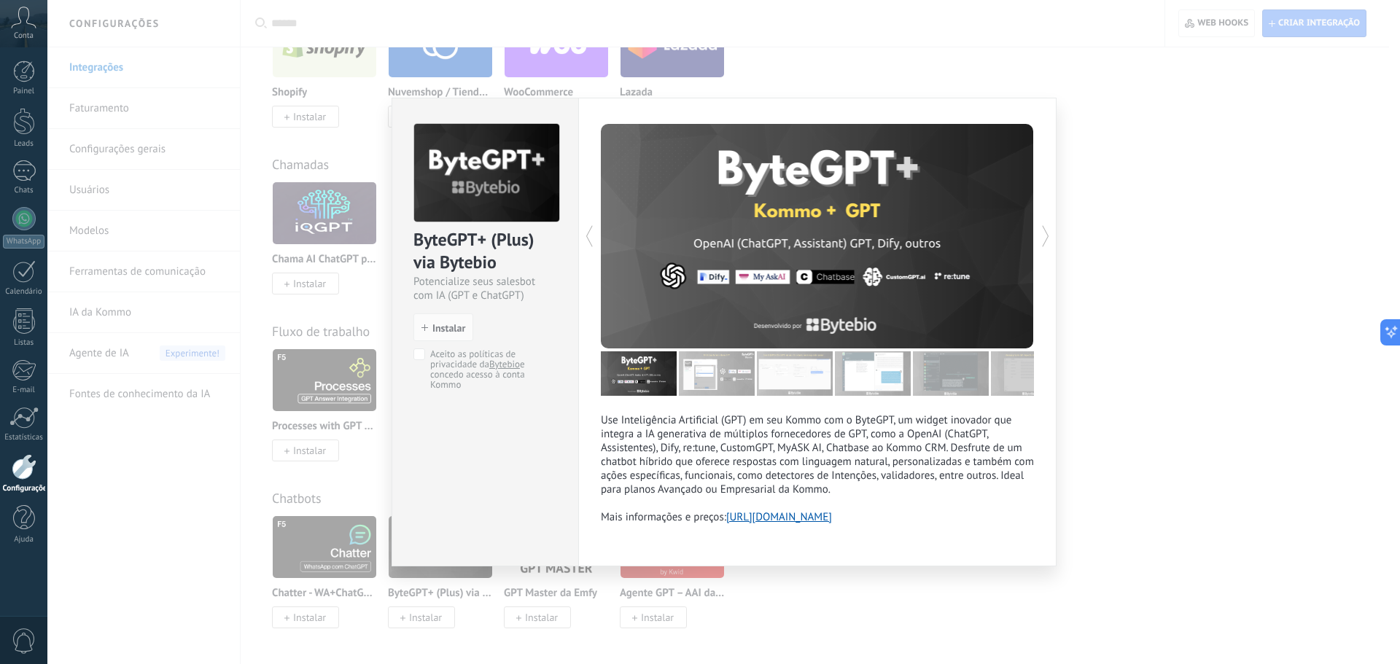
click at [730, 381] on img at bounding box center [717, 373] width 76 height 44
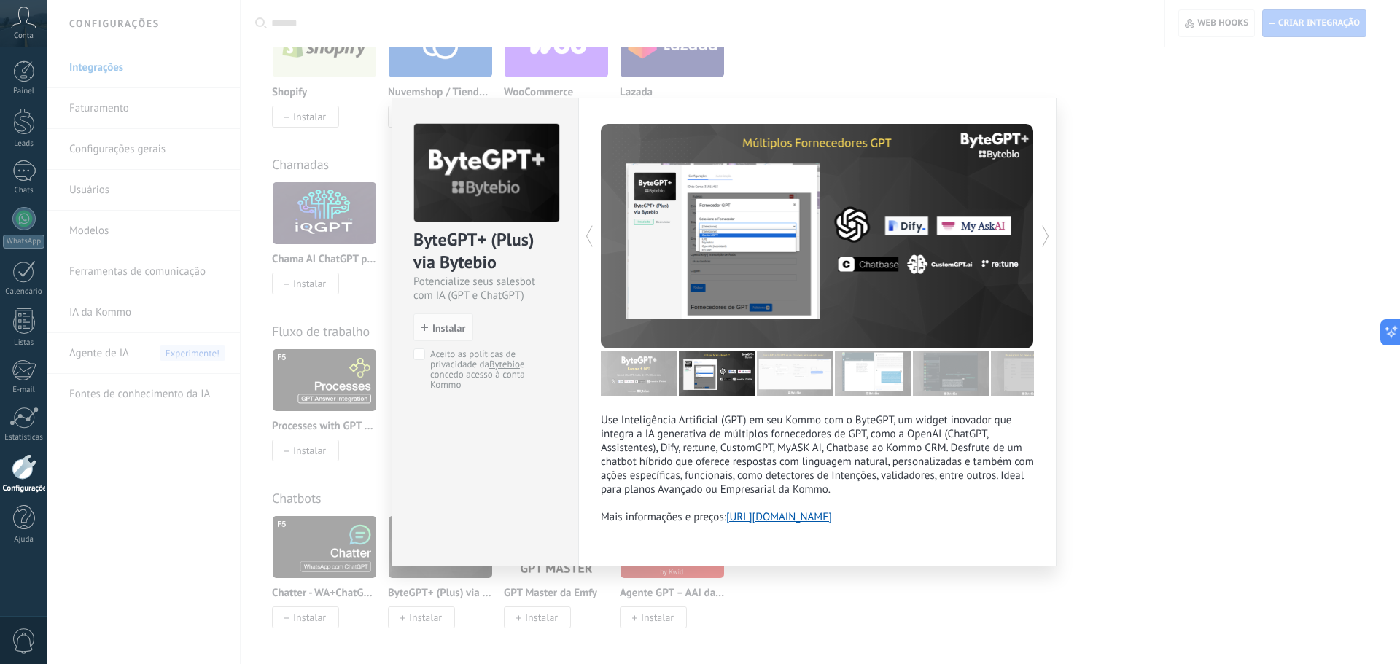
click at [801, 384] on img at bounding box center [795, 373] width 76 height 44
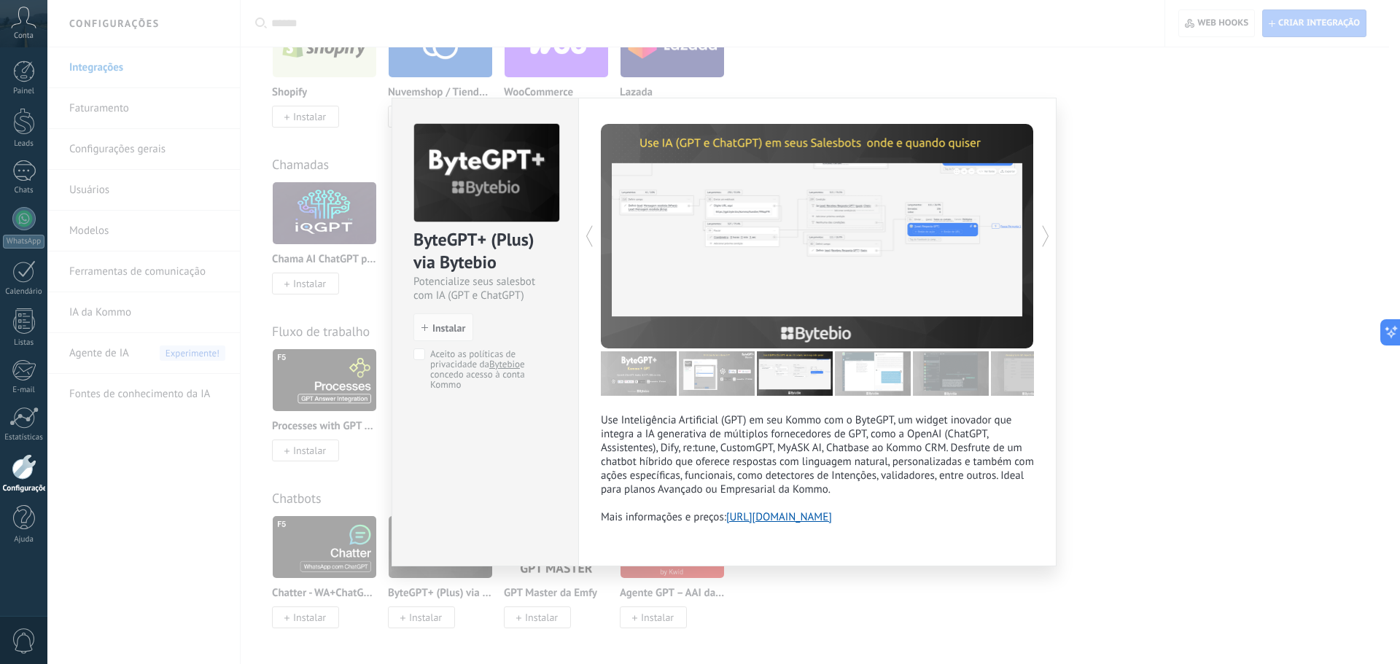
click at [895, 374] on img at bounding box center [873, 373] width 76 height 44
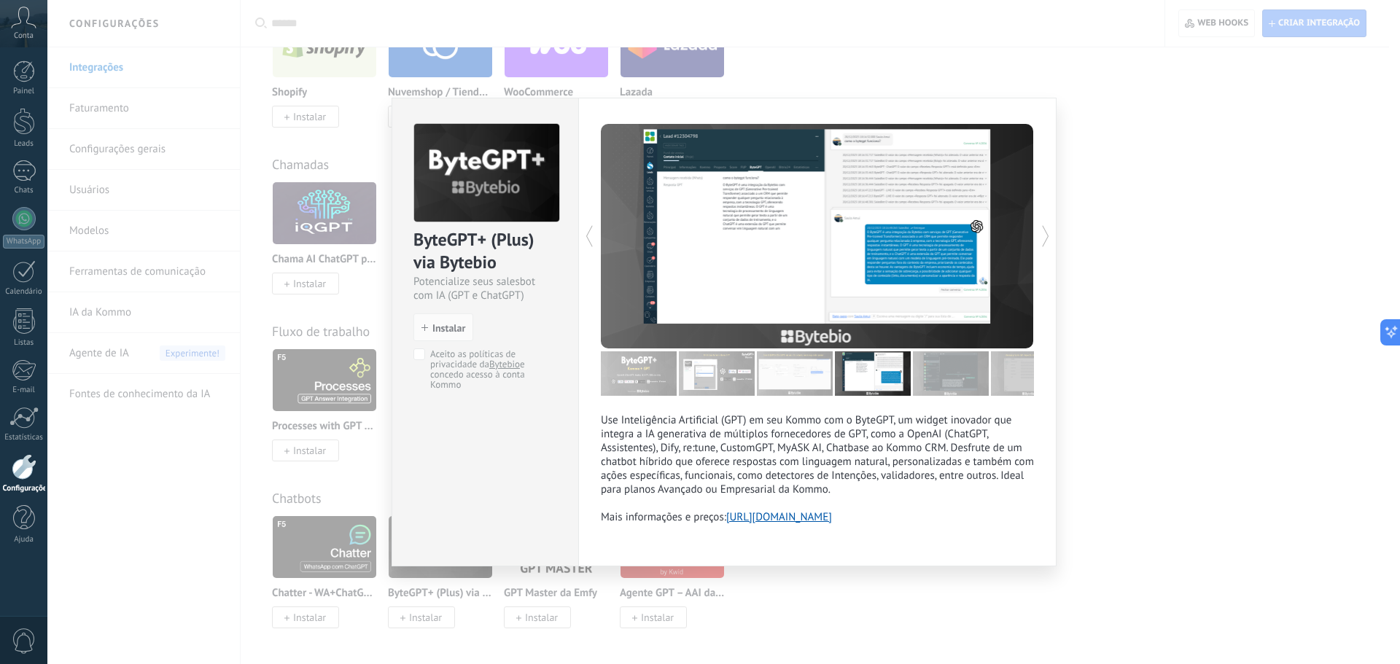
click at [1046, 356] on div "Use Inteligência Artificial (GPT) em seu Kommo com o ByteGPT, um widget inovado…" at bounding box center [817, 332] width 478 height 469
click at [989, 381] on div at bounding box center [817, 373] width 433 height 44
click at [1171, 379] on div "ByteGPT+ (Plus) via Bytebio Potencialize seus salesbot com IA (GPT e ChatGPT) i…" at bounding box center [723, 332] width 1352 height 664
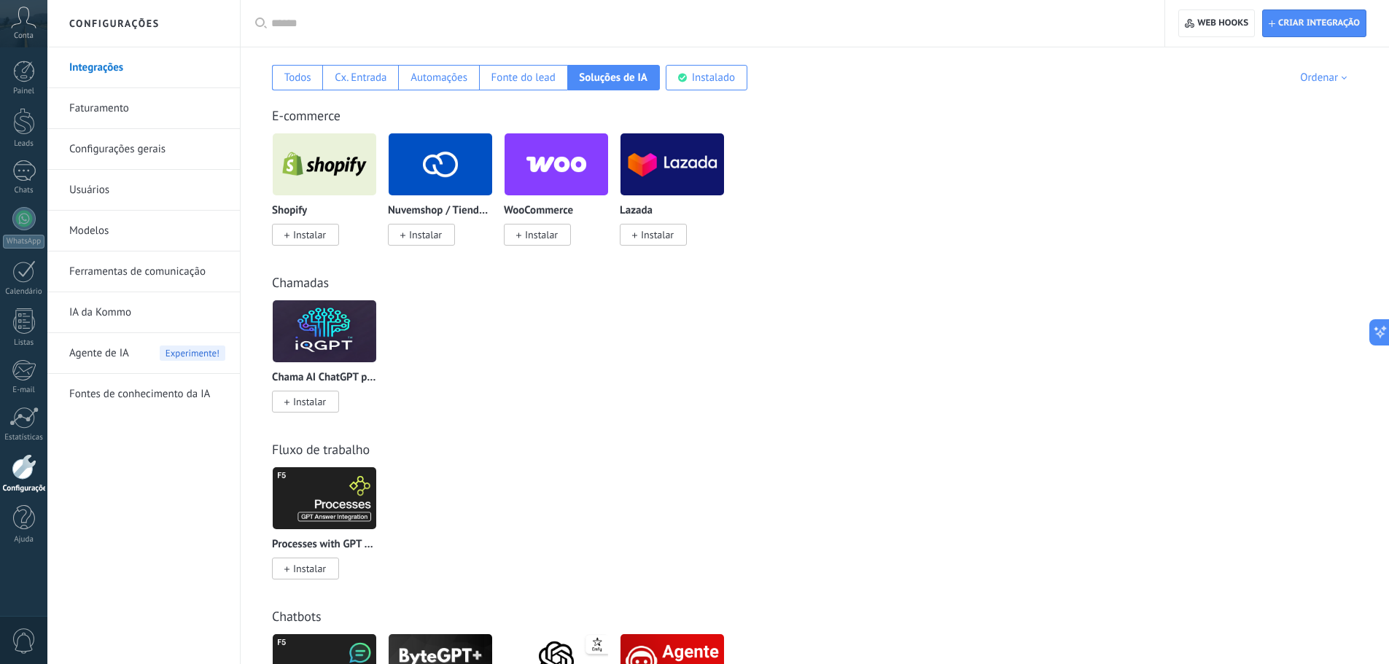
scroll to position [0, 0]
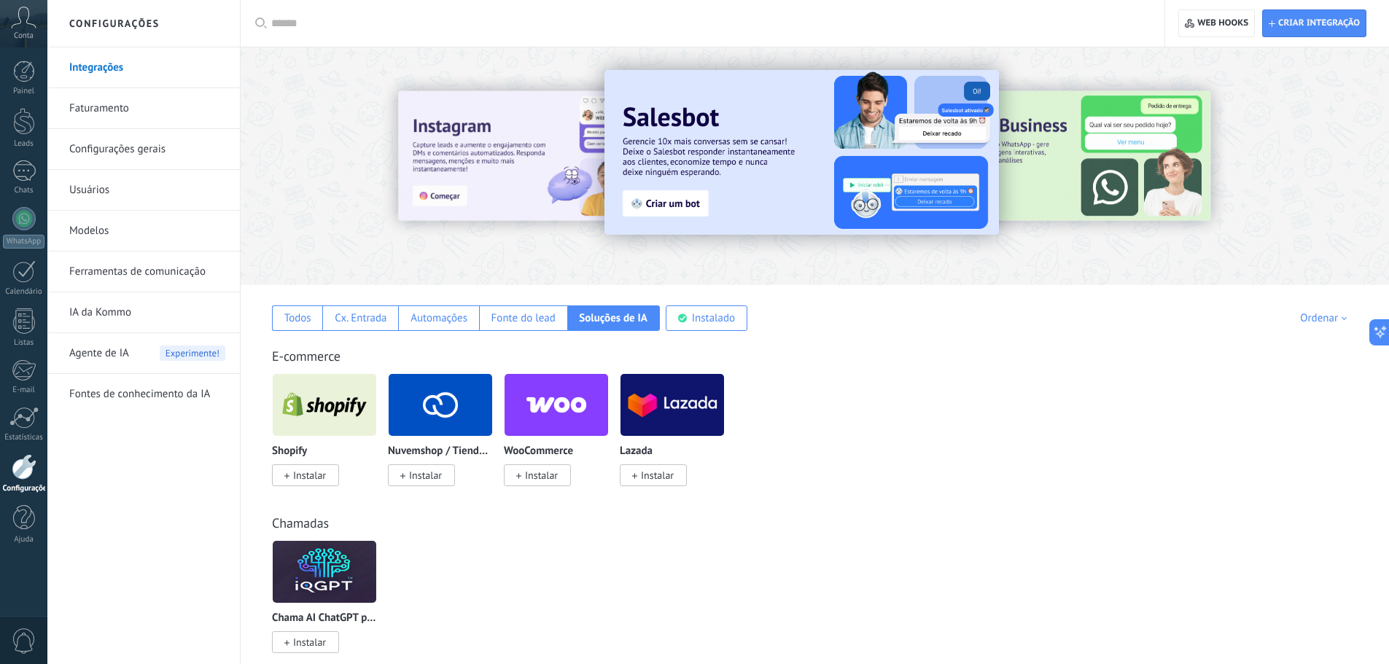
drag, startPoint x: 1078, startPoint y: 451, endPoint x: 1021, endPoint y: 209, distance: 249.4
drag, startPoint x: 849, startPoint y: 573, endPoint x: 922, endPoint y: 350, distance: 234.7
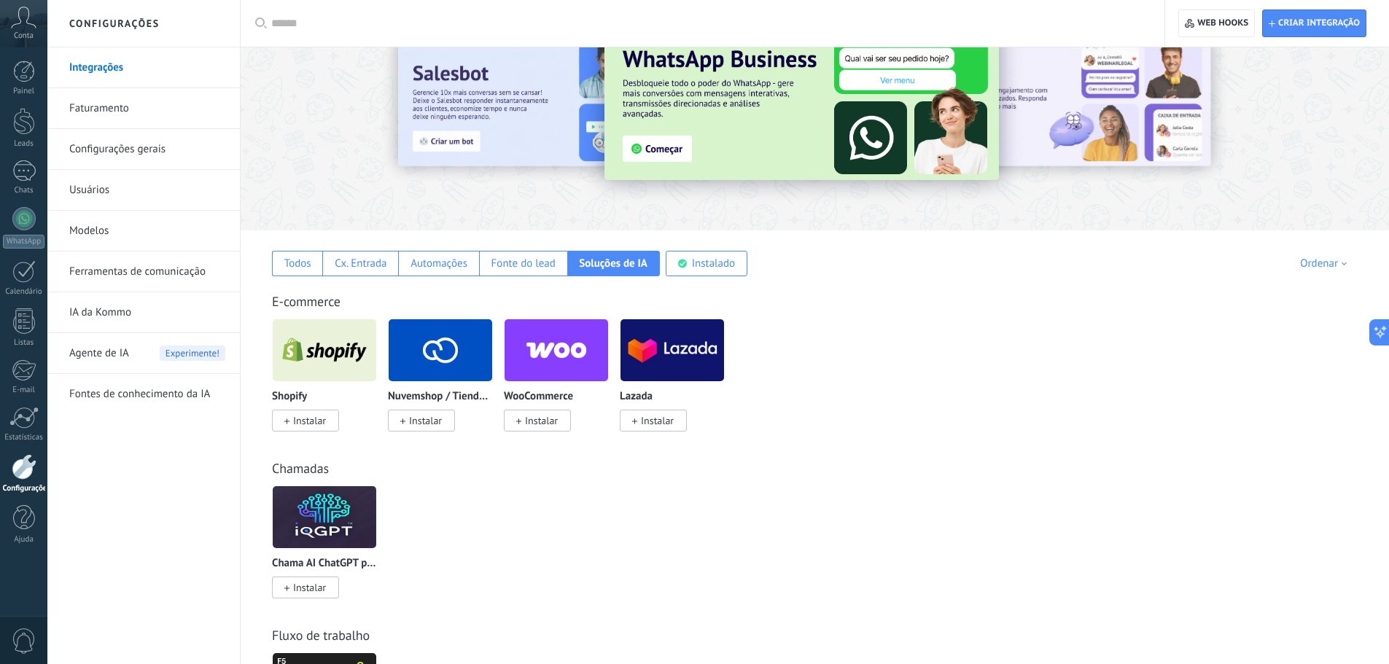
drag, startPoint x: 846, startPoint y: 420, endPoint x: 848, endPoint y: 429, distance: 9.6
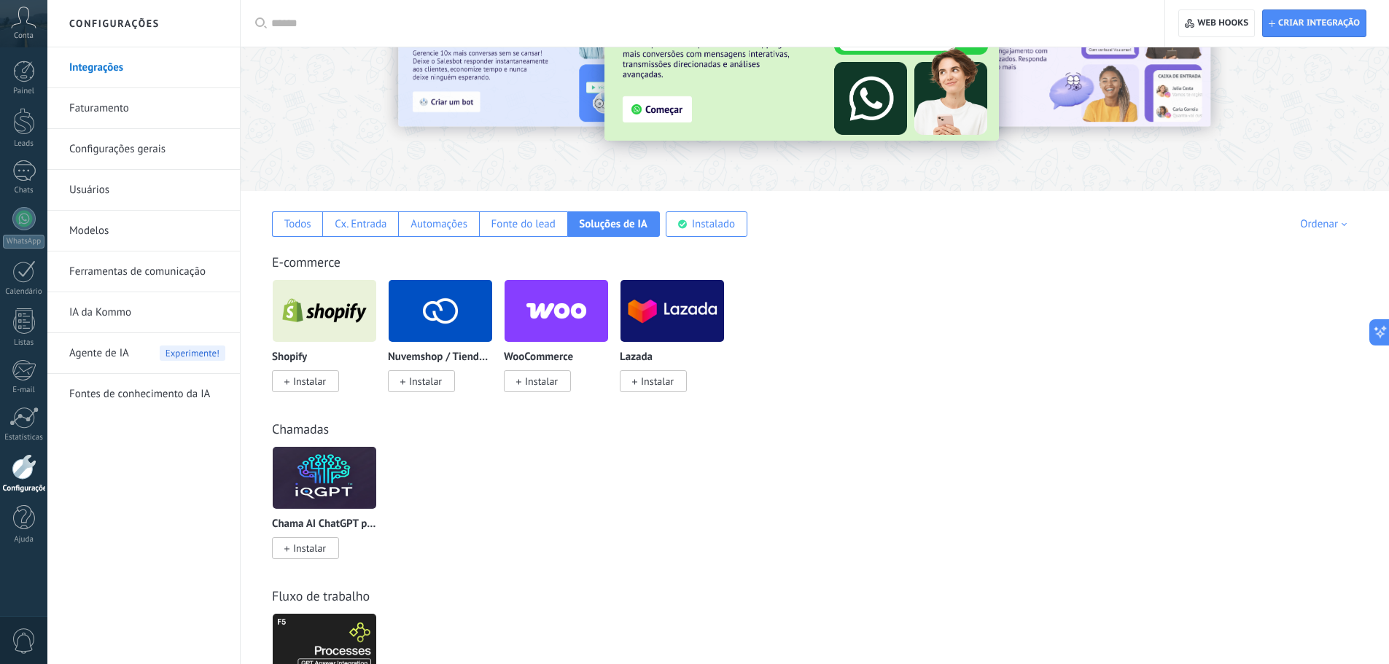
drag, startPoint x: 898, startPoint y: 337, endPoint x: 882, endPoint y: 378, distance: 43.6
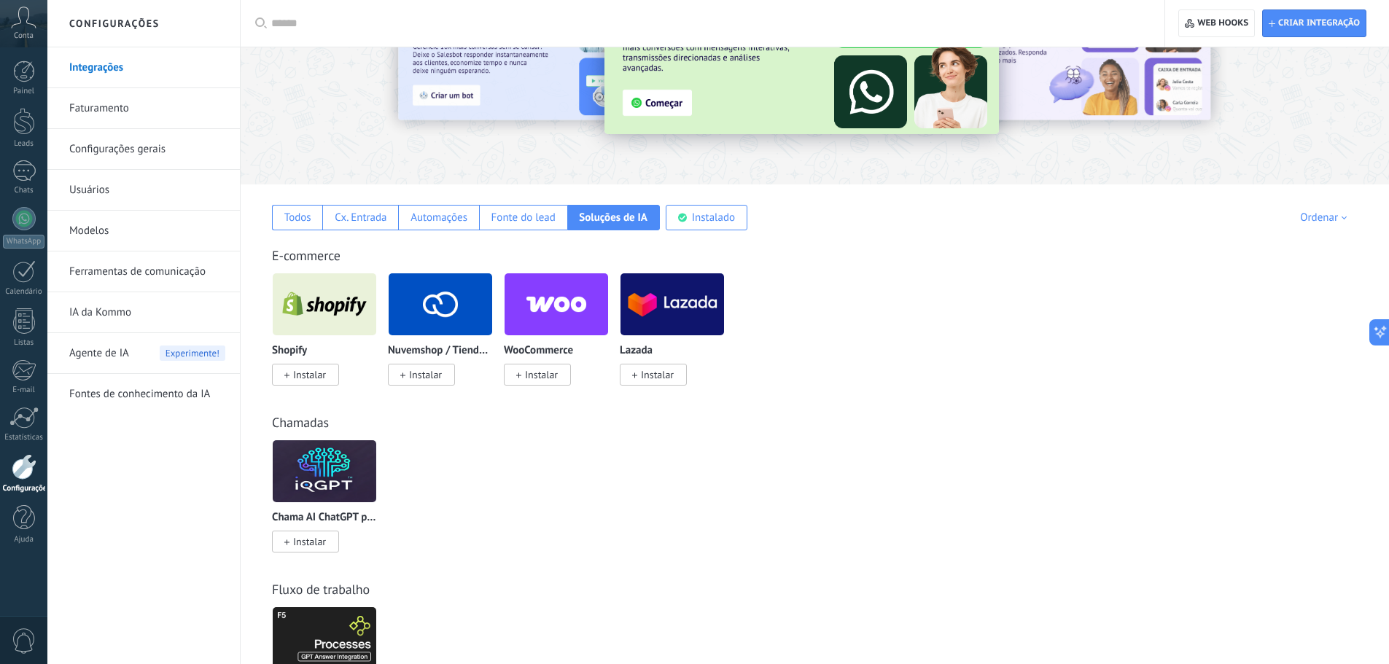
scroll to position [60, 0]
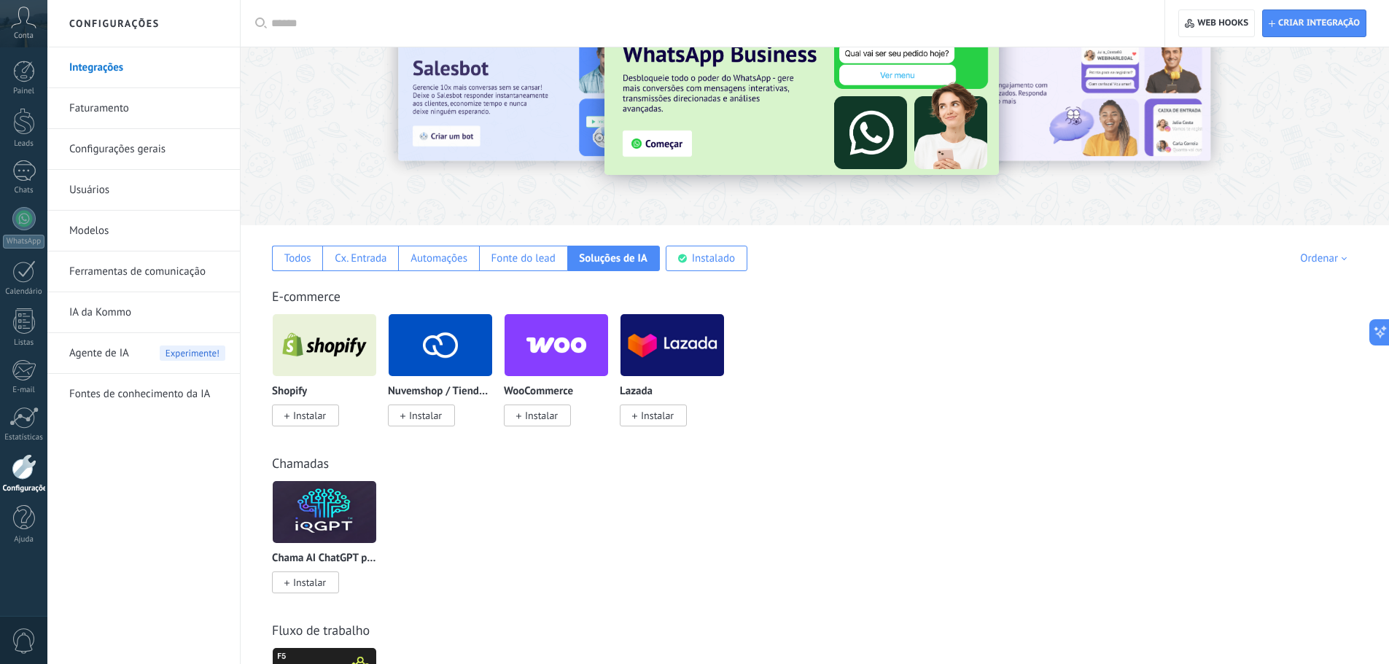
drag, startPoint x: 890, startPoint y: 458, endPoint x: 830, endPoint y: 308, distance: 161.9
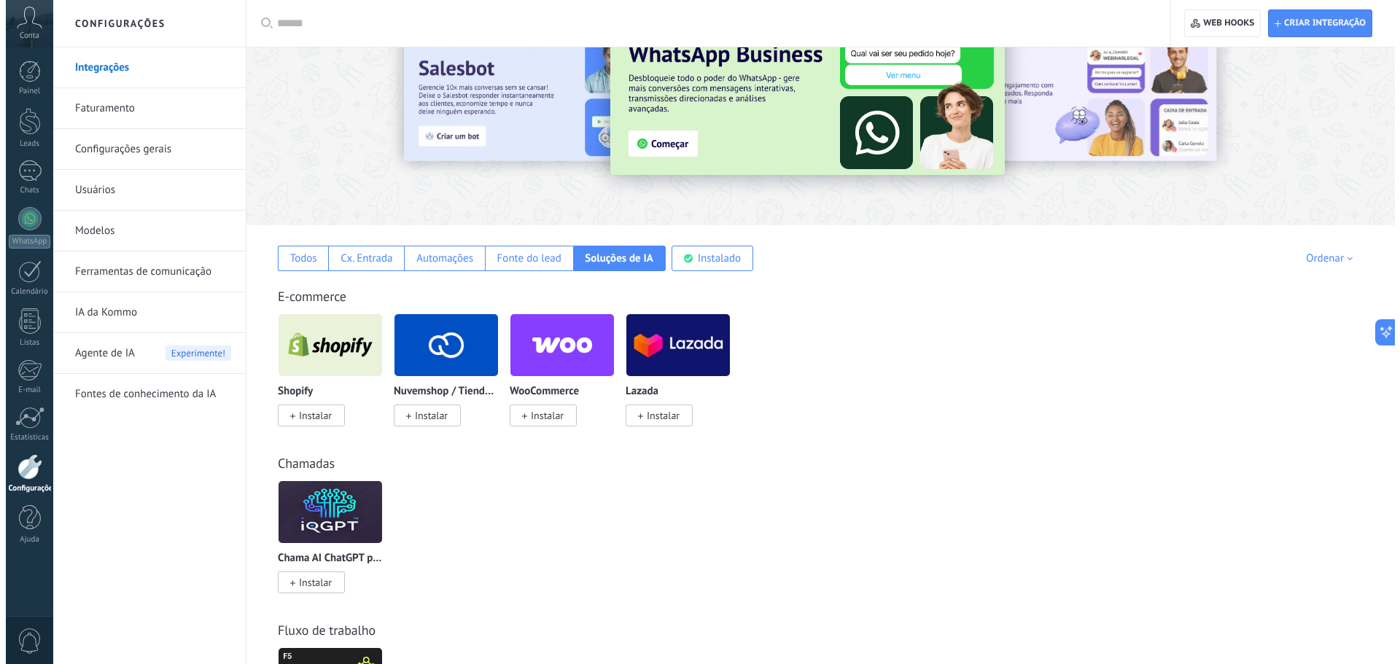
scroll to position [0, 0]
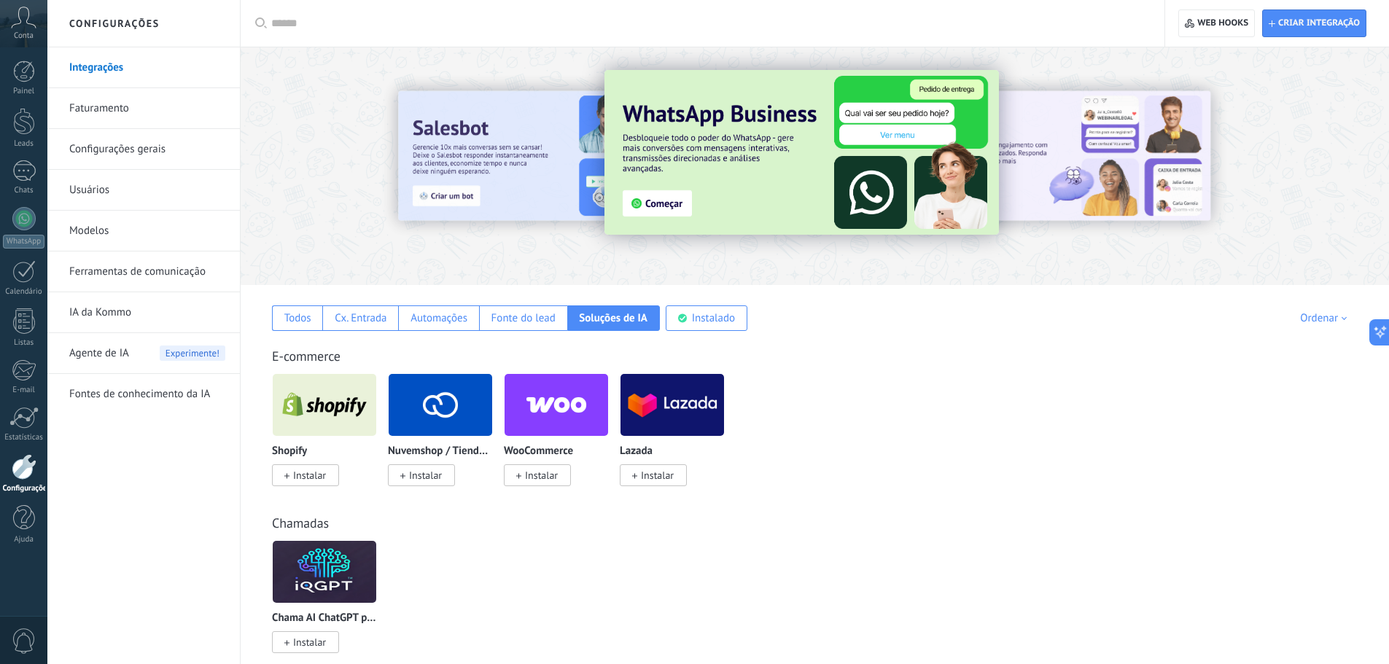
click at [105, 184] on link "Usuários" at bounding box center [147, 190] width 156 height 41
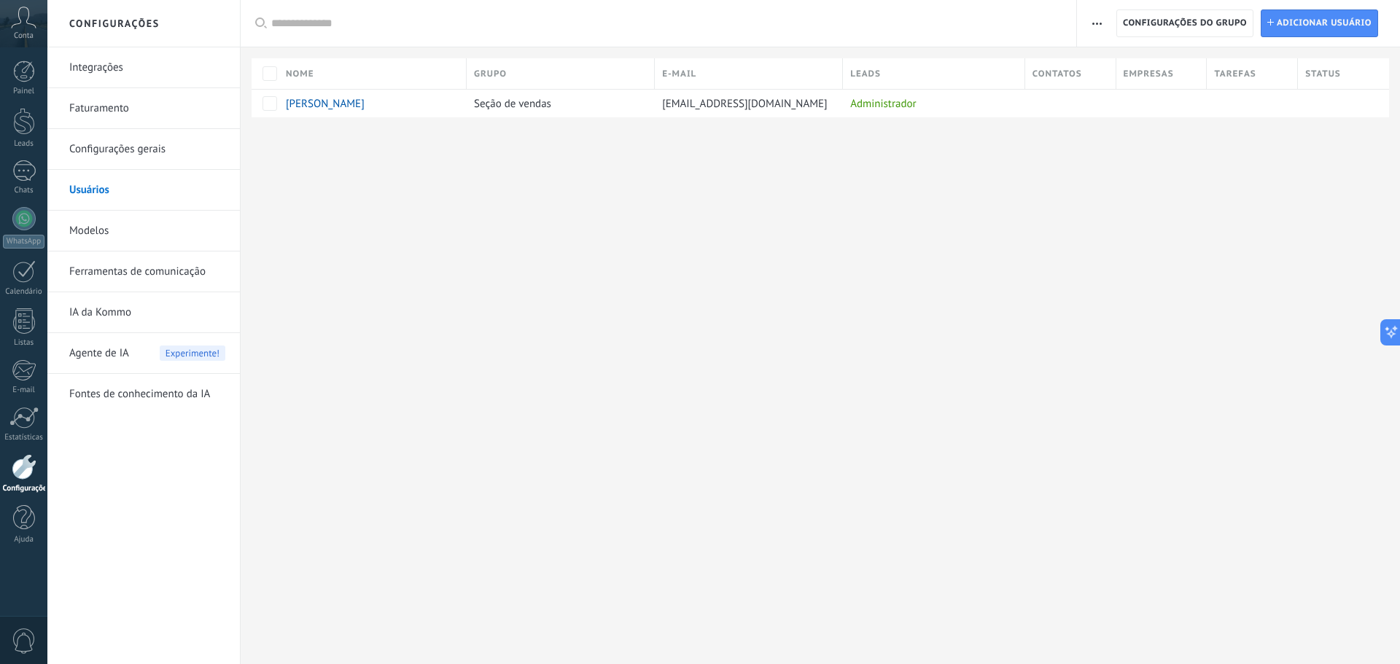
click at [1097, 23] on use "button" at bounding box center [1096, 24] width 9 height 2
click at [899, 316] on div "Configurações Integrações Faturamento Configurações gerais Usuários Modelos Fer…" at bounding box center [723, 332] width 1352 height 664
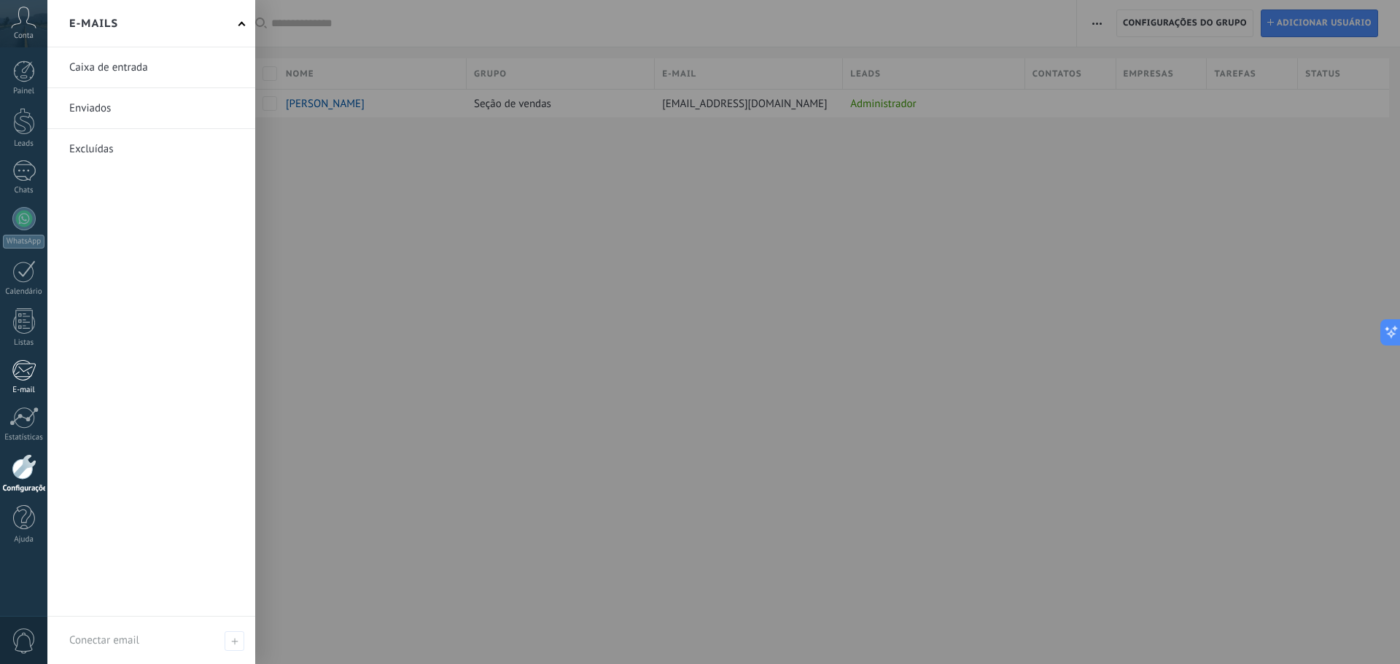
click at [34, 379] on div at bounding box center [24, 370] width 24 height 22
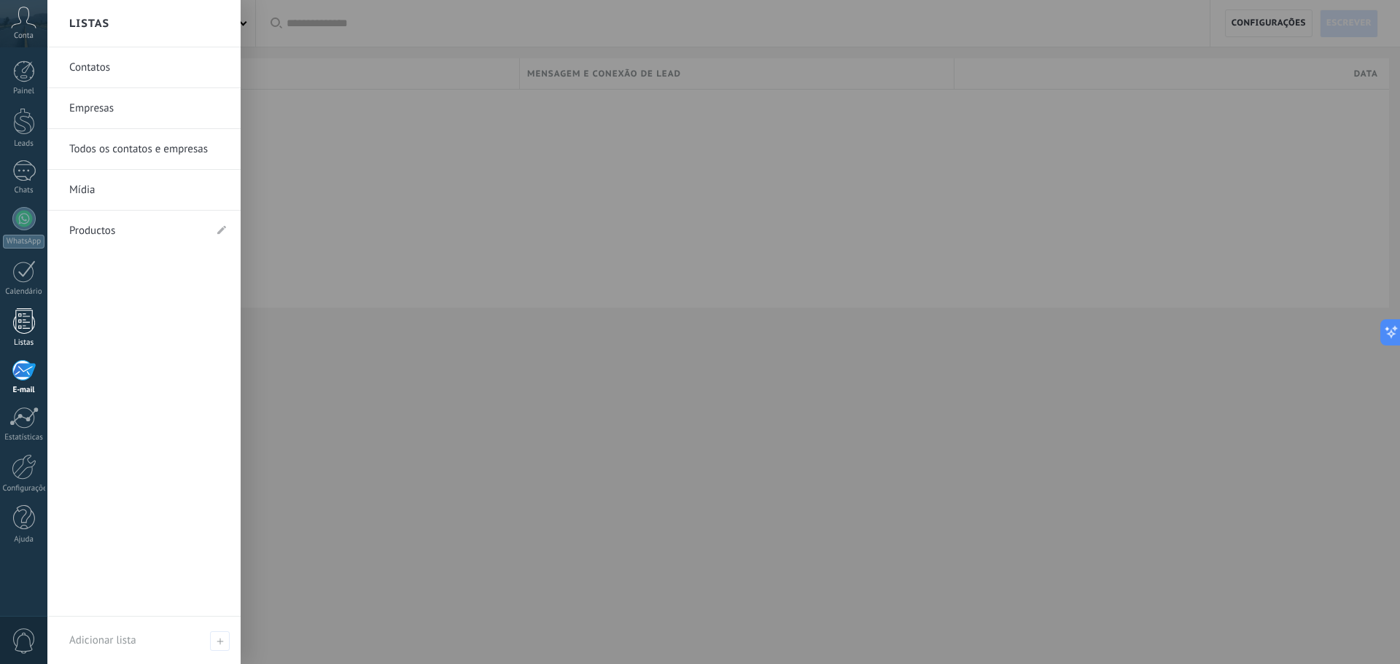
click at [23, 325] on div at bounding box center [24, 321] width 22 height 26
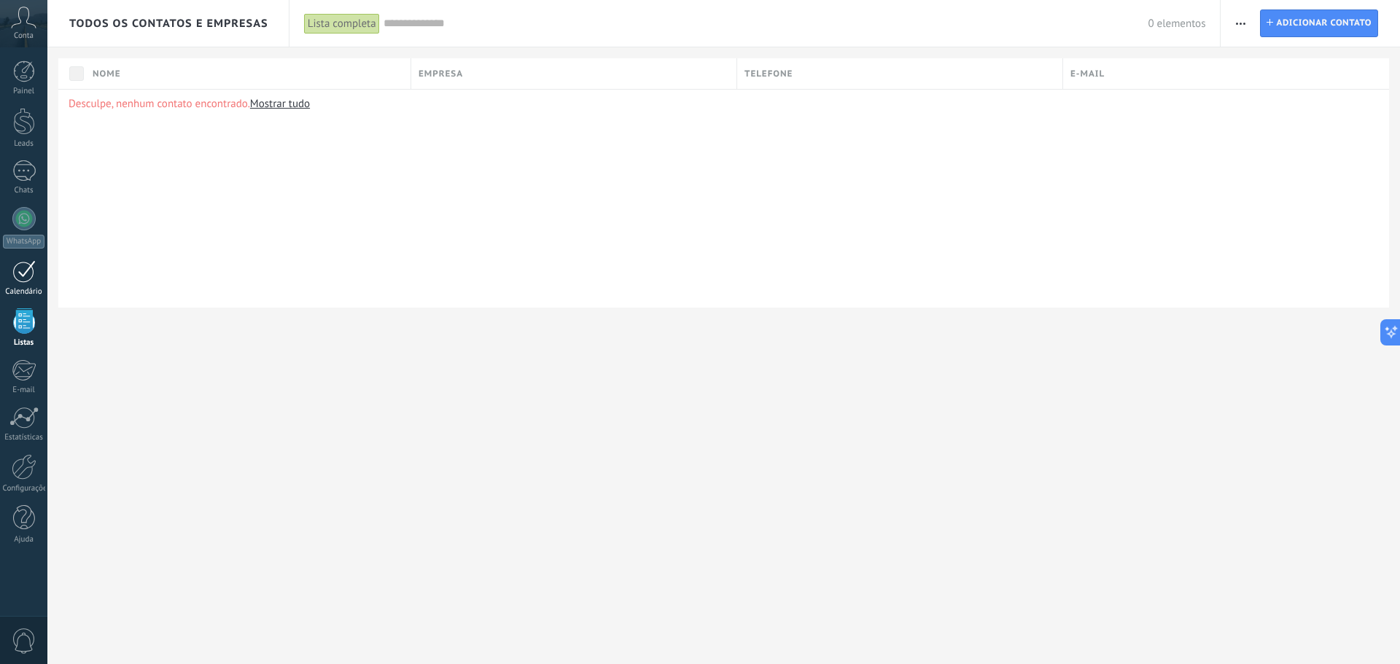
click at [31, 270] on div at bounding box center [23, 271] width 23 height 23
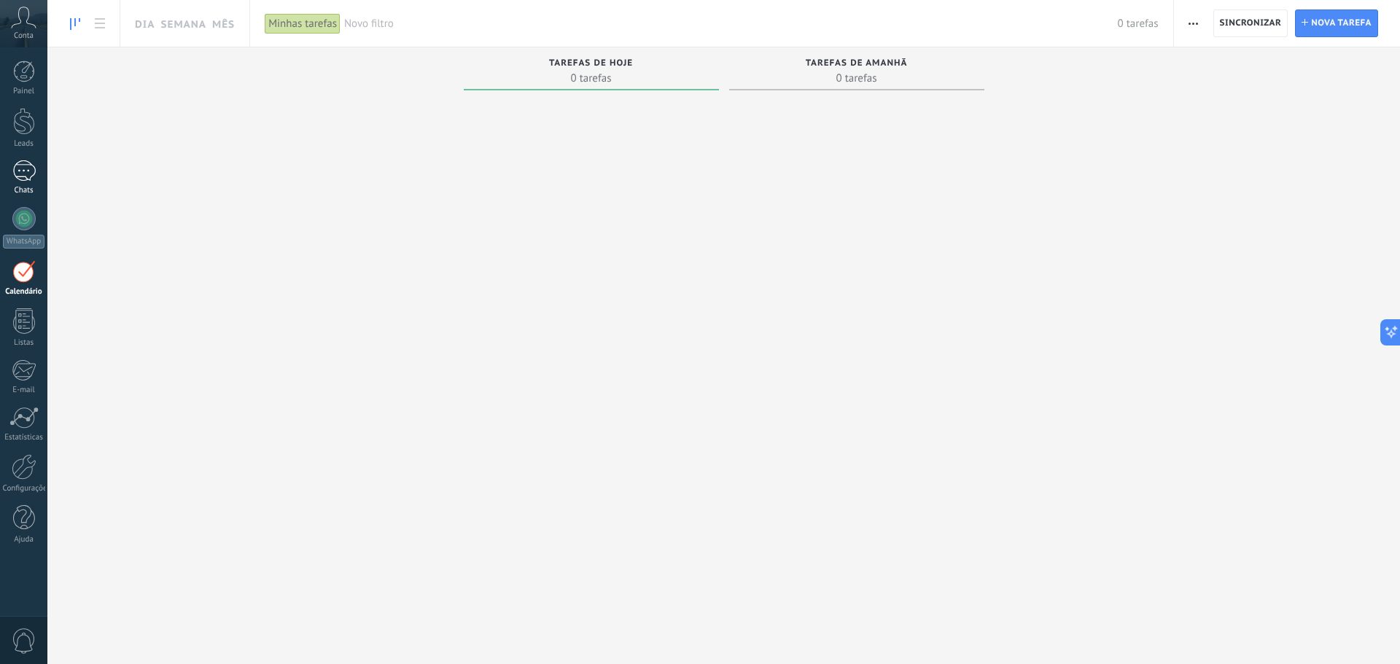
click at [18, 176] on div at bounding box center [23, 170] width 23 height 21
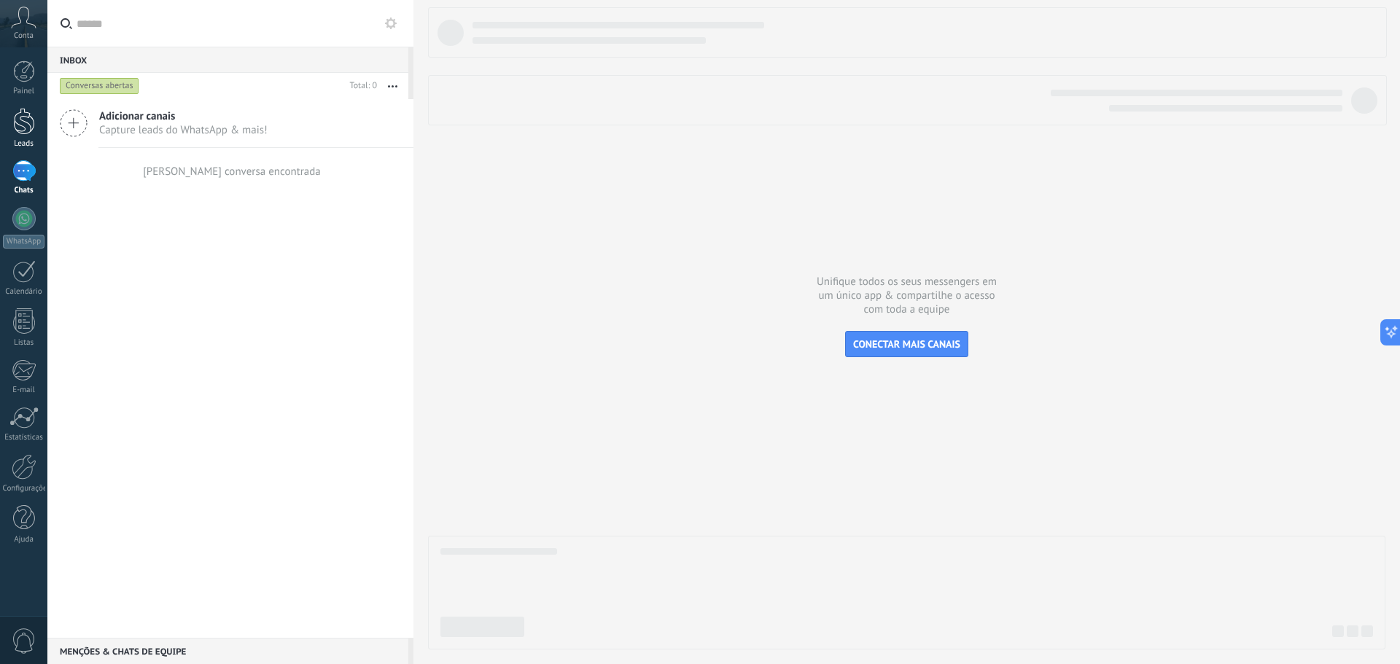
click at [28, 125] on div at bounding box center [24, 121] width 22 height 27
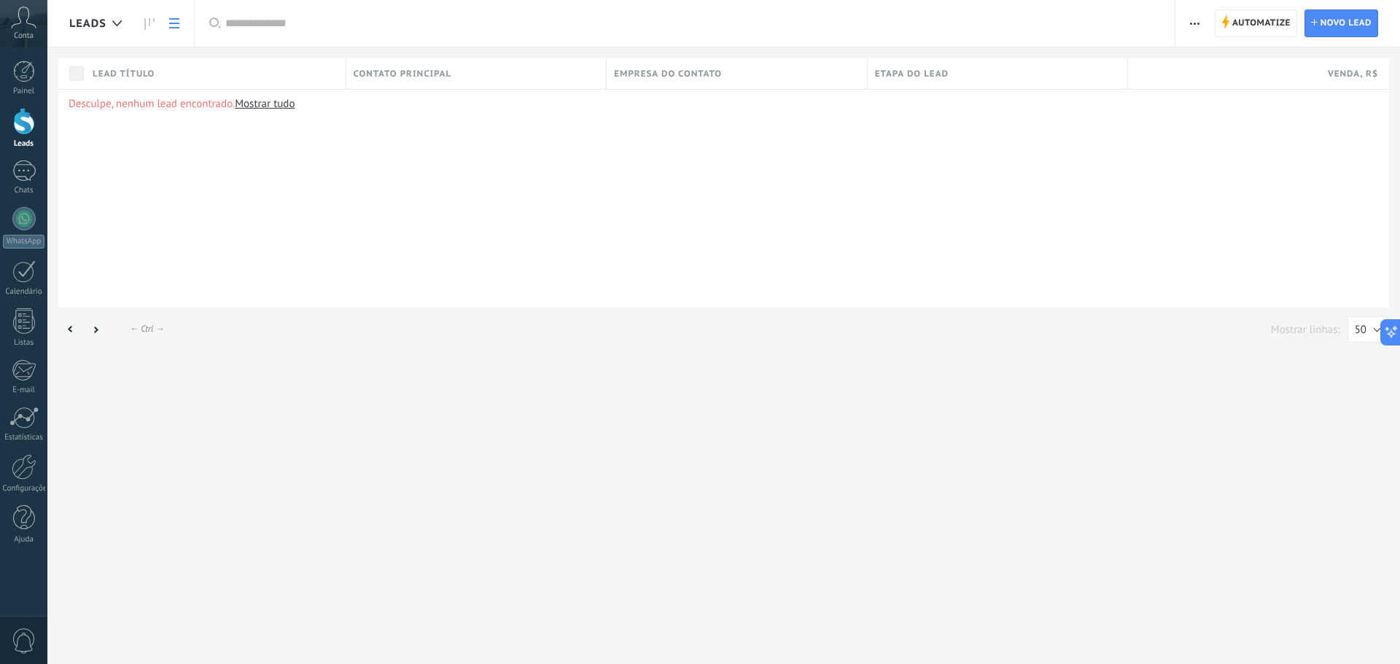
click at [32, 58] on div "Painel Leads Chats WhatsApp Clientes" at bounding box center [47, 331] width 95 height 569
click at [33, 25] on icon at bounding box center [24, 18] width 26 height 22
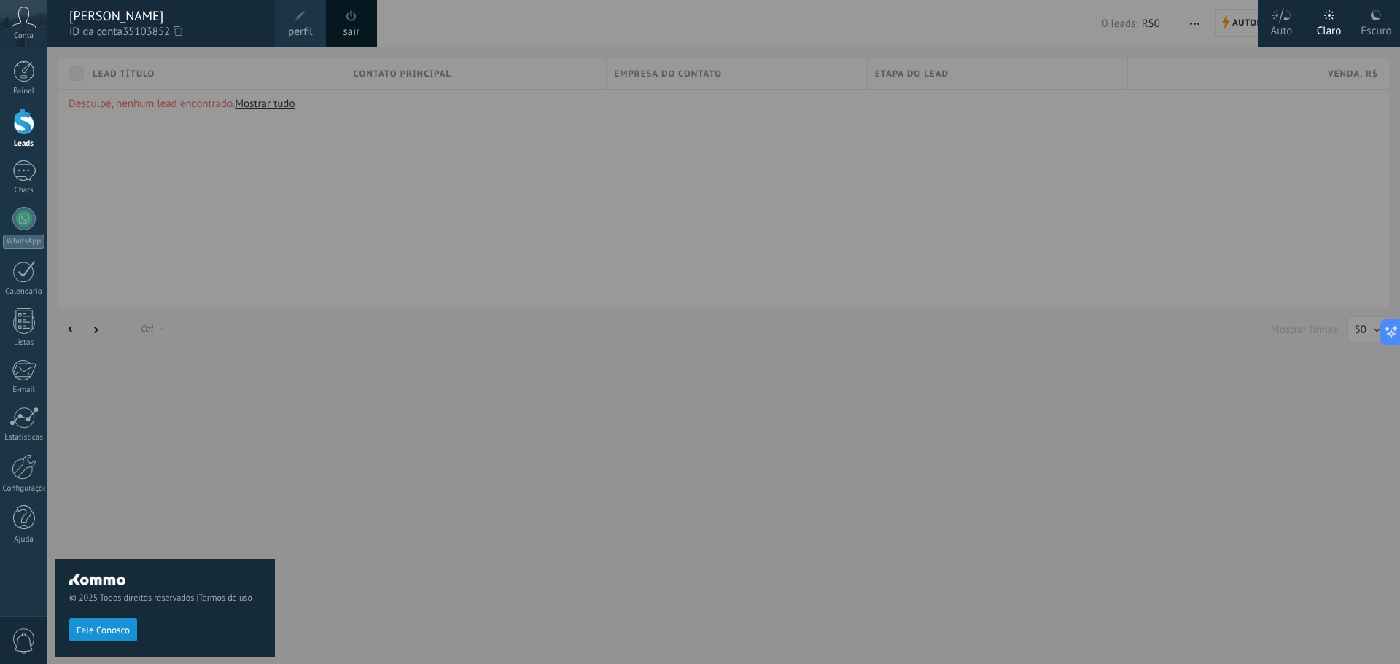
click at [704, 204] on div at bounding box center [747, 332] width 1400 height 664
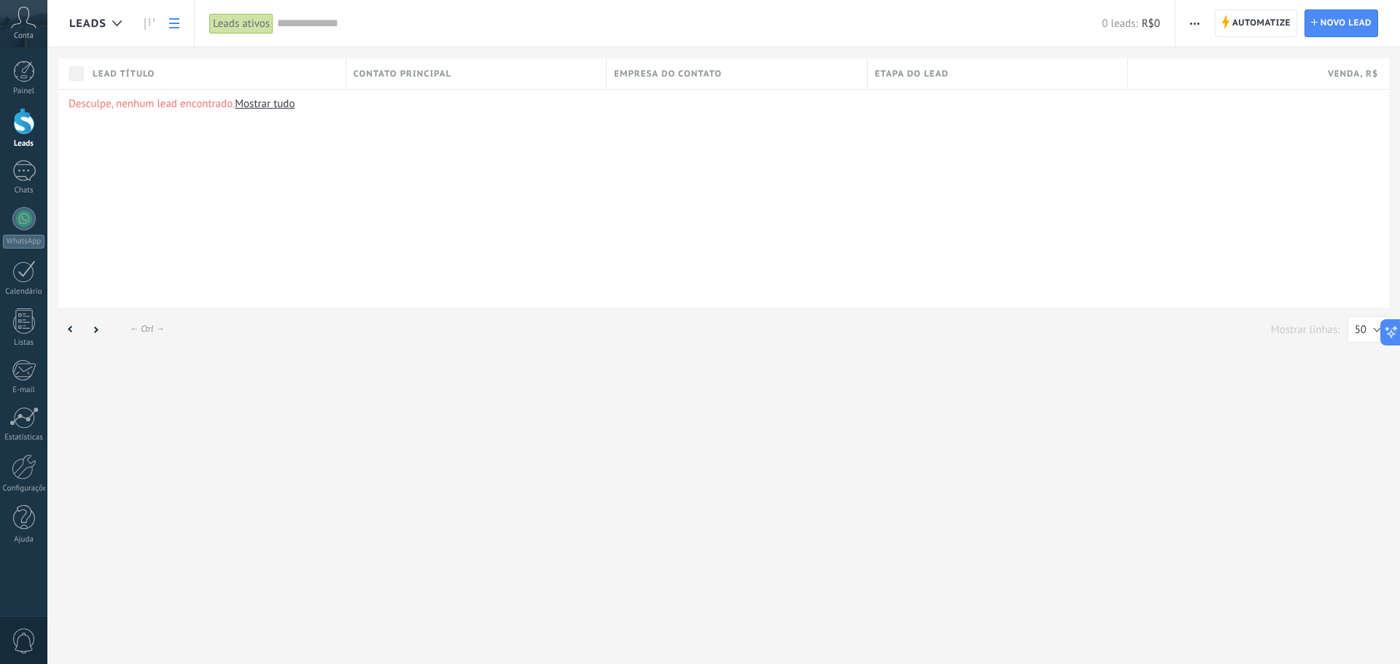
click at [1200, 16] on button "button" at bounding box center [1194, 23] width 21 height 28
click at [1039, 278] on div "Desculpe, nenhum lead encontrado. Mostrar tudo" at bounding box center [723, 198] width 1331 height 219
drag, startPoint x: 501, startPoint y: 203, endPoint x: 812, endPoint y: 499, distance: 430.1
drag, startPoint x: 728, startPoint y: 340, endPoint x: 725, endPoint y: 440, distance: 99.9
drag, startPoint x: 495, startPoint y: 157, endPoint x: 473, endPoint y: 225, distance: 71.2
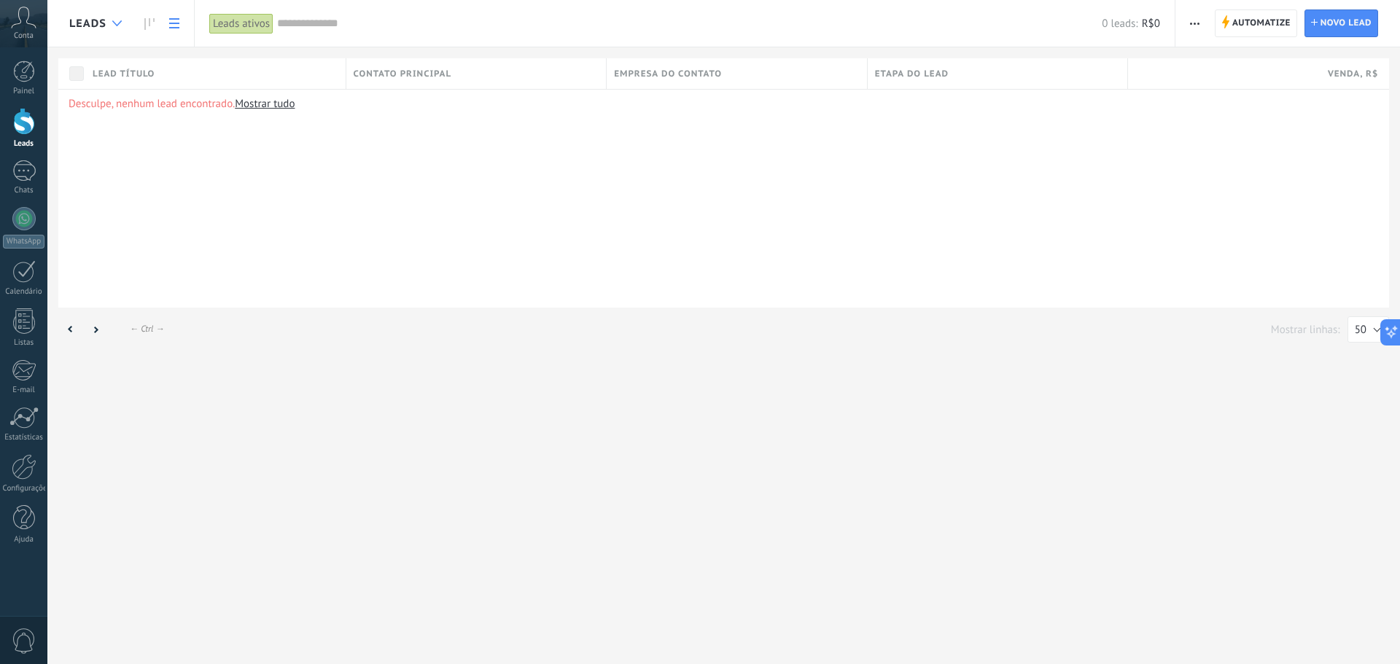
click at [122, 23] on div at bounding box center [117, 23] width 24 height 28
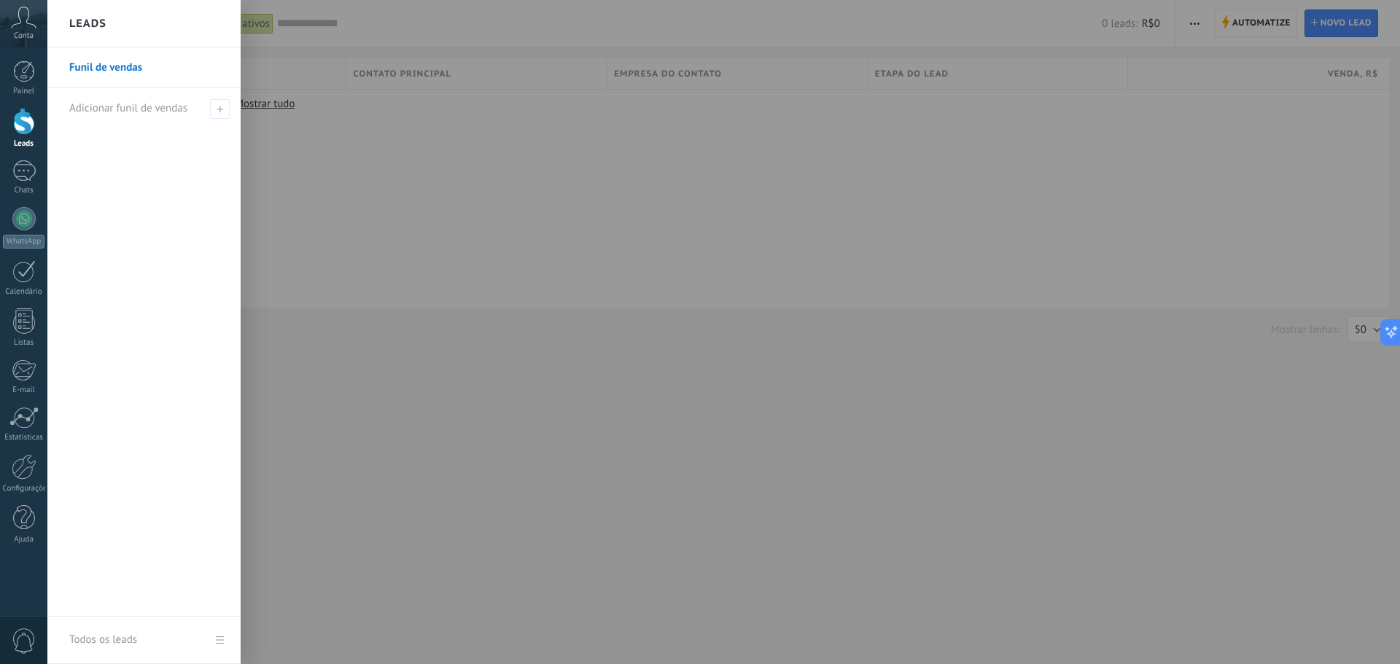
click at [404, 222] on div at bounding box center [747, 332] width 1400 height 664
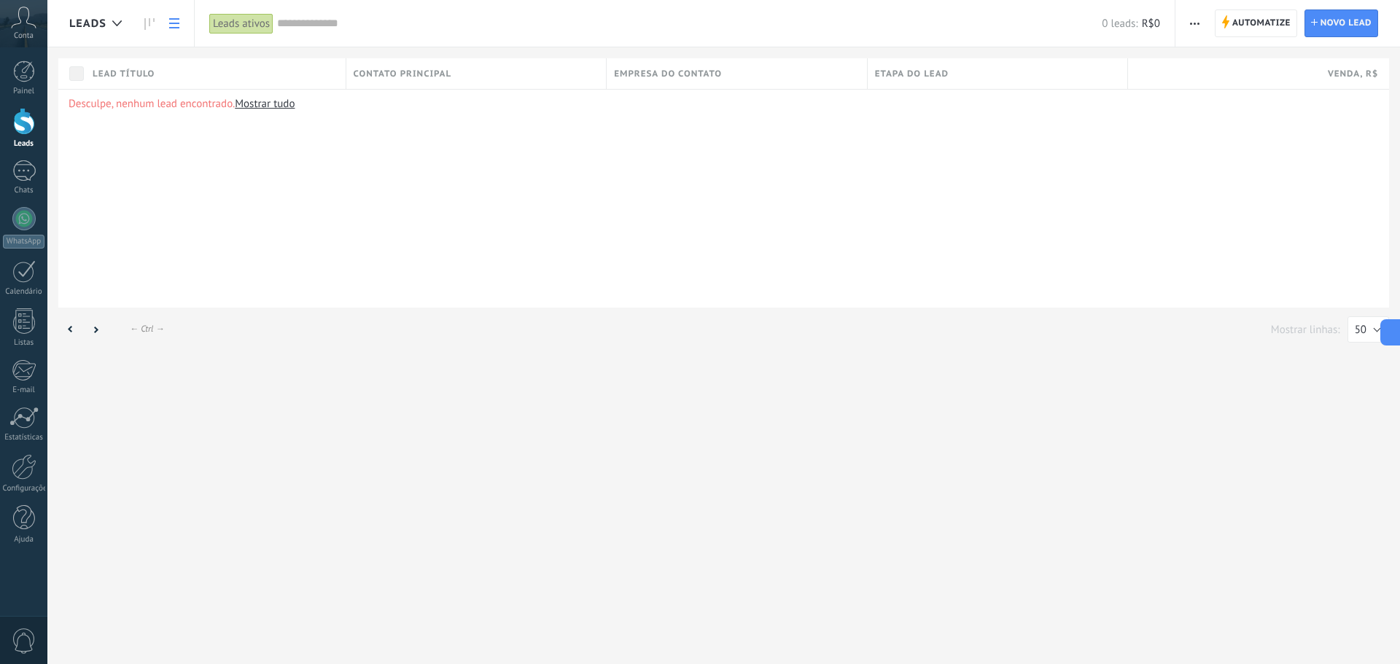
drag, startPoint x: 288, startPoint y: 273, endPoint x: 186, endPoint y: 133, distance: 173.3
click at [32, 18] on icon at bounding box center [24, 18] width 26 height 22
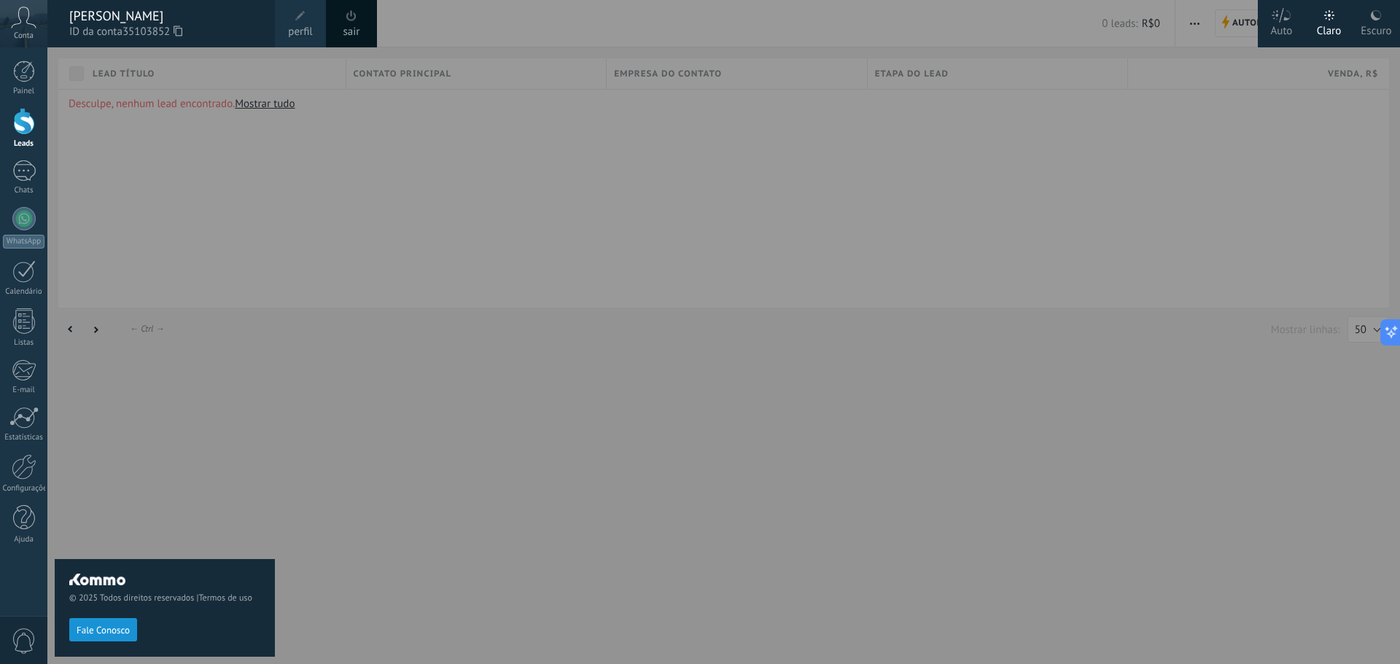
click at [1208, 125] on div at bounding box center [747, 332] width 1400 height 664
